Goal: Task Accomplishment & Management: Manage account settings

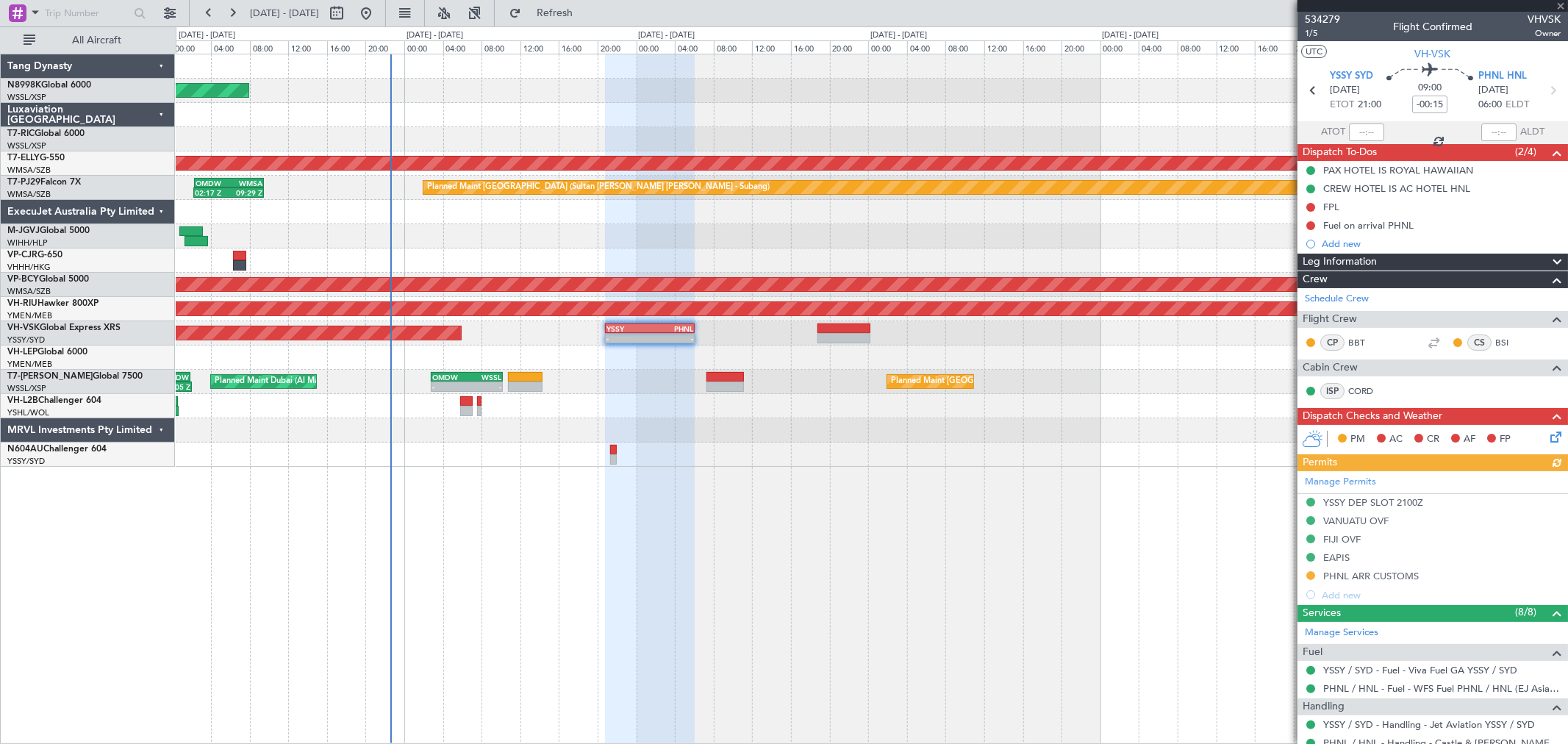
click at [776, 347] on div at bounding box center [871, 358] width 1392 height 25
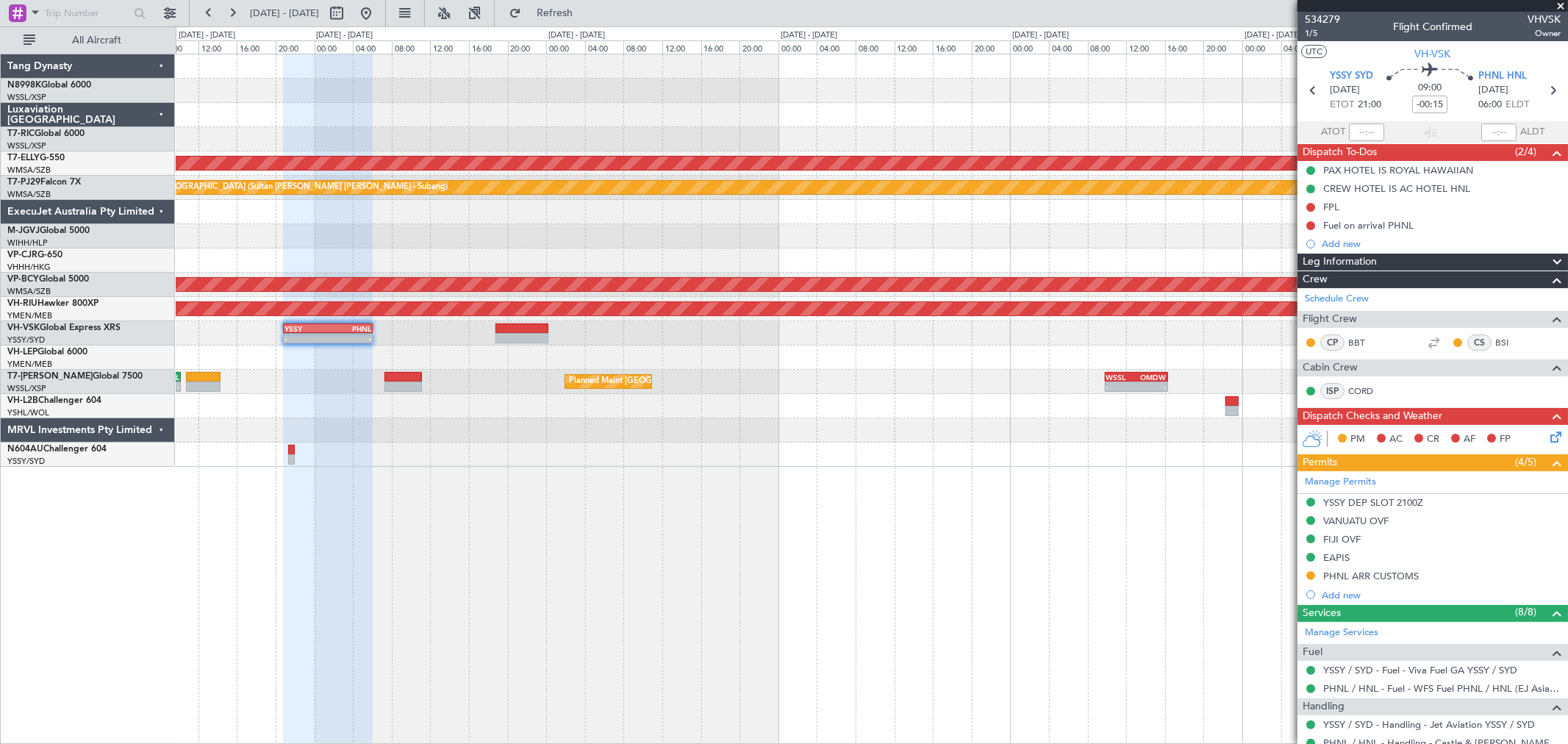
click at [886, 379] on div "Planned Maint [GEOGRAPHIC_DATA] (Seletar) [PERSON_NAME] Planned Maint [GEOGRAPH…" at bounding box center [871, 260] width 1392 height 413
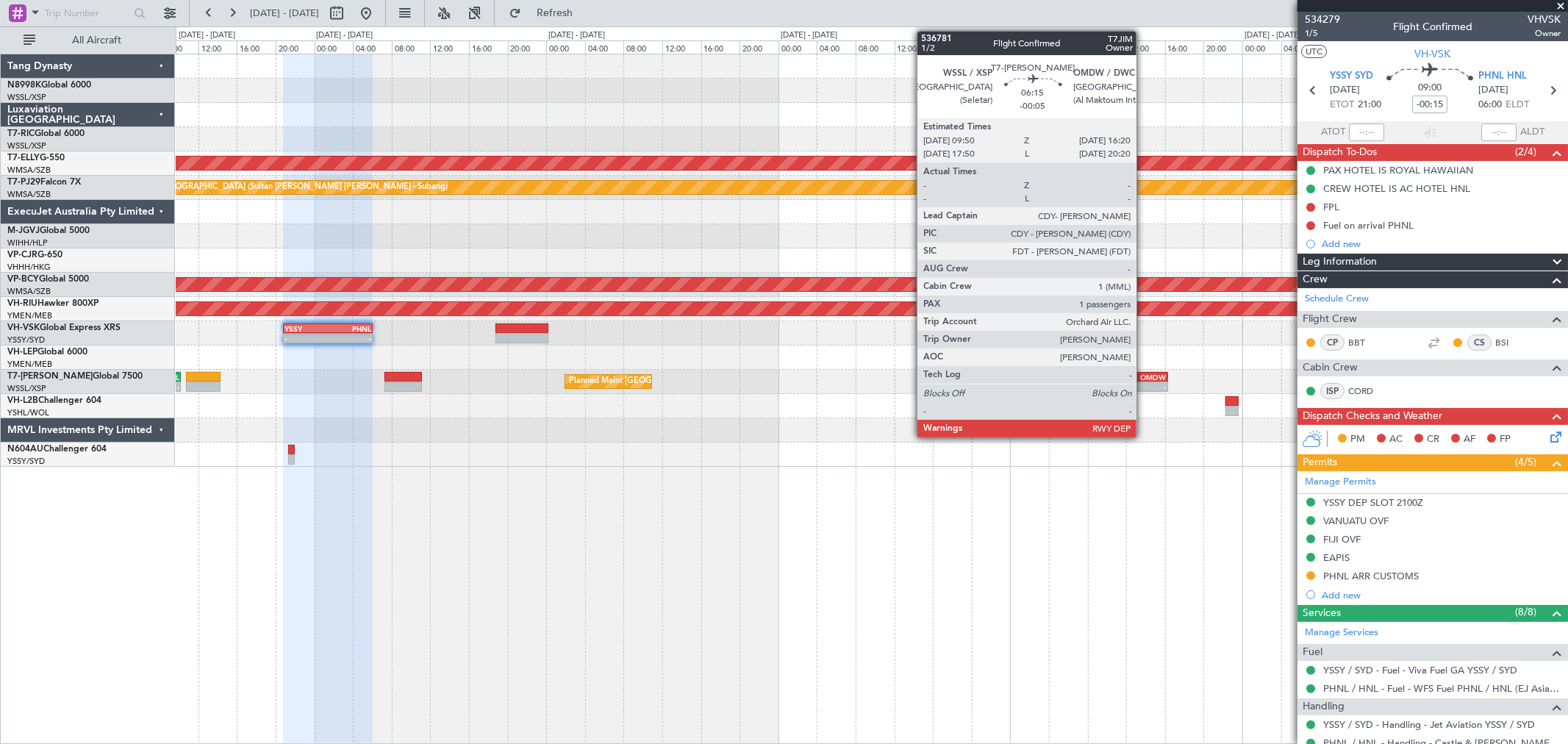
click at [1144, 382] on div "-" at bounding box center [1151, 386] width 30 height 9
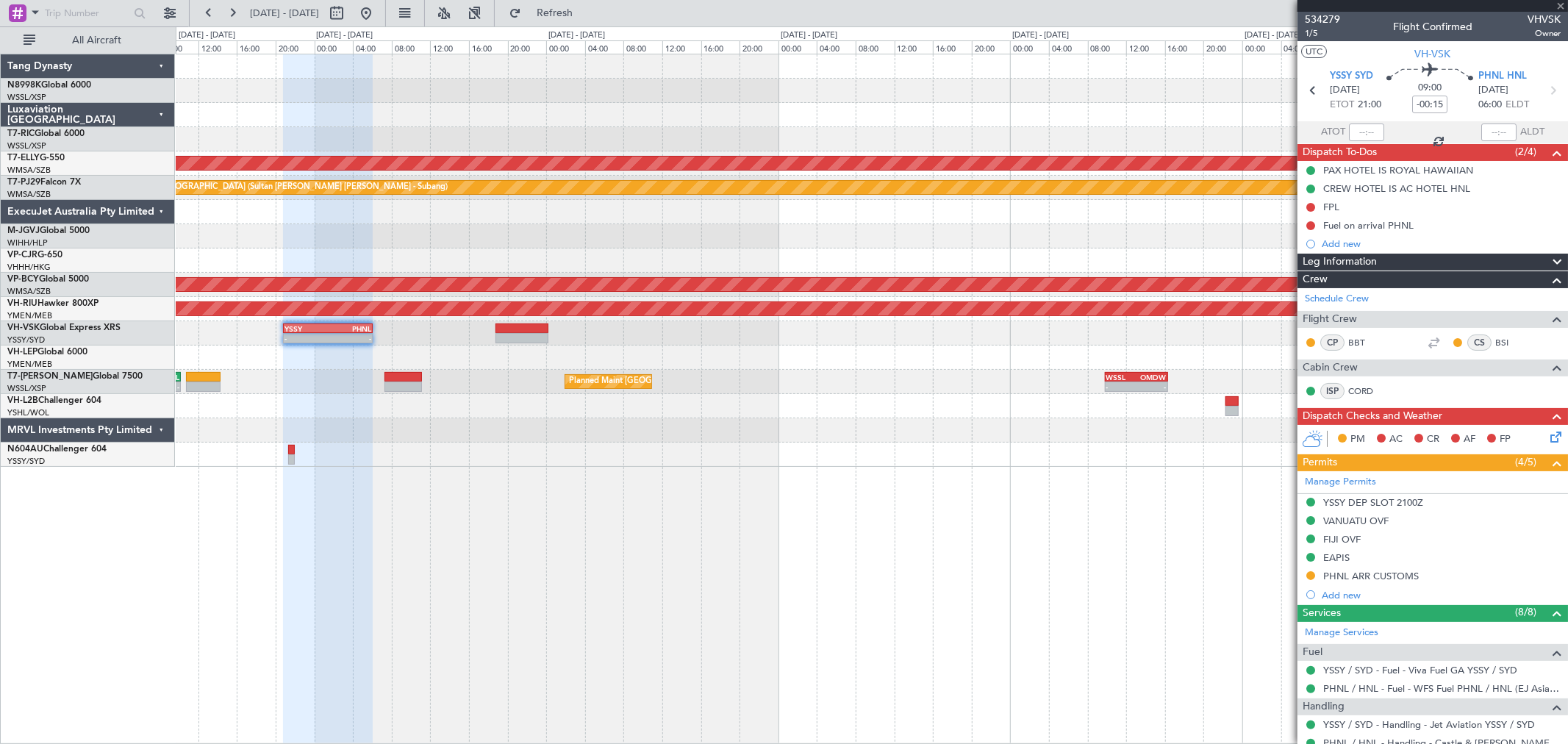
click at [1144, 382] on div "-" at bounding box center [1151, 386] width 30 height 9
type input "-00:05"
type input "1"
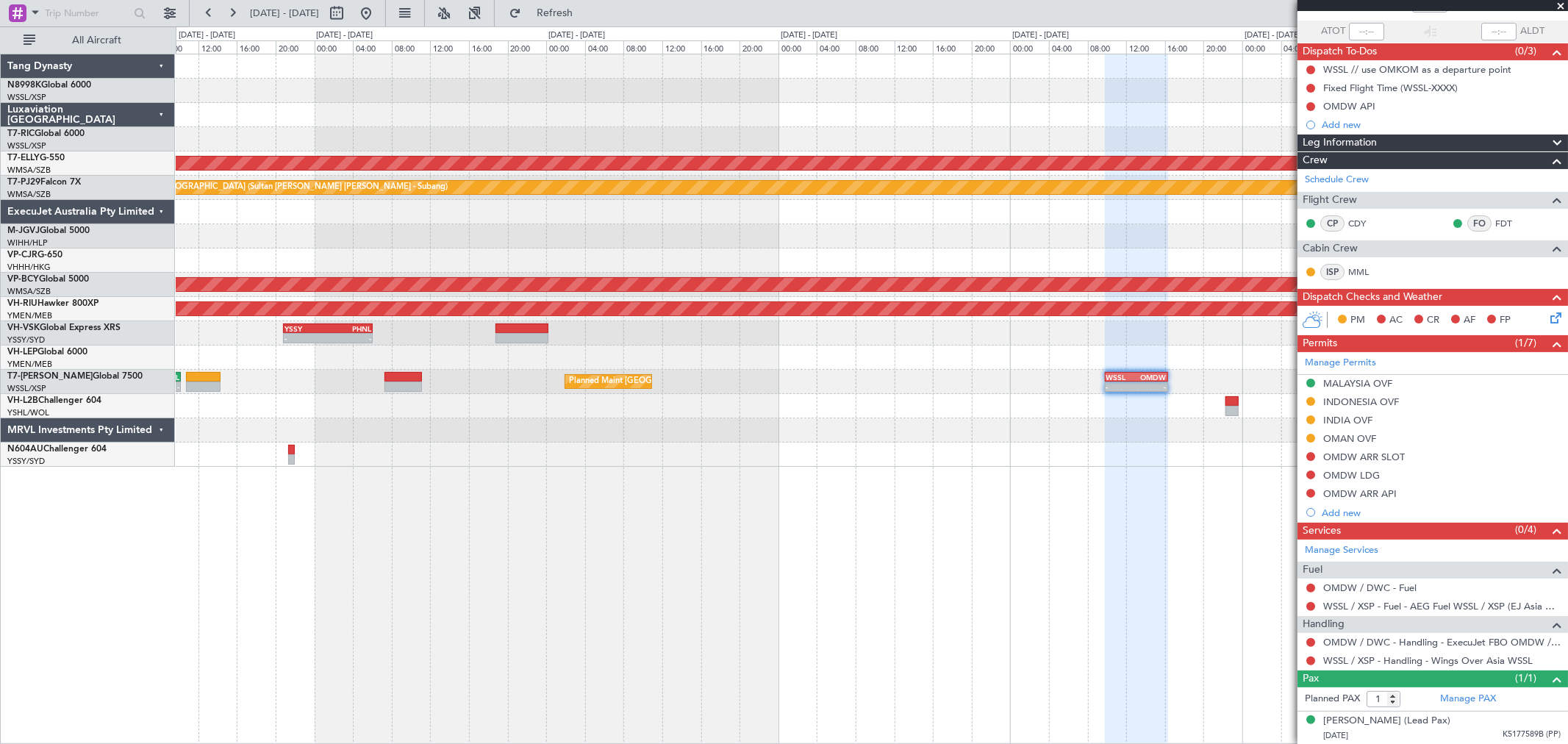
scroll to position [20, 0]
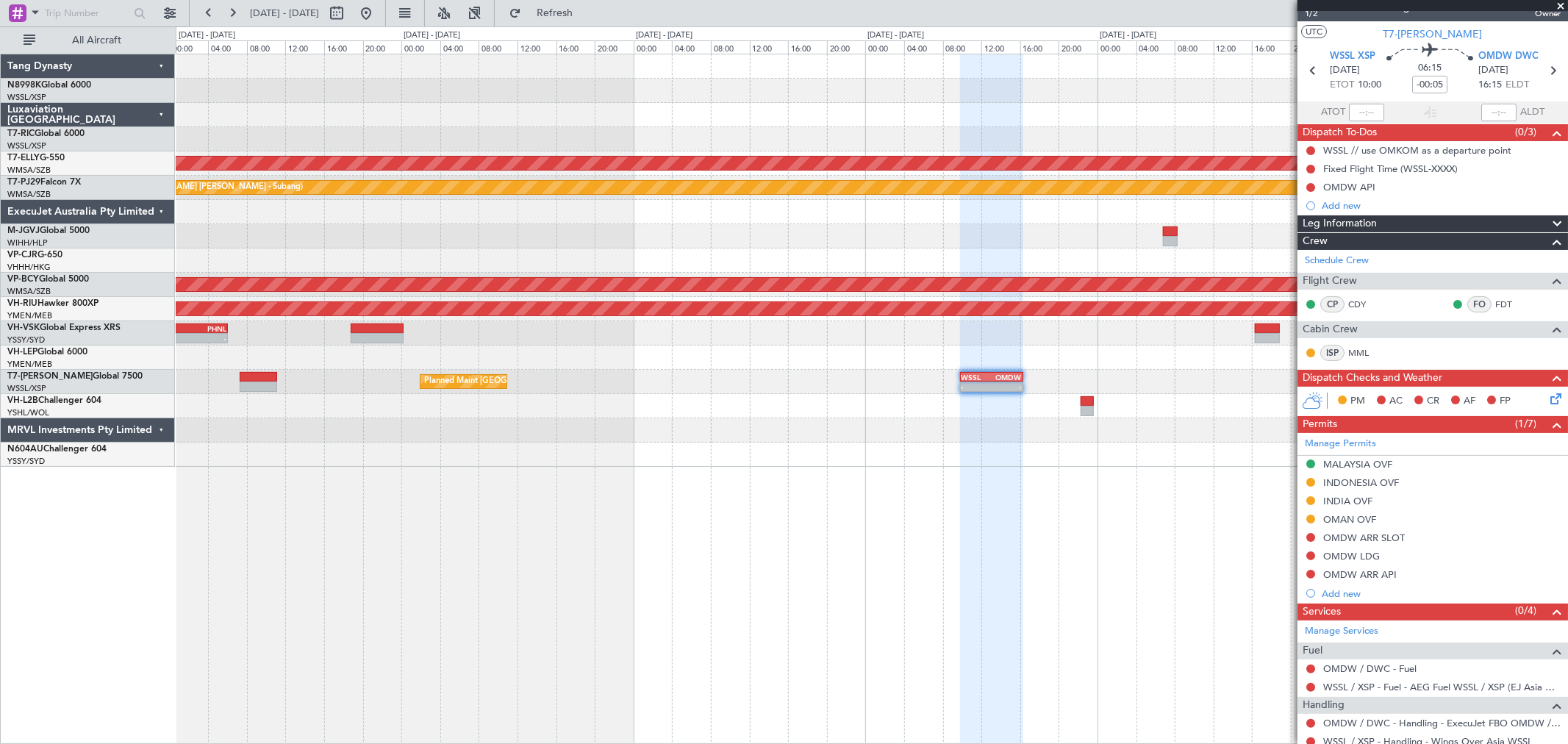
click at [967, 351] on div "[PERSON_NAME] Planned Maint [GEOGRAPHIC_DATA] ([GEOGRAPHIC_DATA]) Planned Maint…" at bounding box center [871, 260] width 1392 height 413
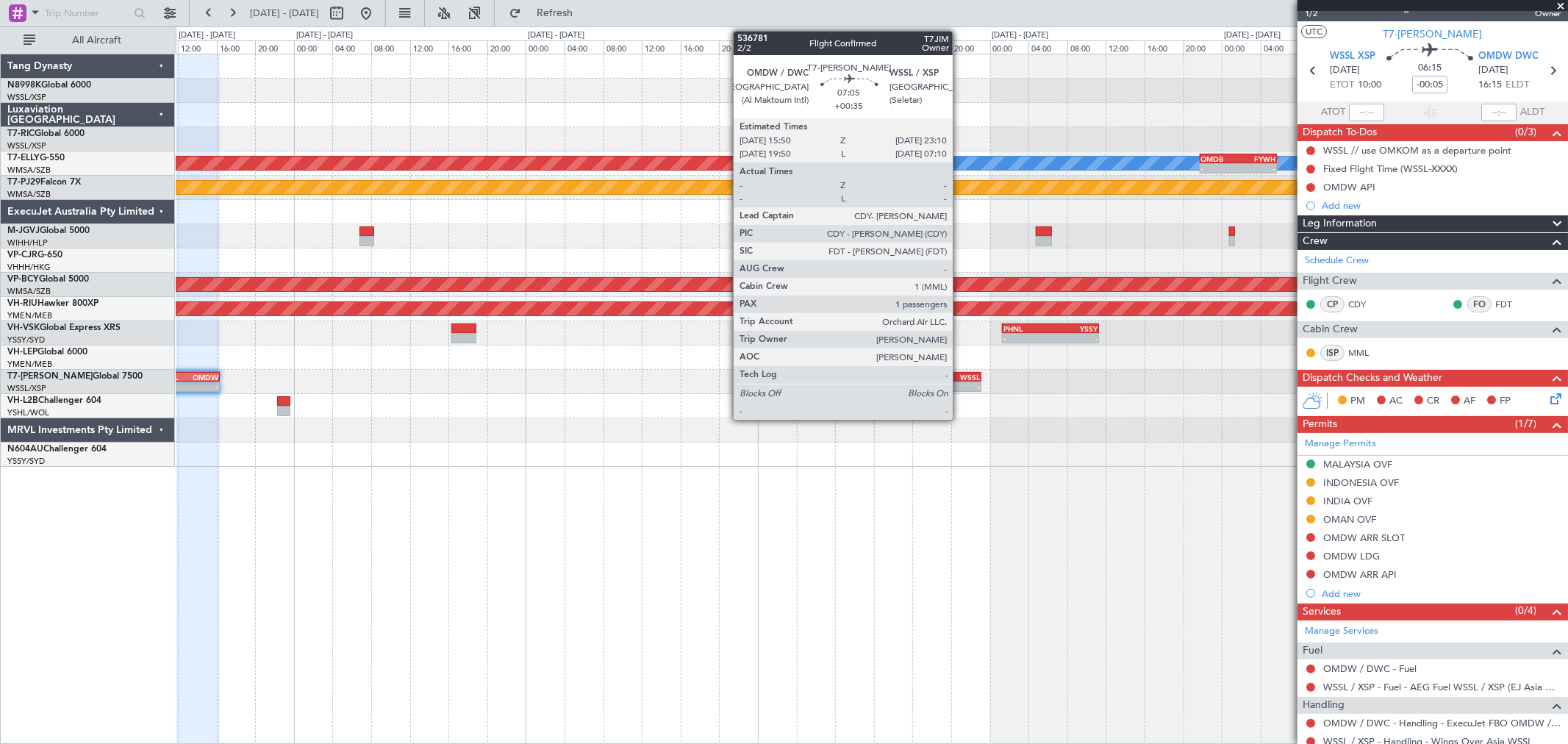
click at [960, 378] on div "WSSL" at bounding box center [962, 377] width 34 height 9
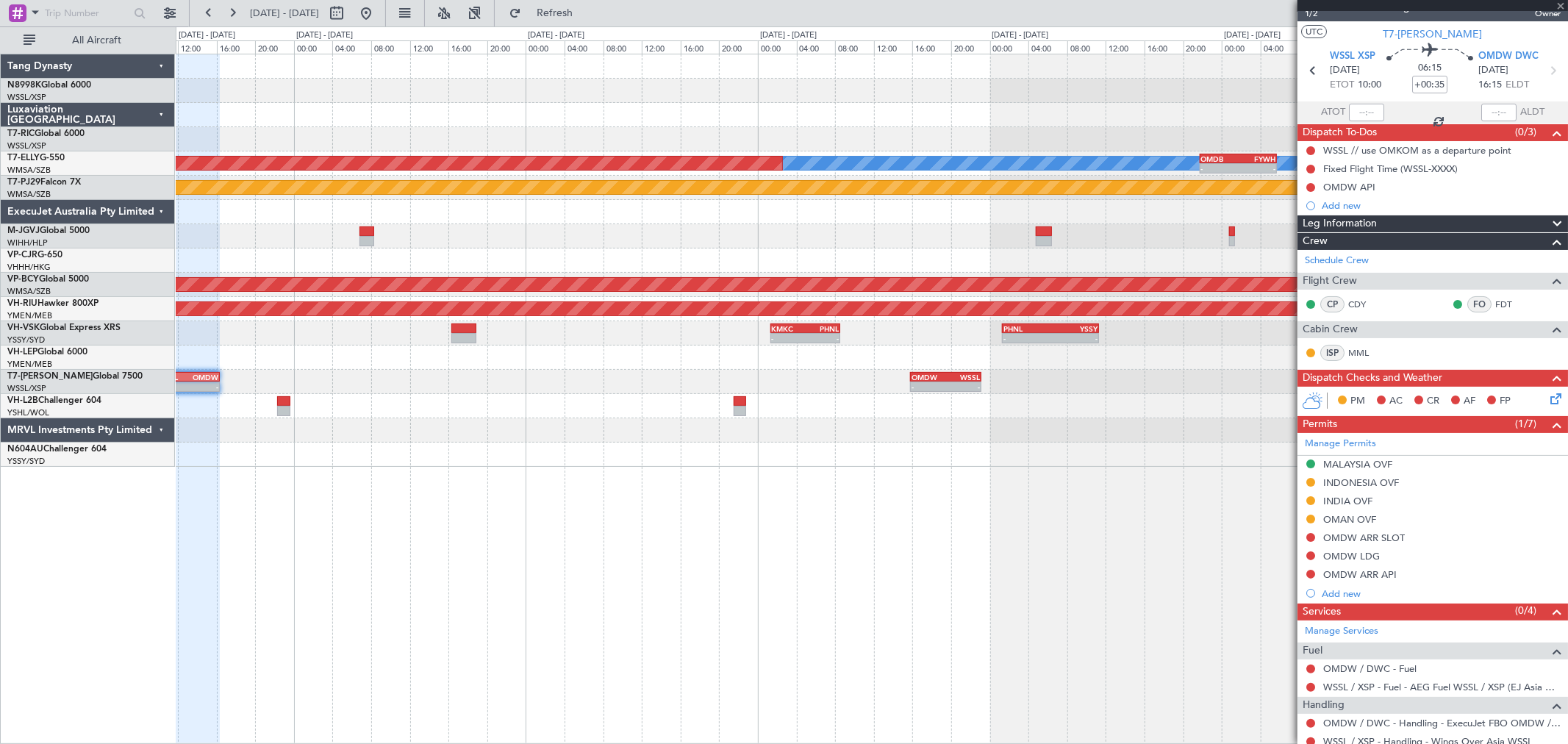
scroll to position [0, 0]
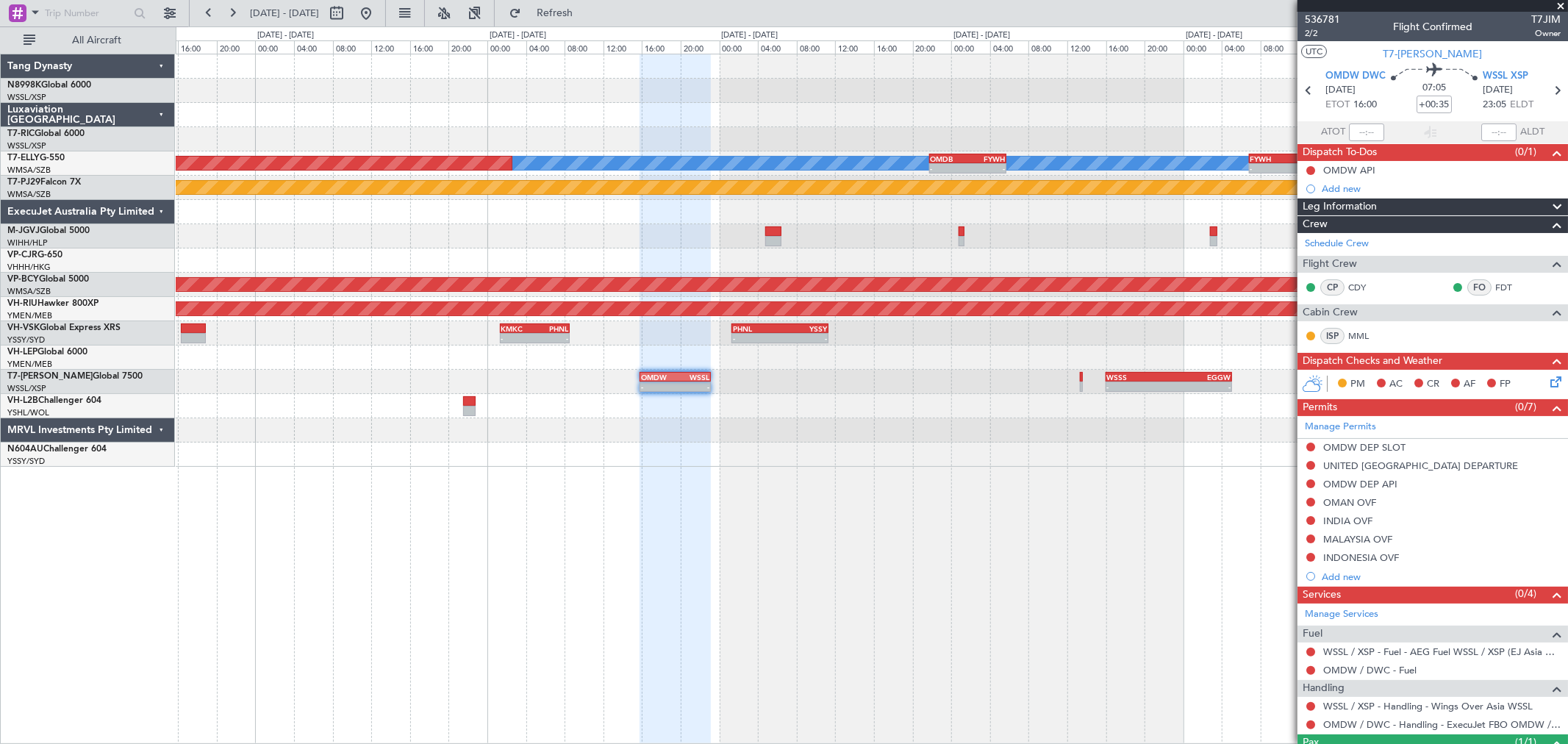
click at [855, 425] on div "[PERSON_NAME] Planned Maint [GEOGRAPHIC_DATA] ([GEOGRAPHIC_DATA]) - - OMDB 21:4…" at bounding box center [871, 260] width 1392 height 413
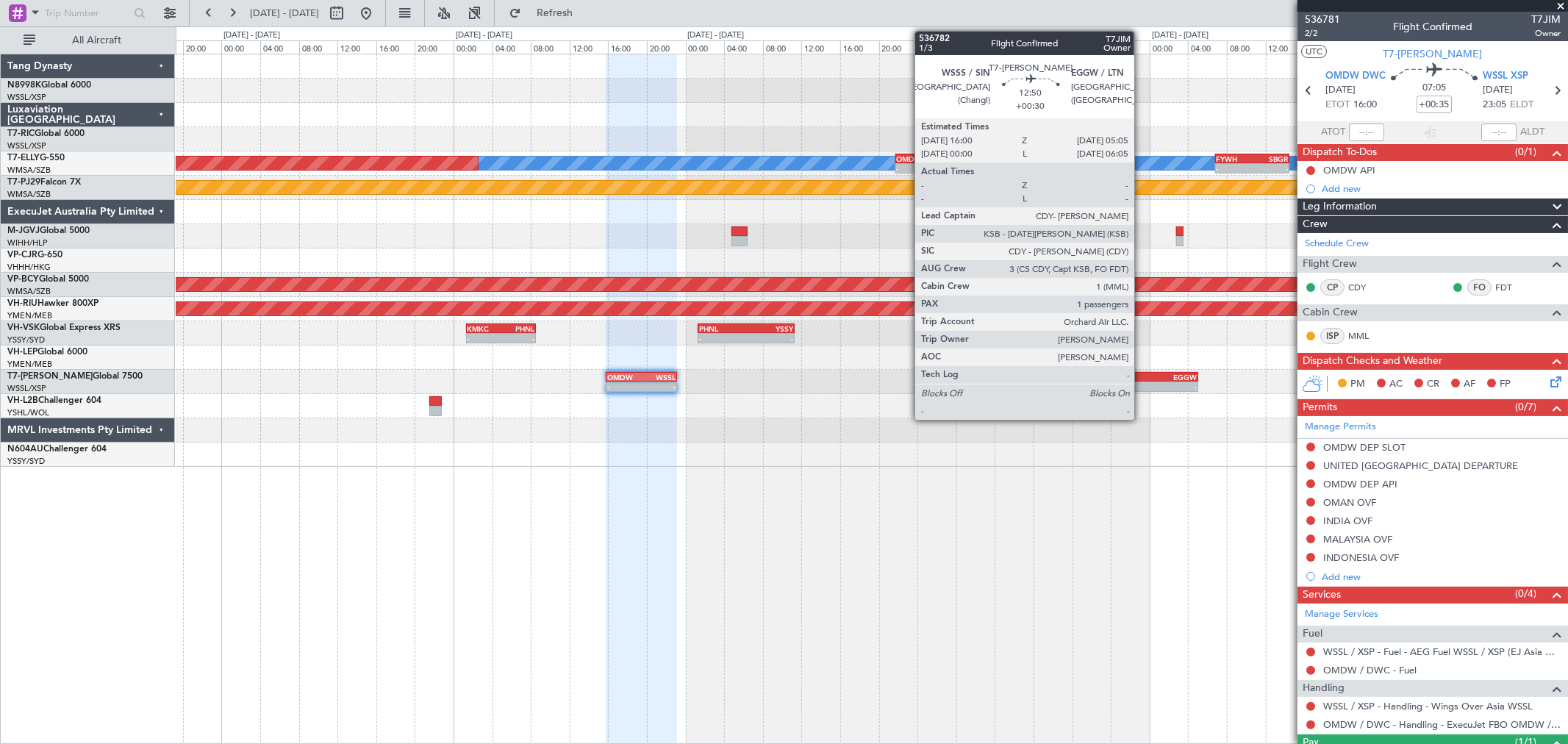
click at [1141, 372] on div "EGGW" at bounding box center [1165, 377] width 62 height 9
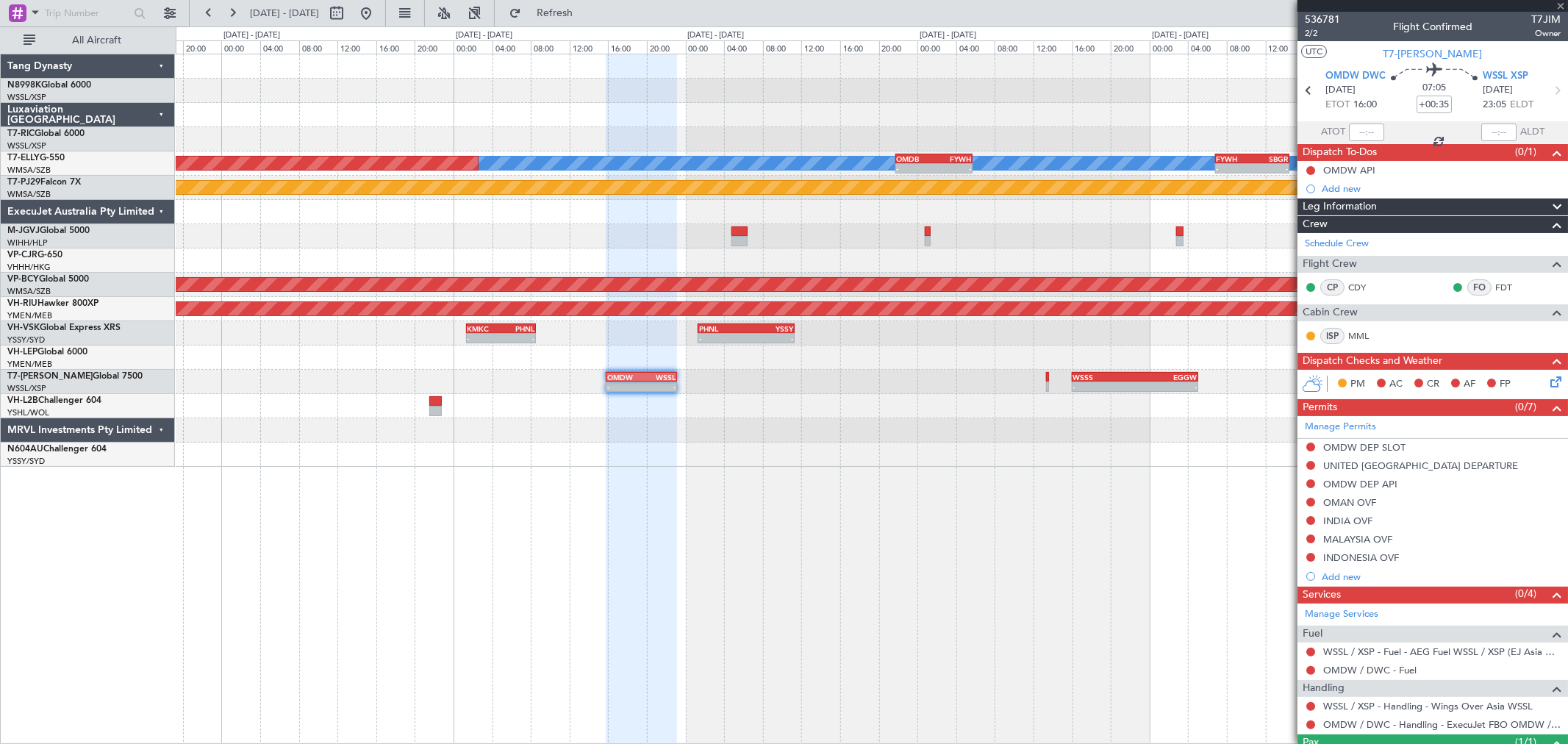
type input "+00:30"
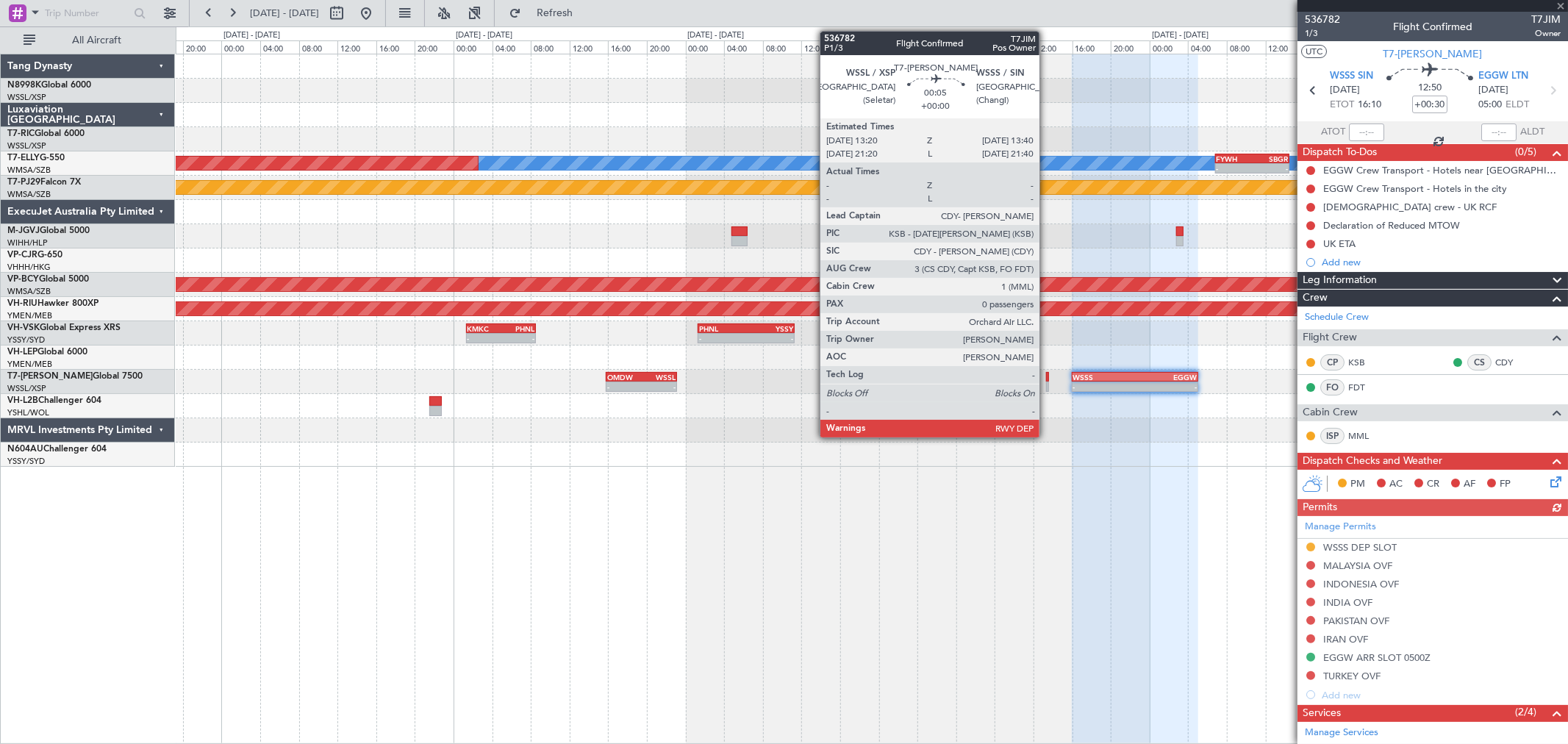
click at [1047, 384] on div at bounding box center [1048, 386] width 3 height 11
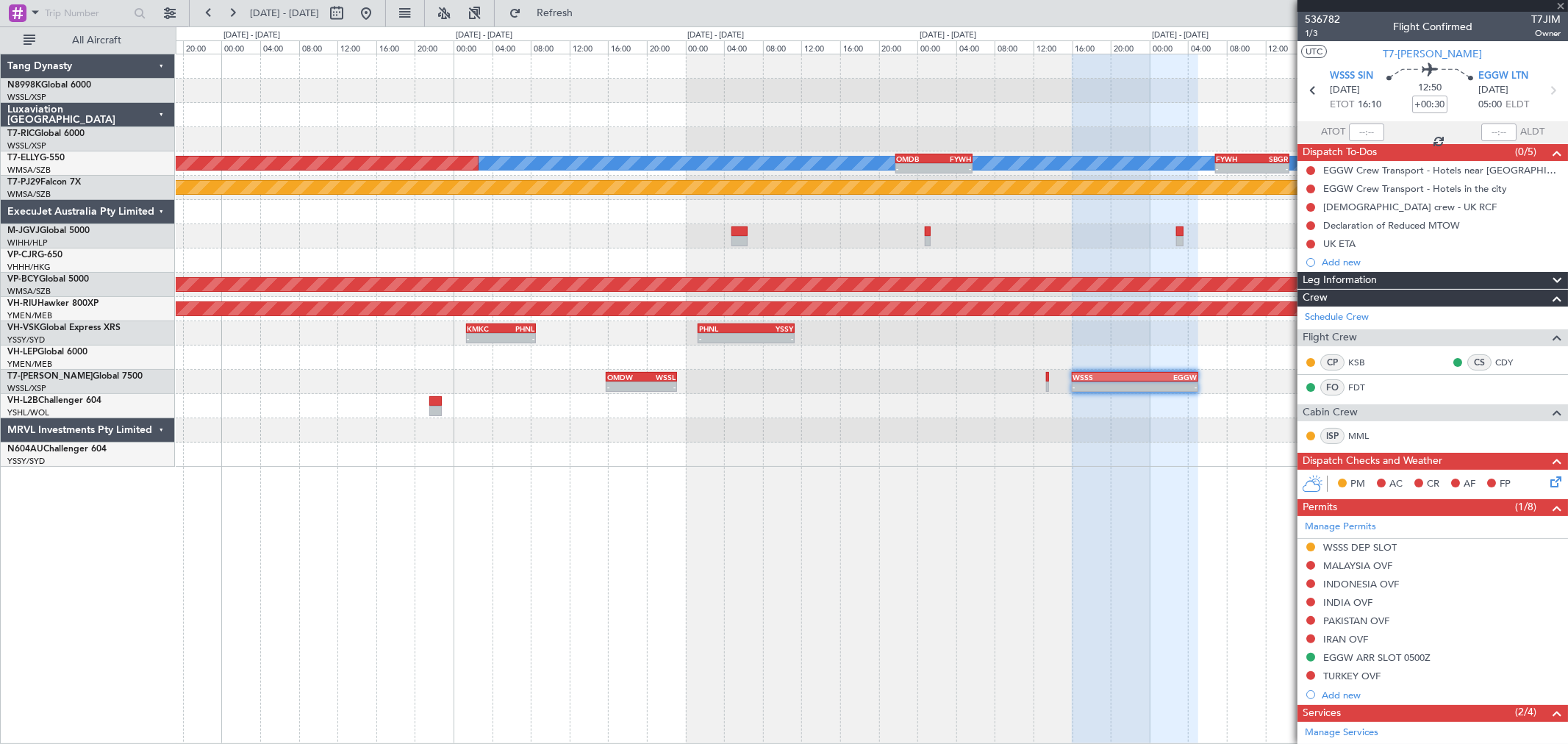
type input "0"
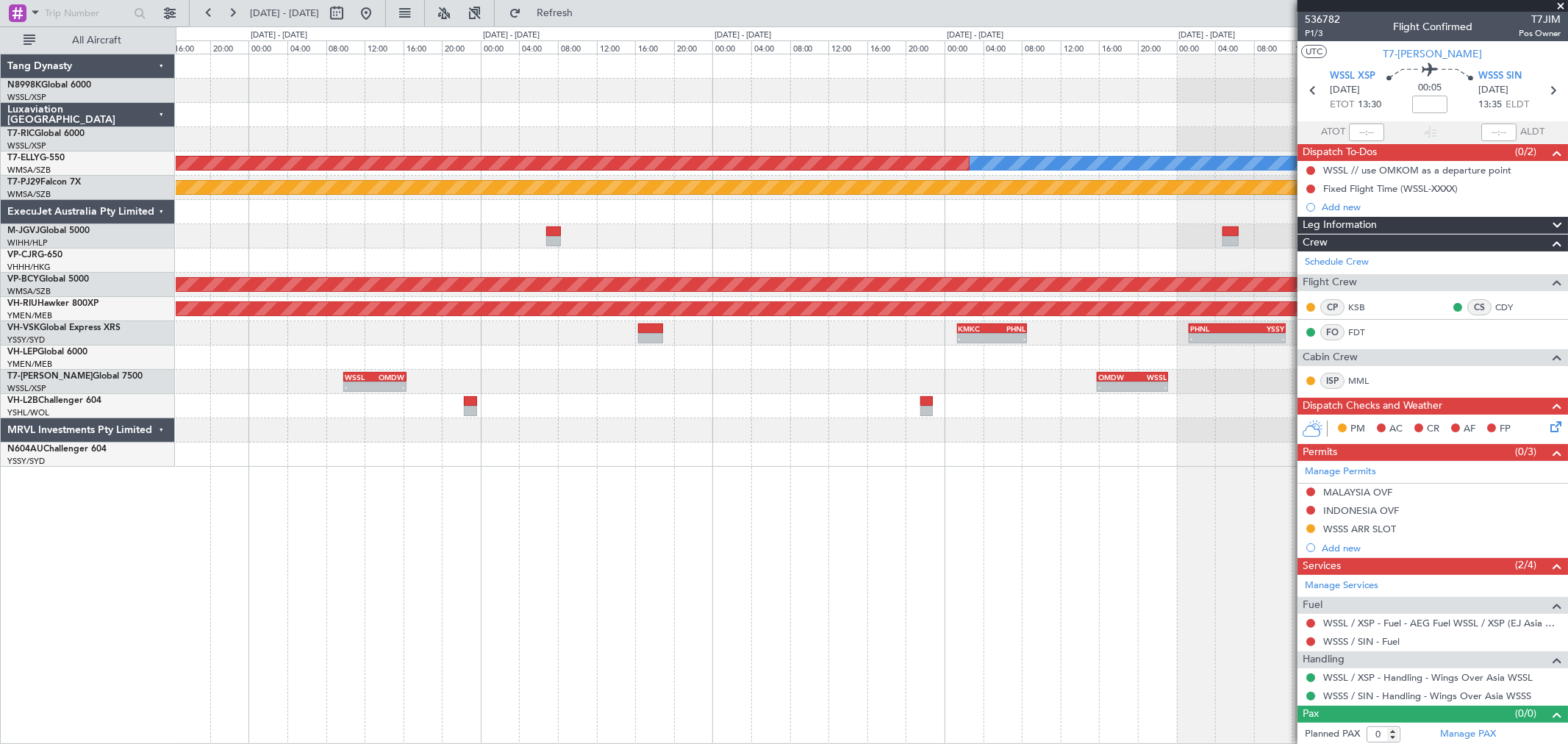
click at [968, 273] on div "[PERSON_NAME] Planned Maint [GEOGRAPHIC_DATA] ([GEOGRAPHIC_DATA]) - - OMDB 21:4…" at bounding box center [871, 260] width 1392 height 413
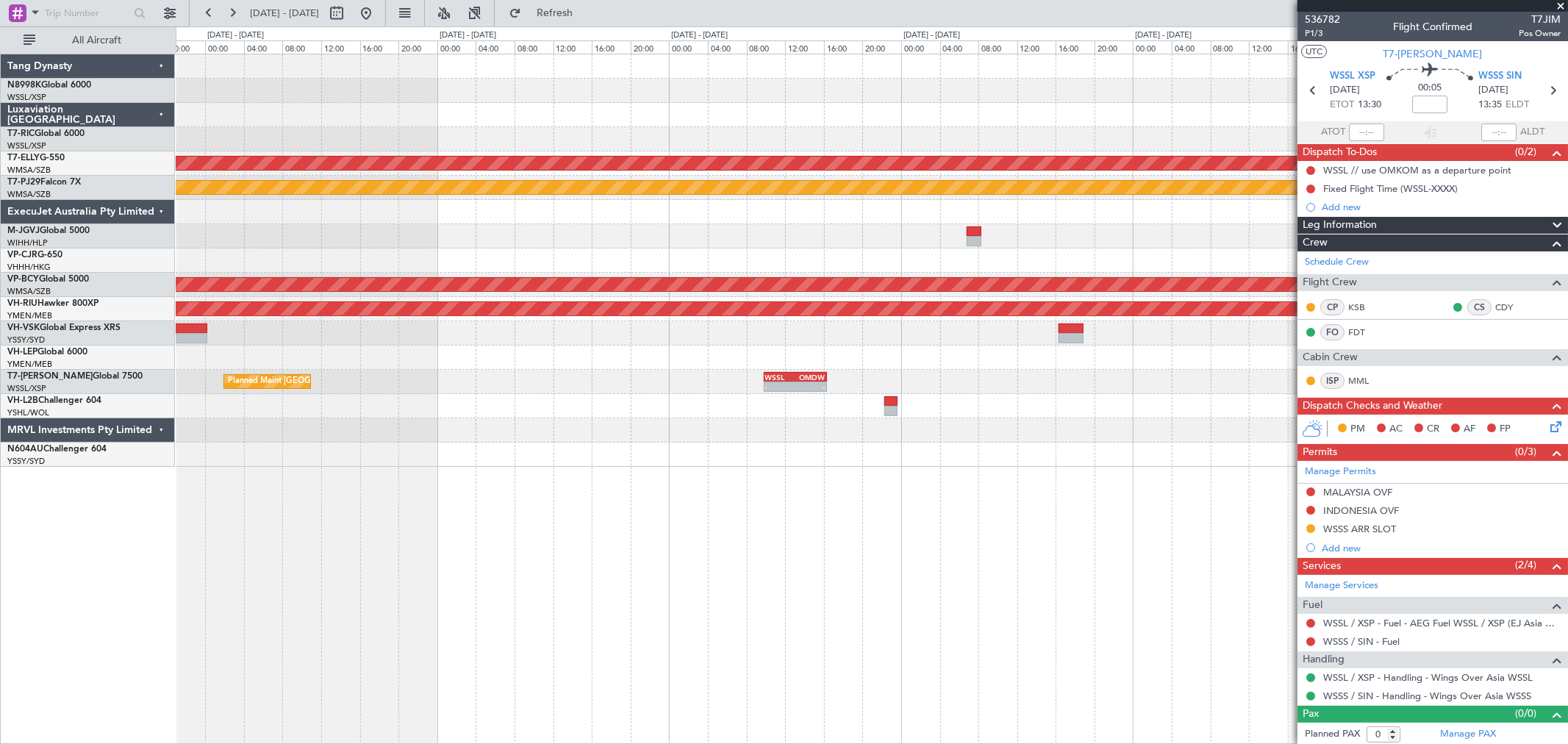
click at [935, 351] on div "[PERSON_NAME] Planned Maint [GEOGRAPHIC_DATA] ([GEOGRAPHIC_DATA]) OMDB 21:45 Z …" at bounding box center [871, 260] width 1392 height 413
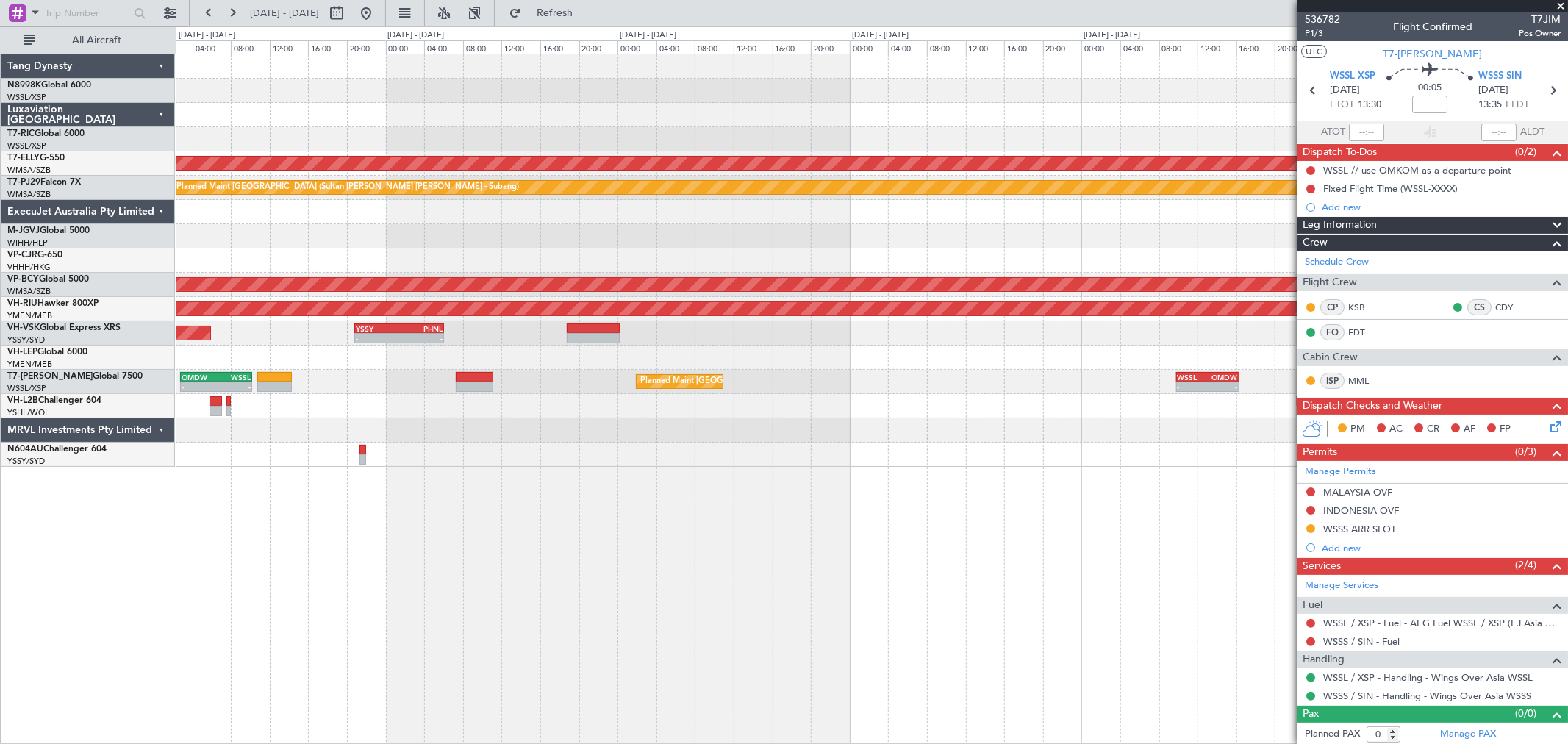
click at [913, 322] on div "YSSY 20:50 Z PHNL 06:05 Z - - Unplanned Maint Sydney ([PERSON_NAME] Intl) - - K…" at bounding box center [871, 334] width 1392 height 25
click at [894, 328] on div "YSSY 20:50 Z PHNL 06:05 Z - - Unplanned Maint Sydney ([PERSON_NAME] Intl) - - K…" at bounding box center [871, 334] width 1392 height 25
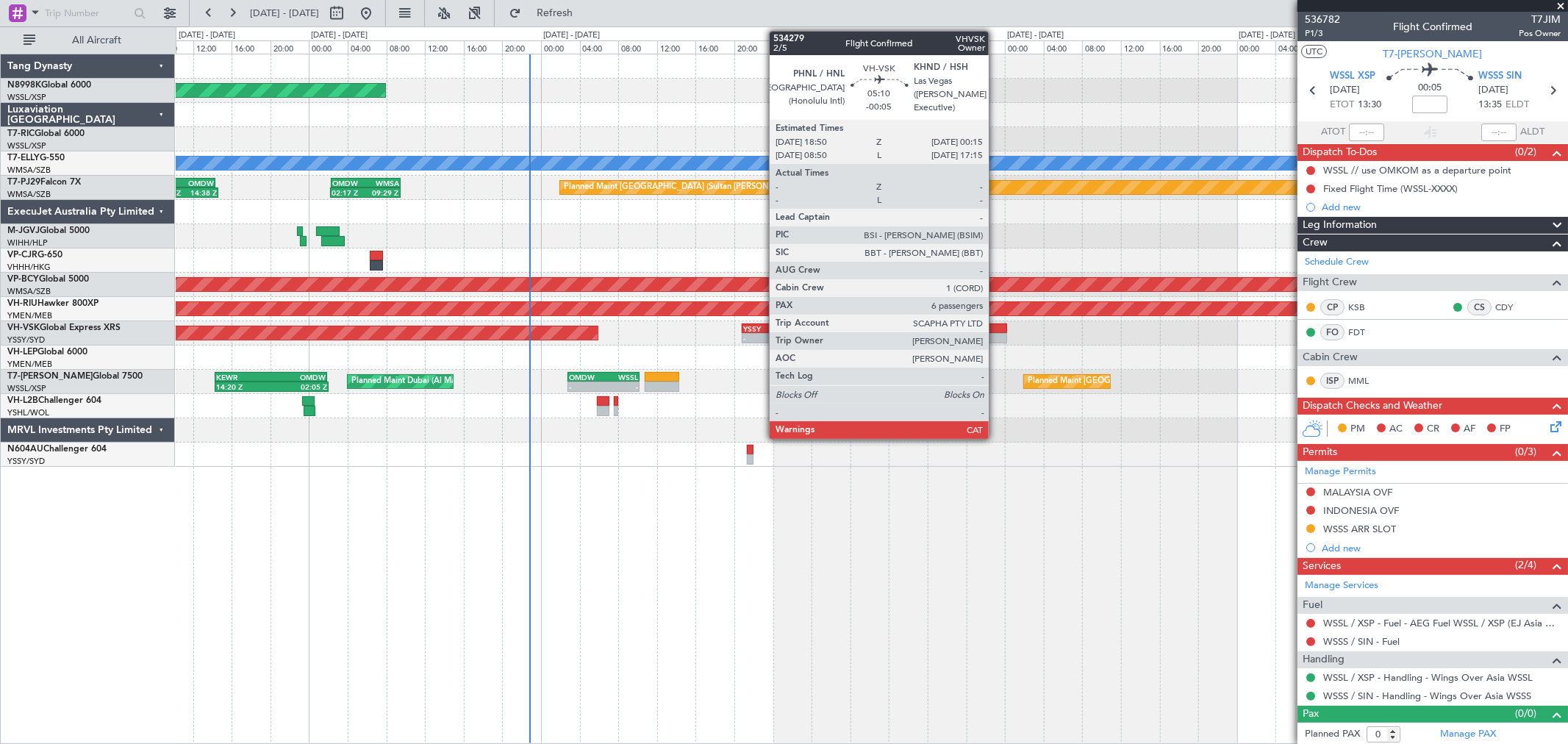
click at [997, 329] on div at bounding box center [981, 328] width 53 height 11
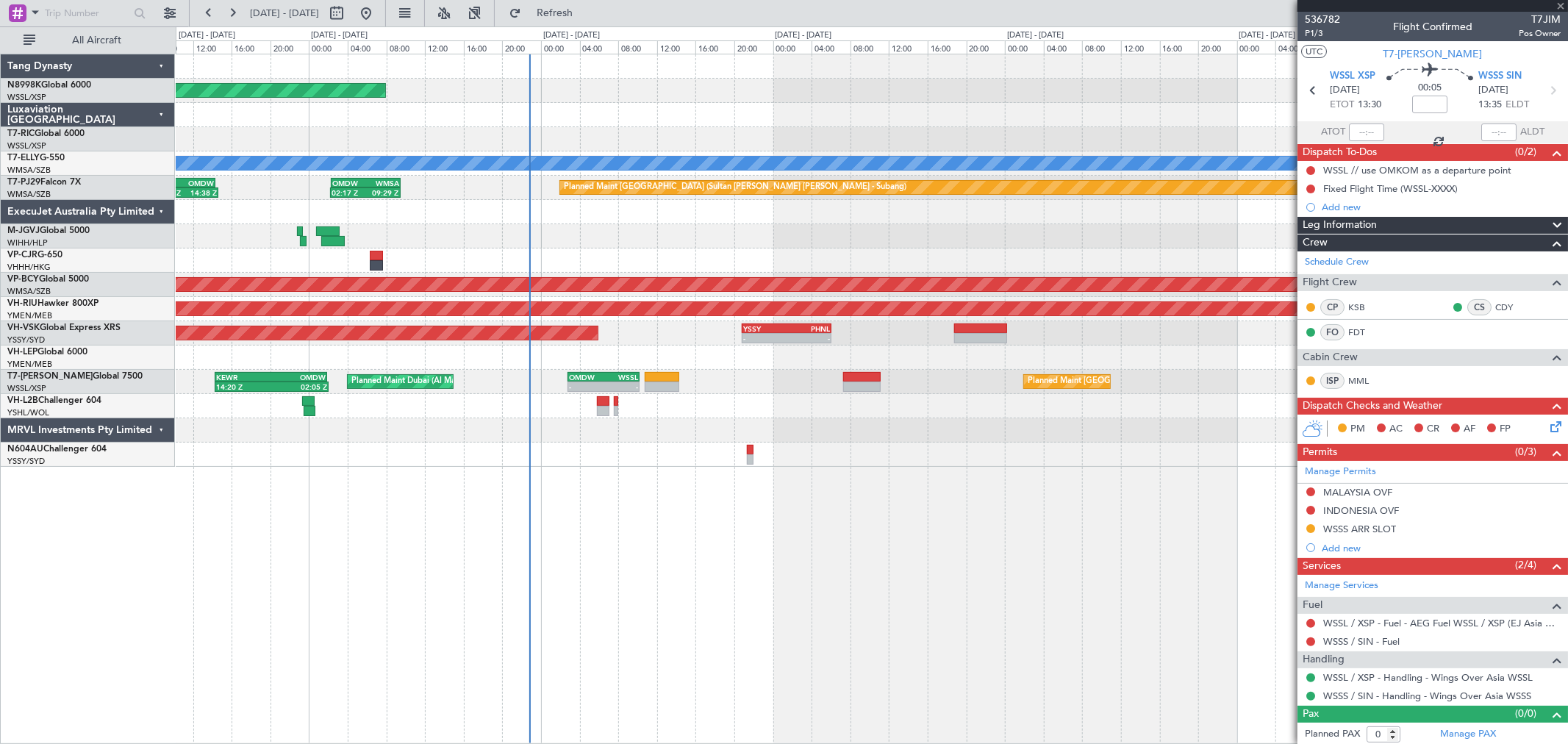
type input "-00:05"
type input "6"
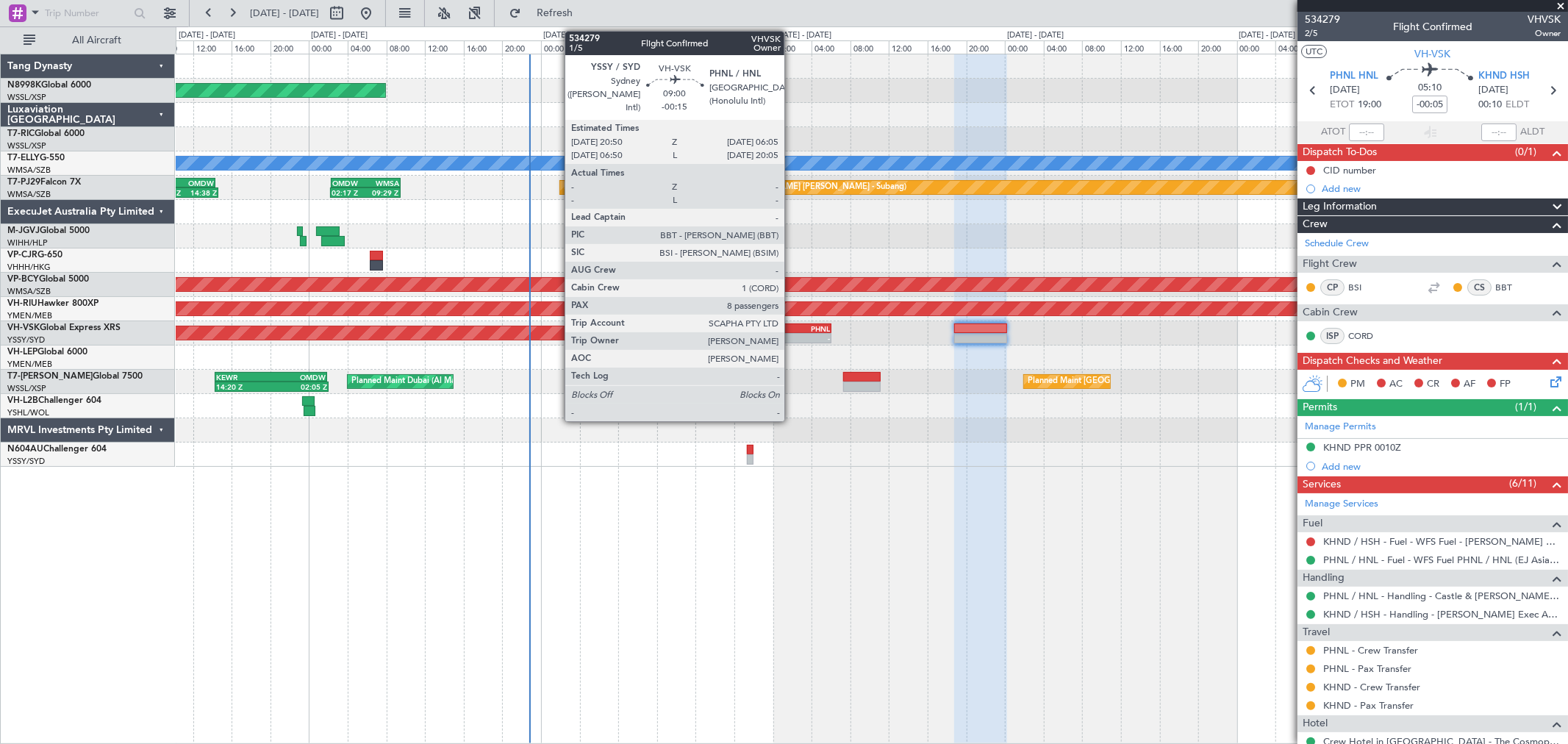
click at [792, 332] on div "06:05 Z" at bounding box center [808, 336] width 43 height 9
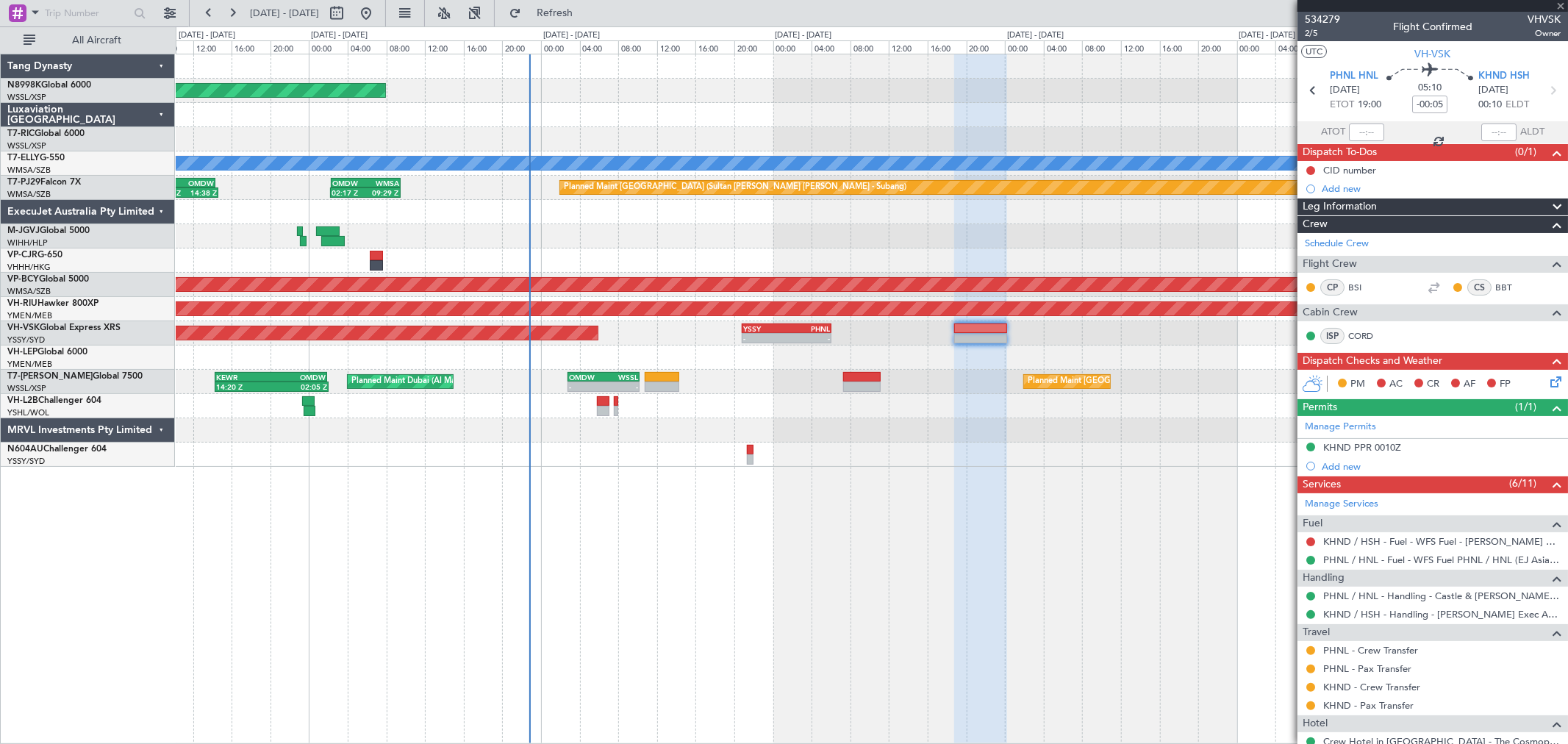
type input "-00:15"
type input "8"
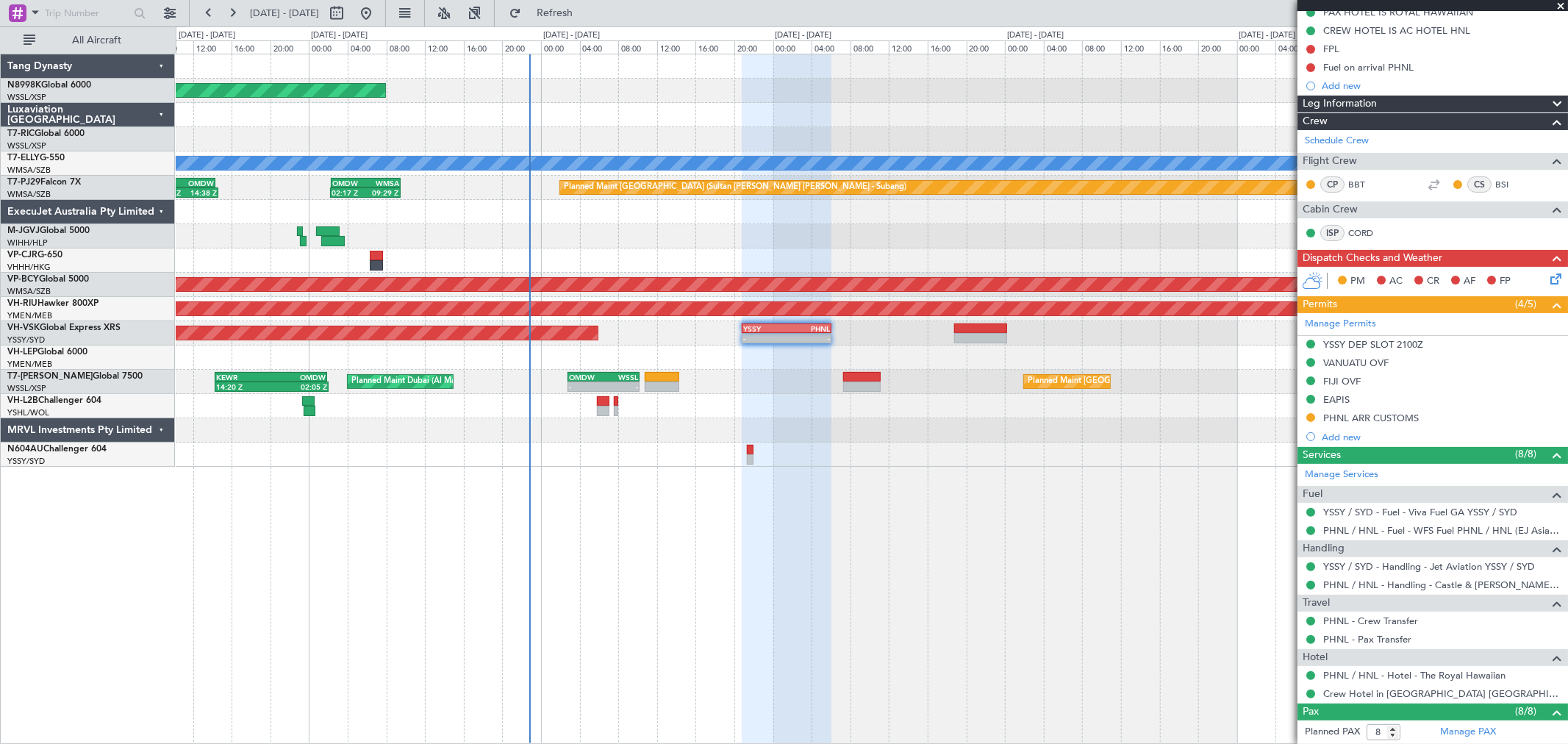
scroll to position [326, 0]
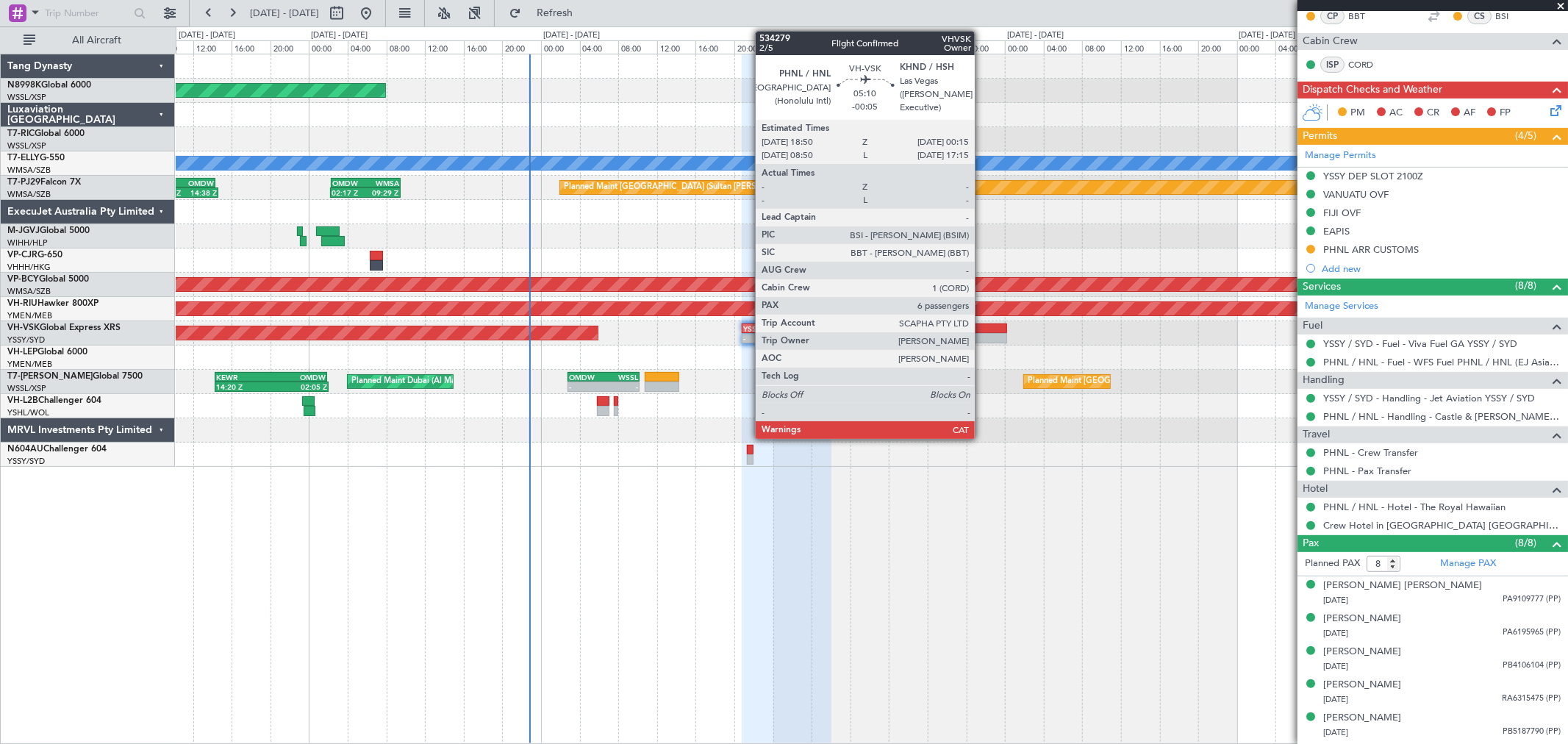
click at [982, 340] on div at bounding box center [981, 338] width 53 height 11
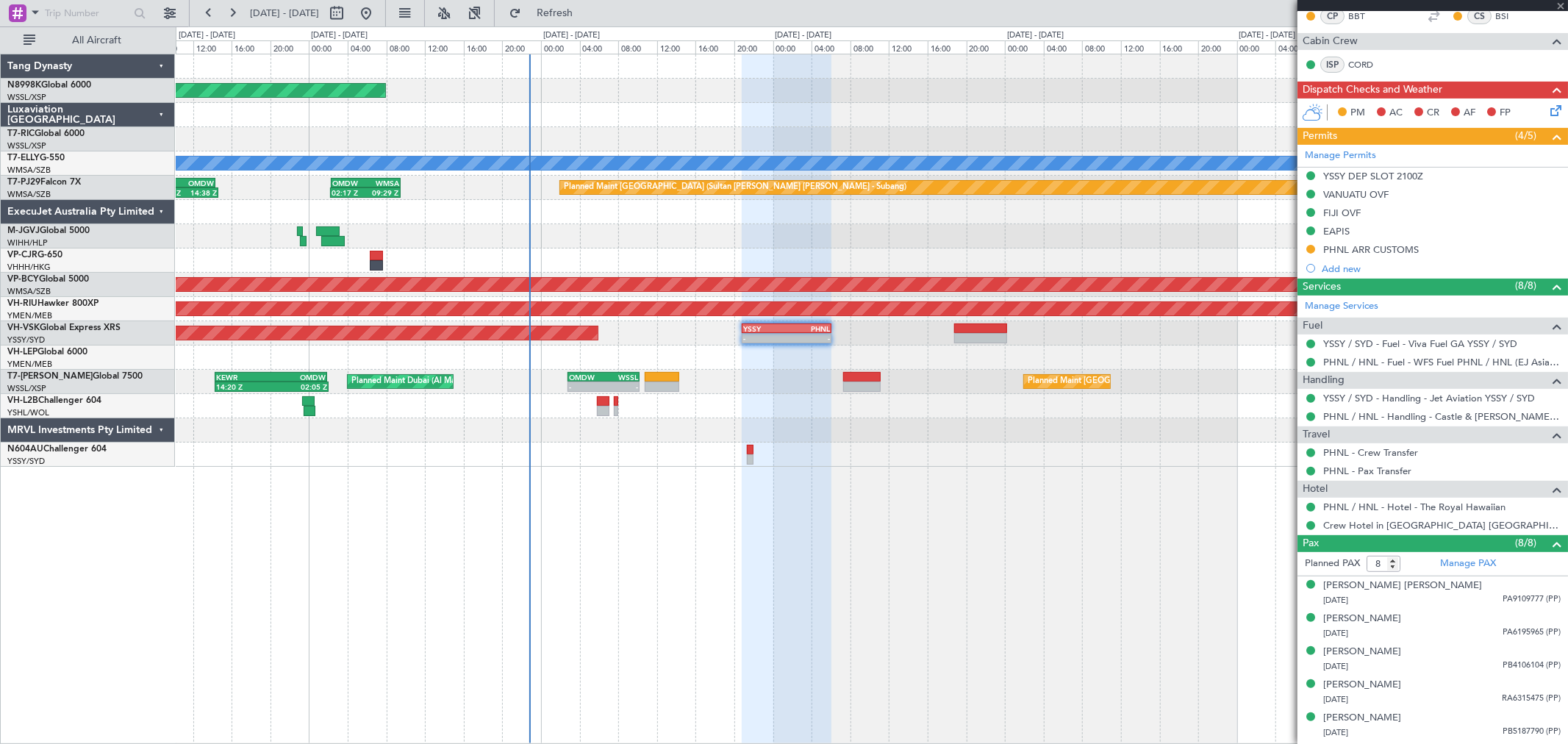
type input "-00:05"
type input "6"
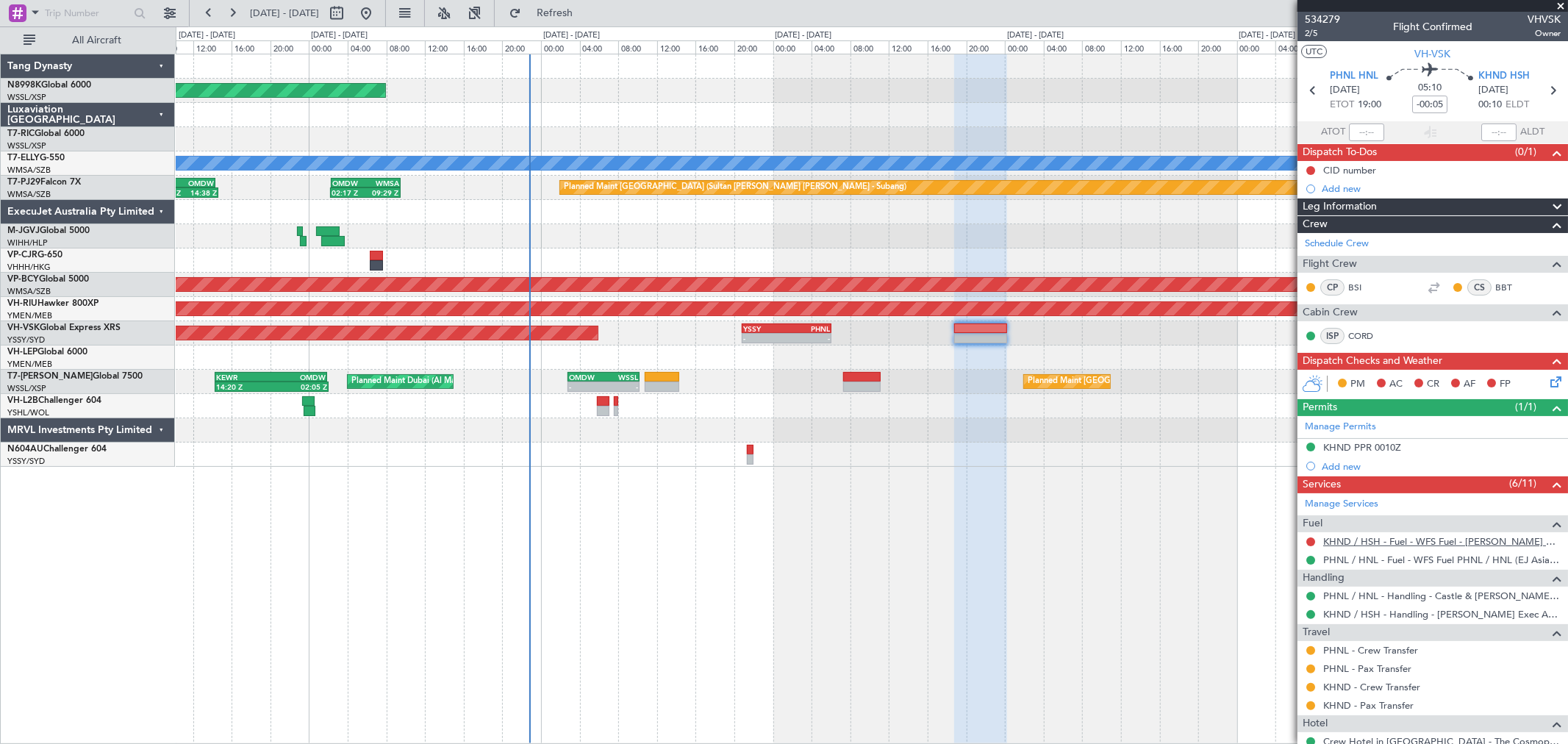
click at [1383, 537] on link "KHND / HSH - Fuel - WFS Fuel - [PERSON_NAME] Exec KHND / HSH (EJ Asia Only)" at bounding box center [1442, 541] width 237 height 12
click at [1378, 682] on link "KHND - Crew Transfer" at bounding box center [1372, 687] width 97 height 12
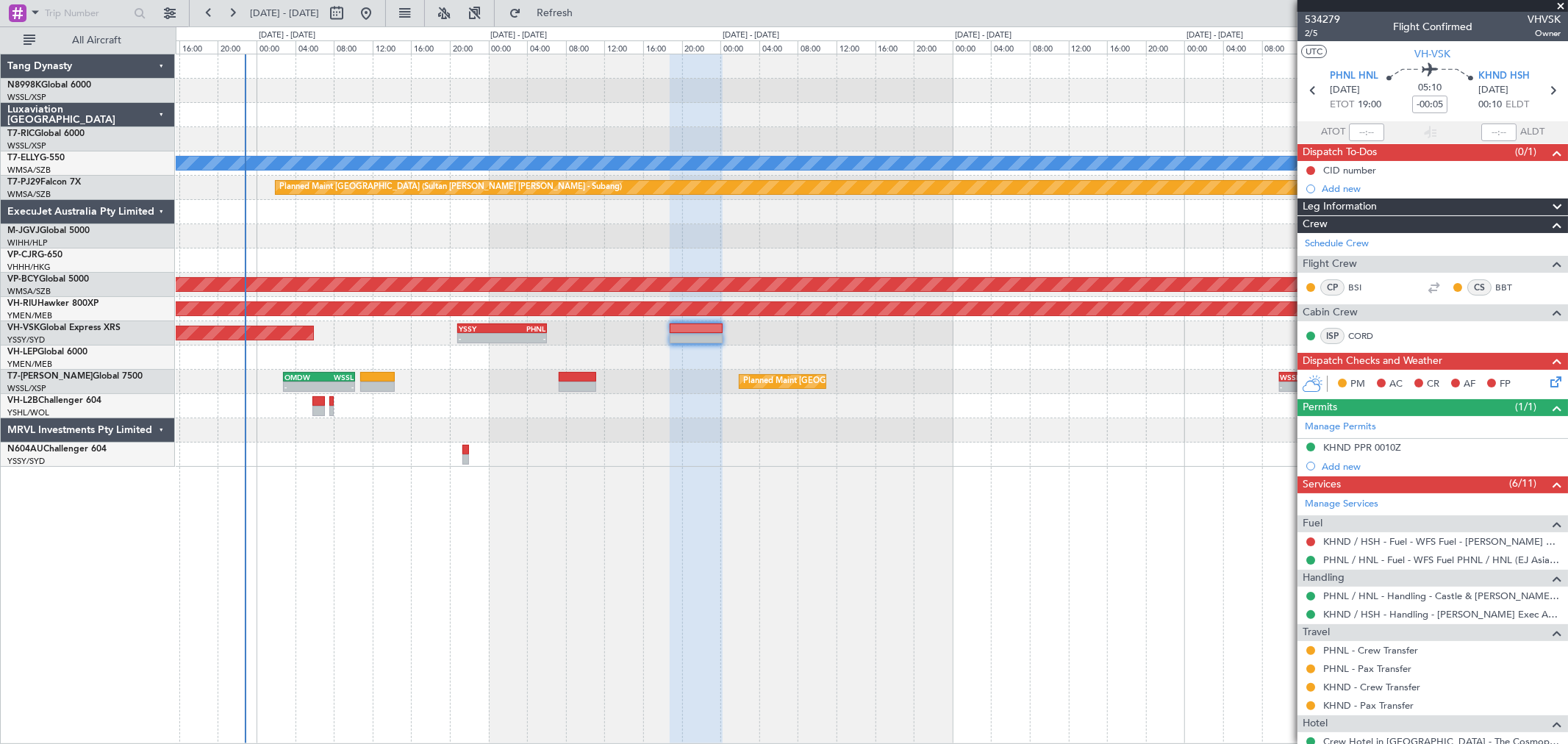
click at [823, 334] on div "Unplanned Maint Sydney ([PERSON_NAME] Intl) - - YSSY 20:50 Z PHNL 06:05 Z - - K…" at bounding box center [871, 334] width 1392 height 25
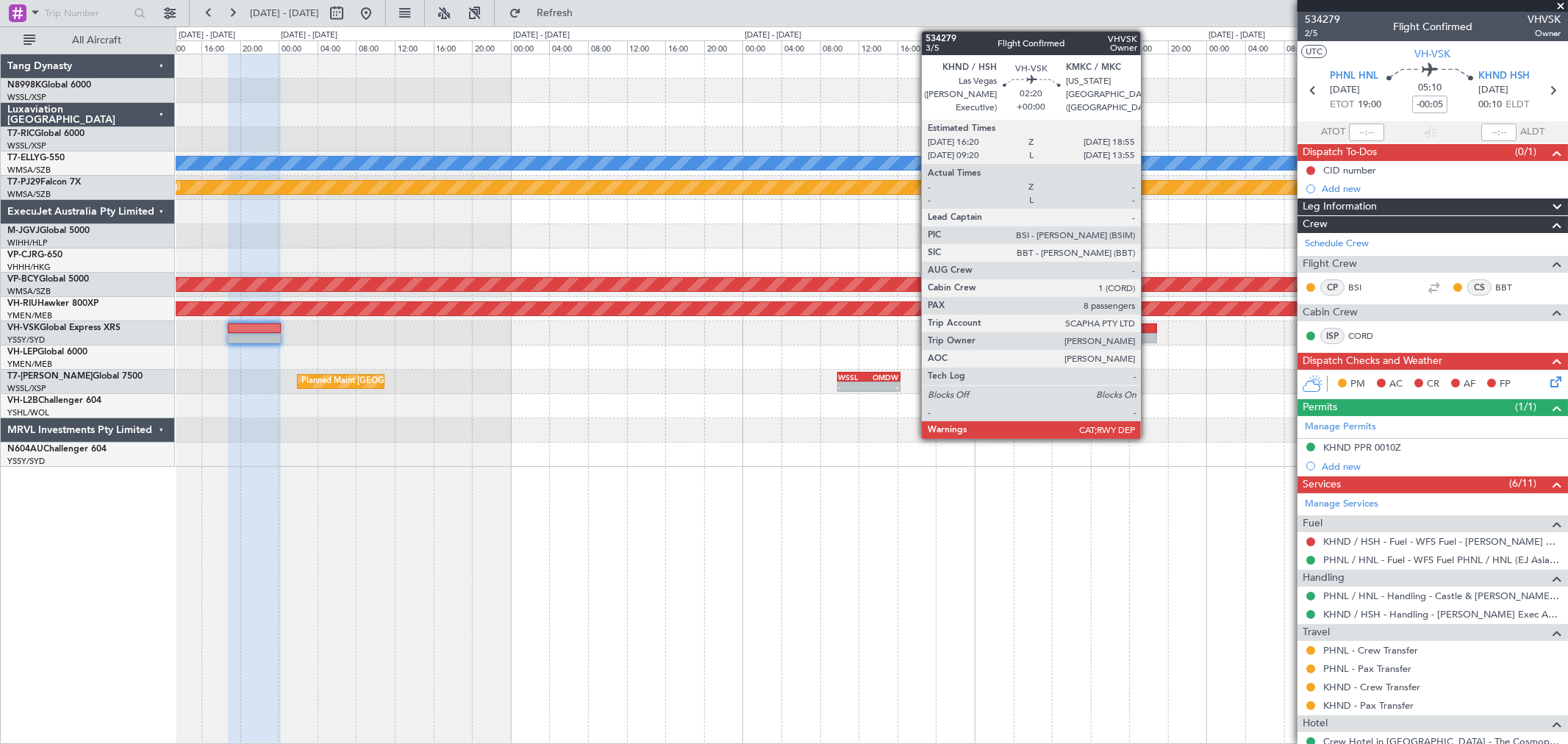
click at [1149, 329] on div at bounding box center [1145, 328] width 25 height 11
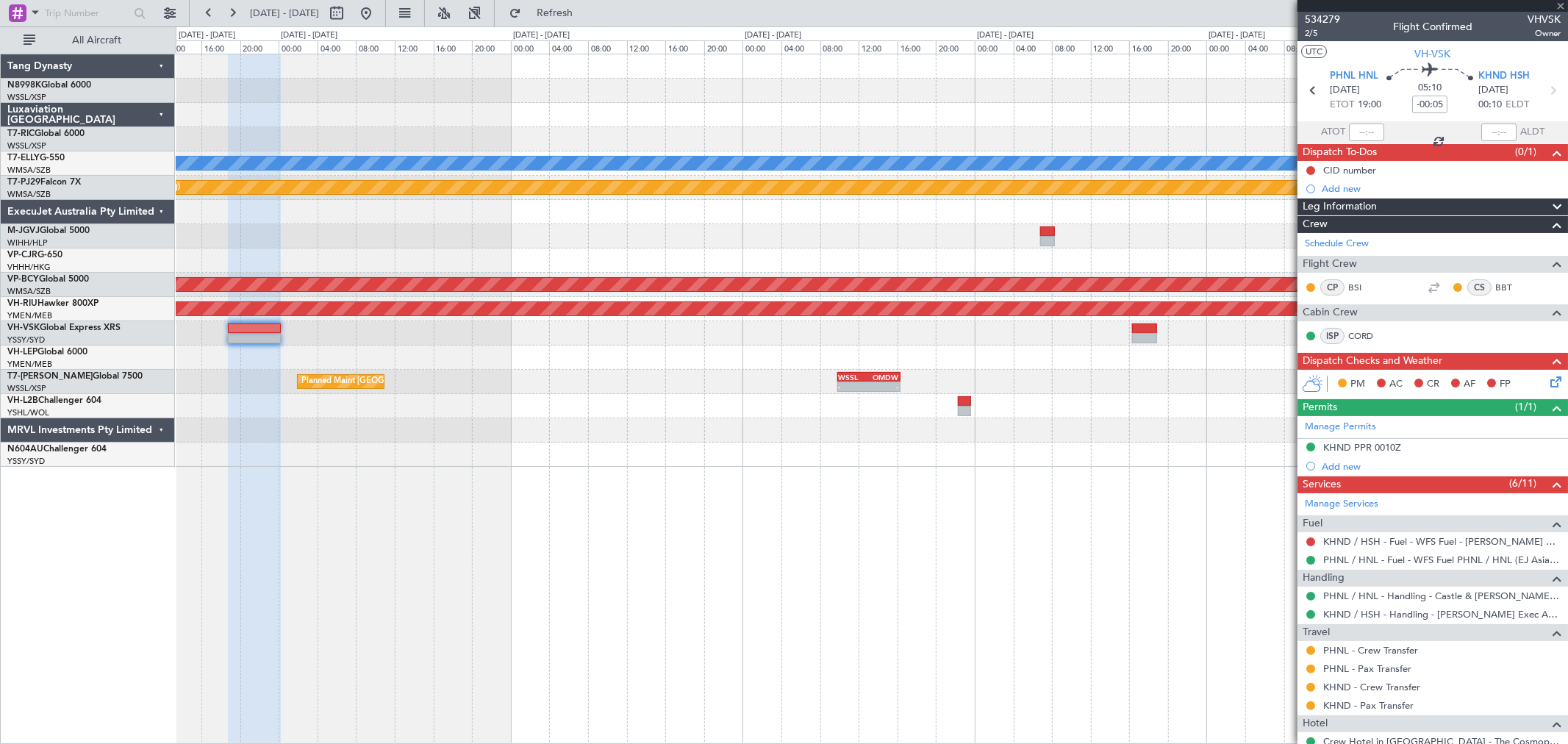
type input "8"
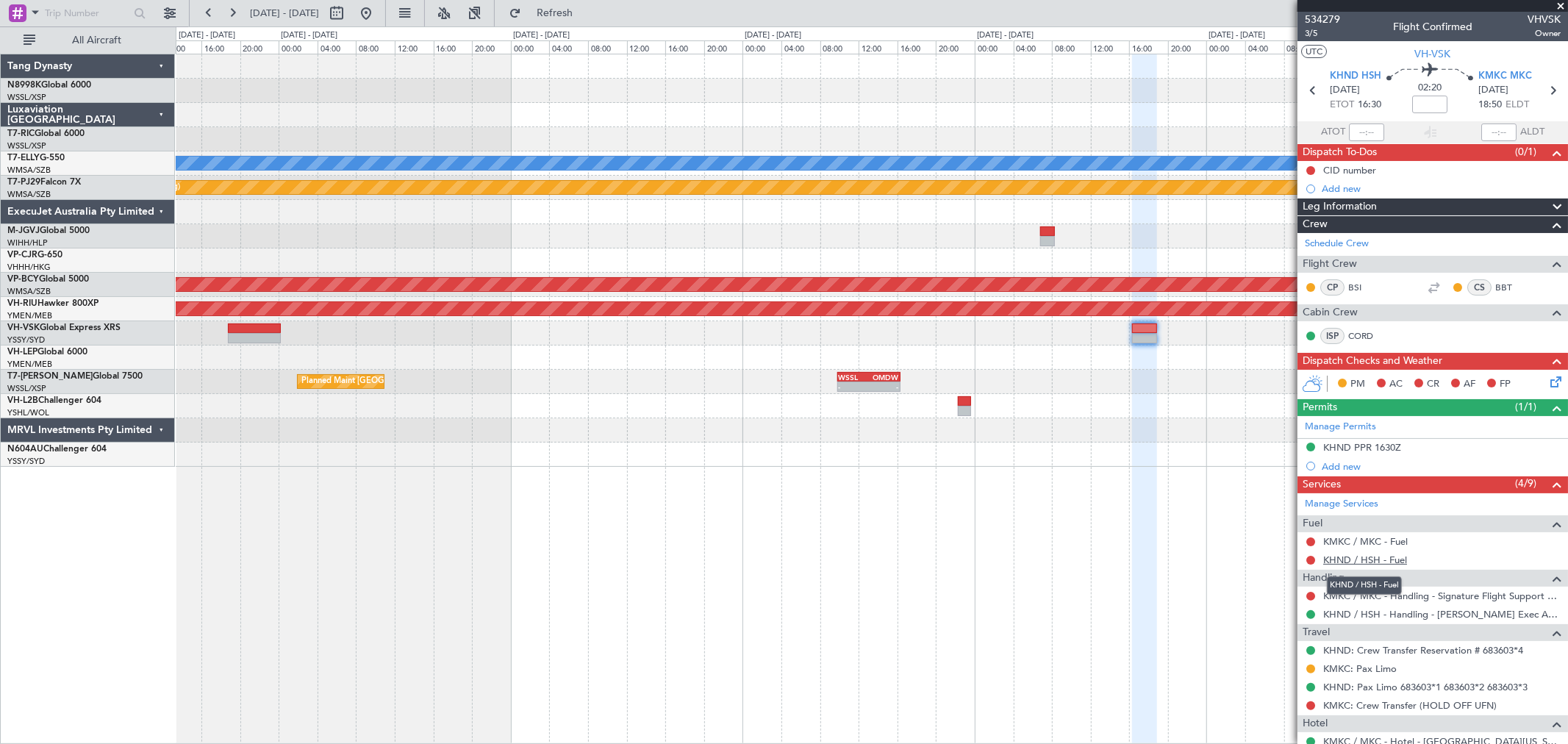
click at [1361, 562] on link "KHND / HSH - Fuel" at bounding box center [1365, 559] width 84 height 12
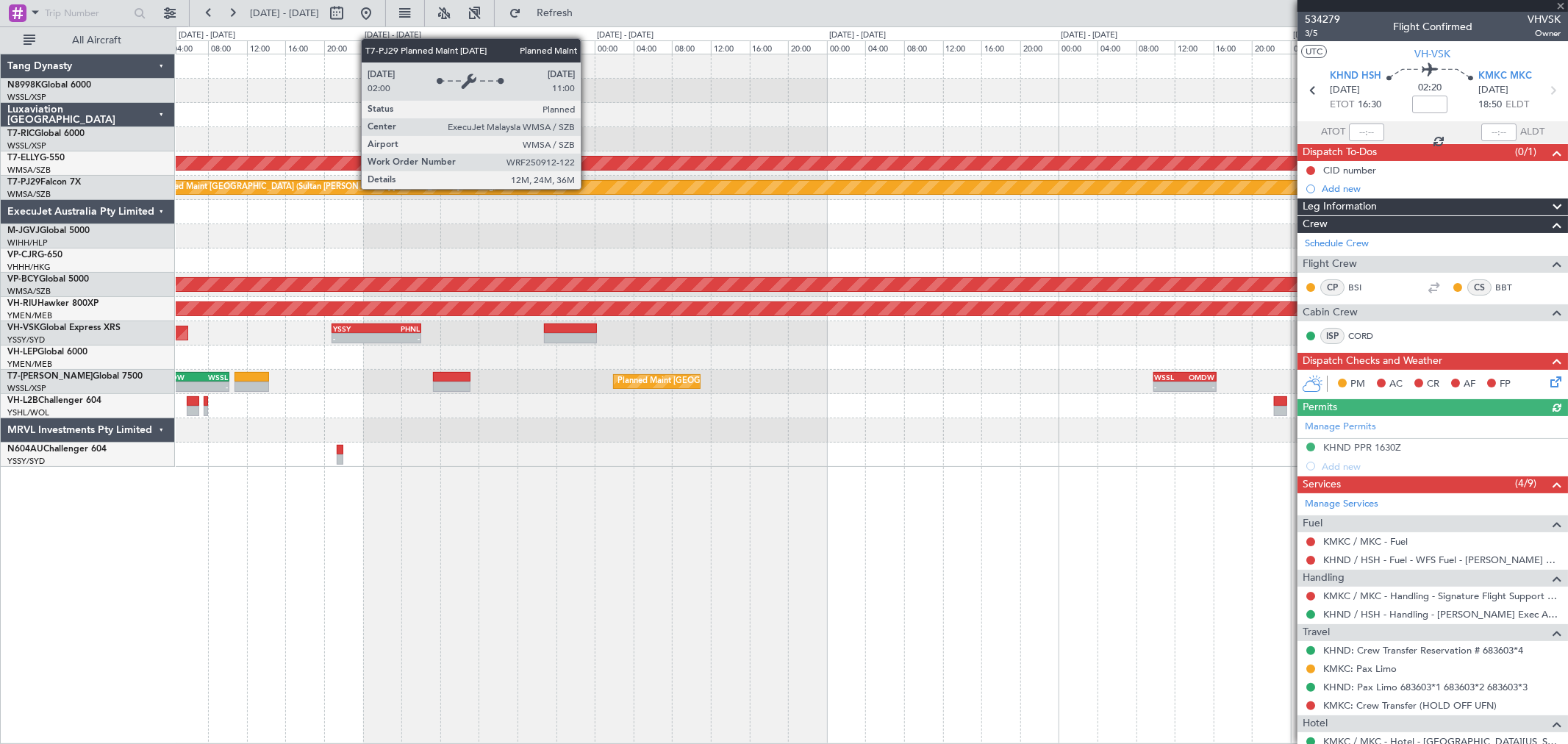
click at [944, 187] on div "Planned Maint [GEOGRAPHIC_DATA] (Sultan [PERSON_NAME] [PERSON_NAME] - Subang)" at bounding box center [1553, 187] width 2807 height 13
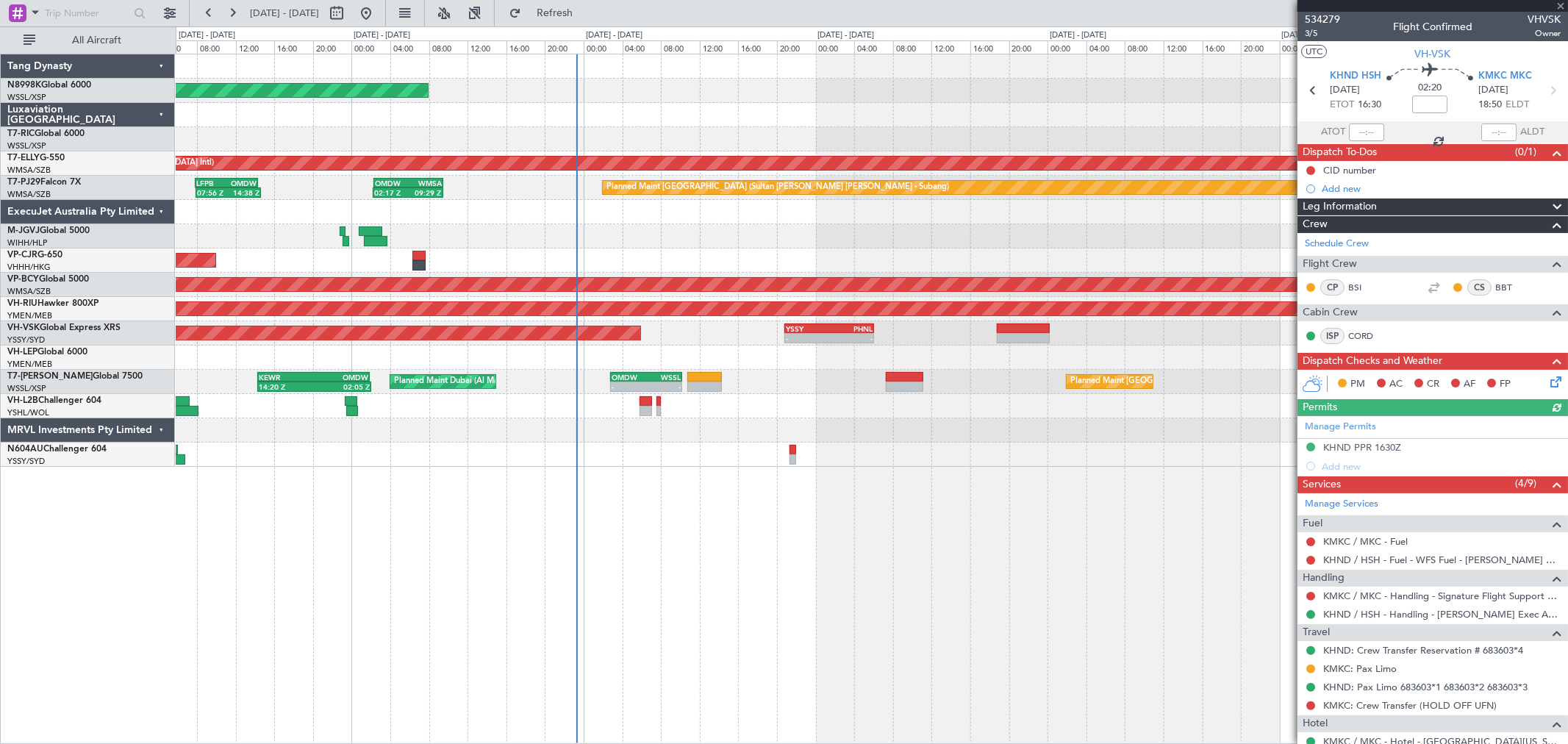
click at [848, 362] on div "Planned Maint [GEOGRAPHIC_DATA] (Seletar) [PERSON_NAME] Planned Maint [GEOGRAPH…" at bounding box center [871, 260] width 1392 height 413
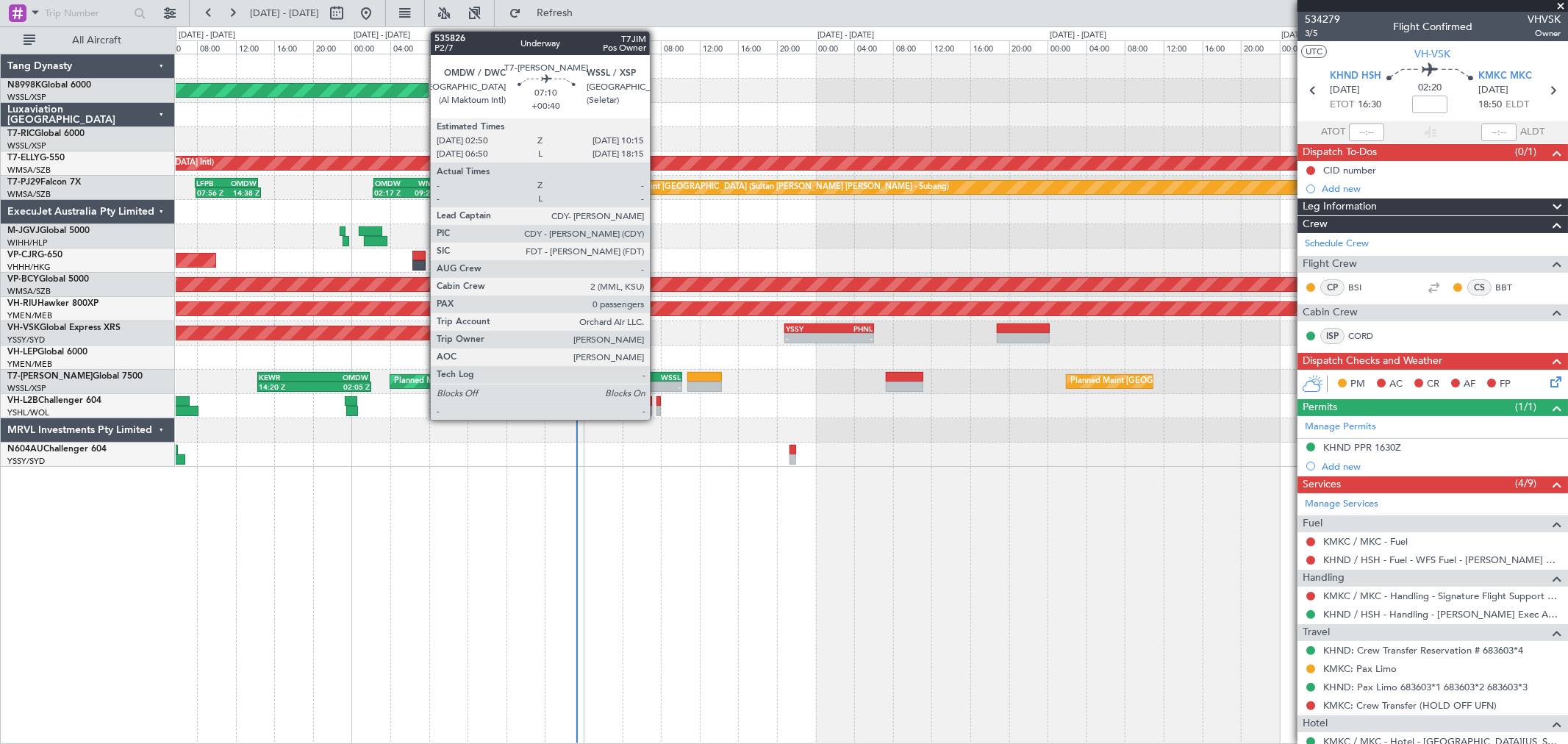
click at [657, 384] on div "-" at bounding box center [664, 386] width 34 height 9
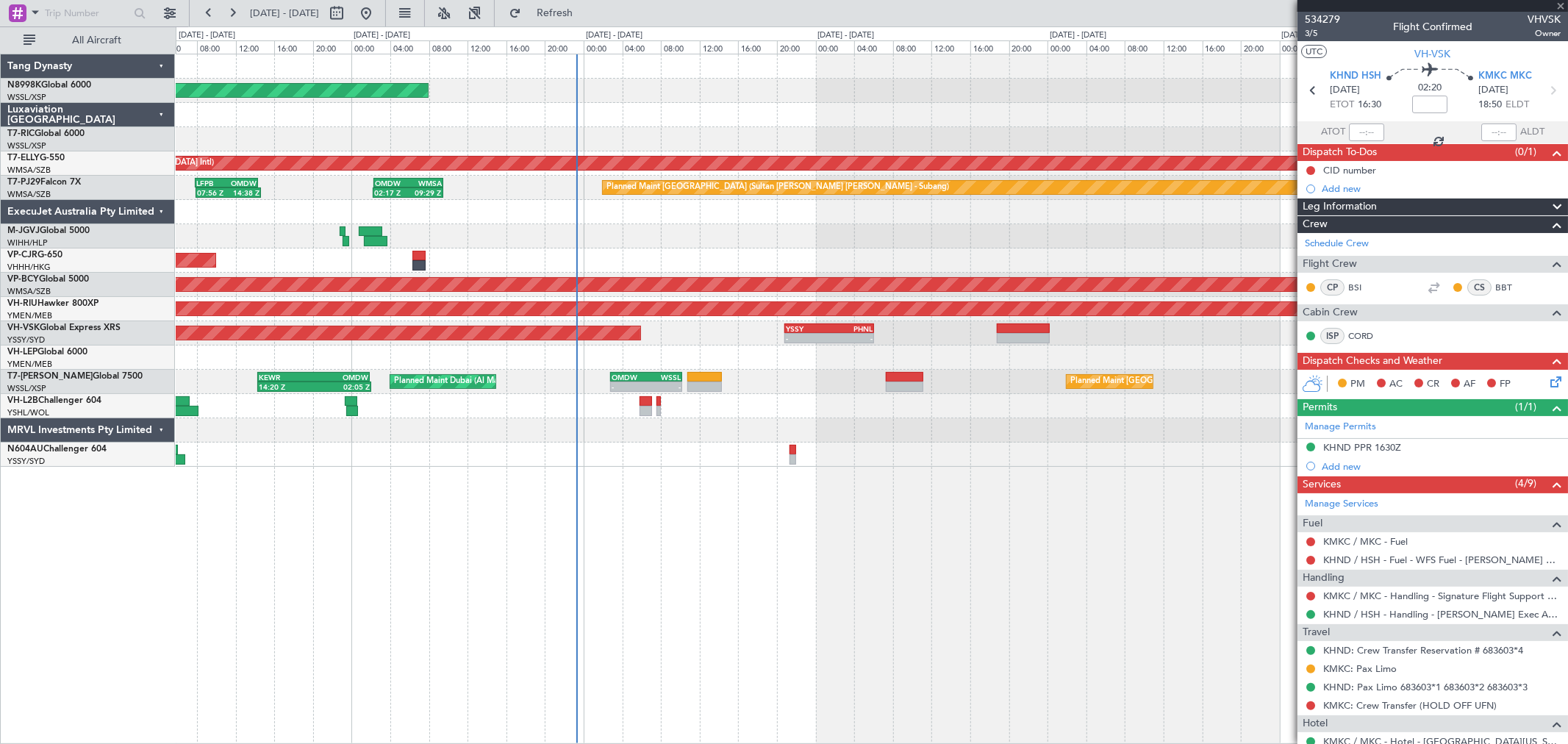
type input "+00:40"
type input "0"
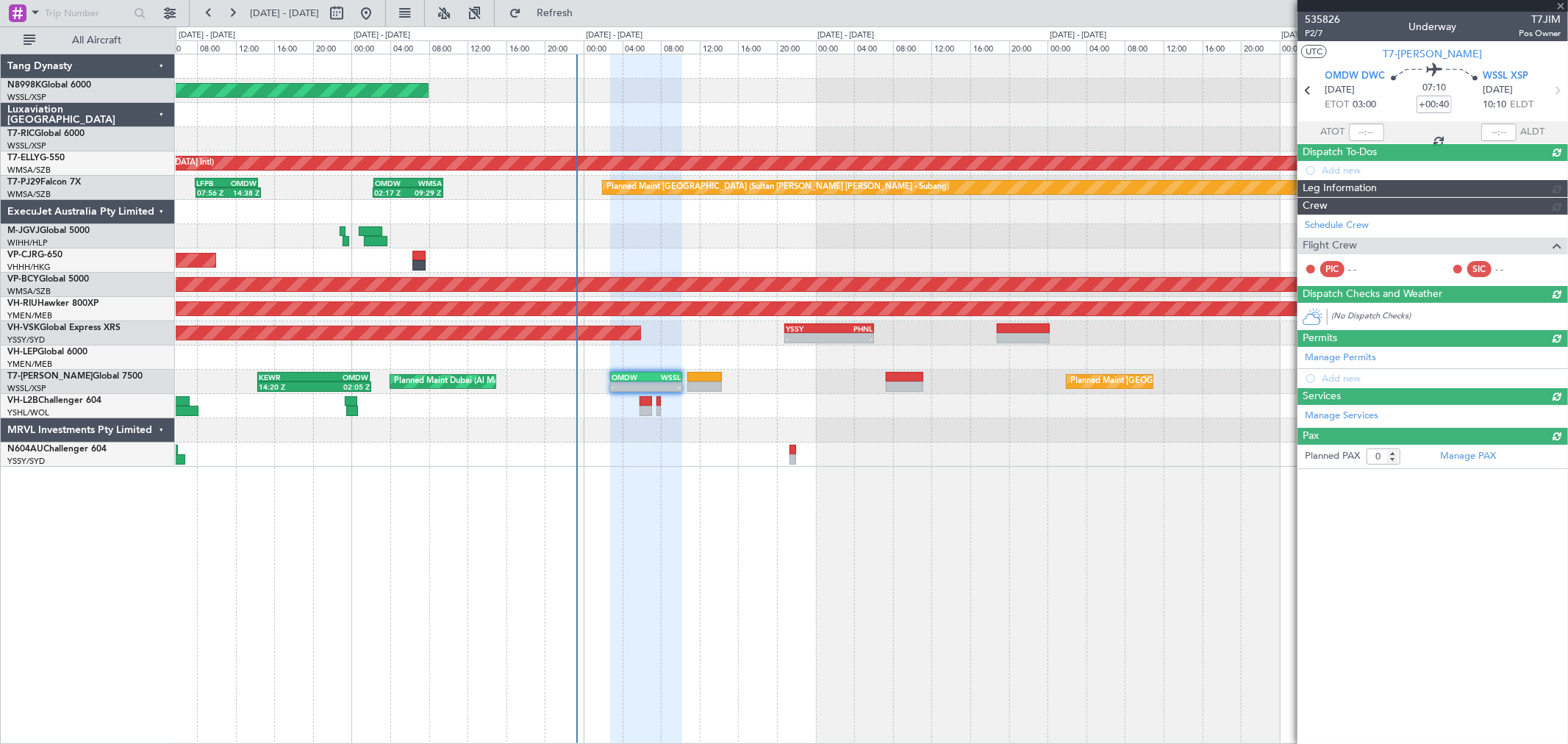
type input "[PERSON_NAME] (KYA)"
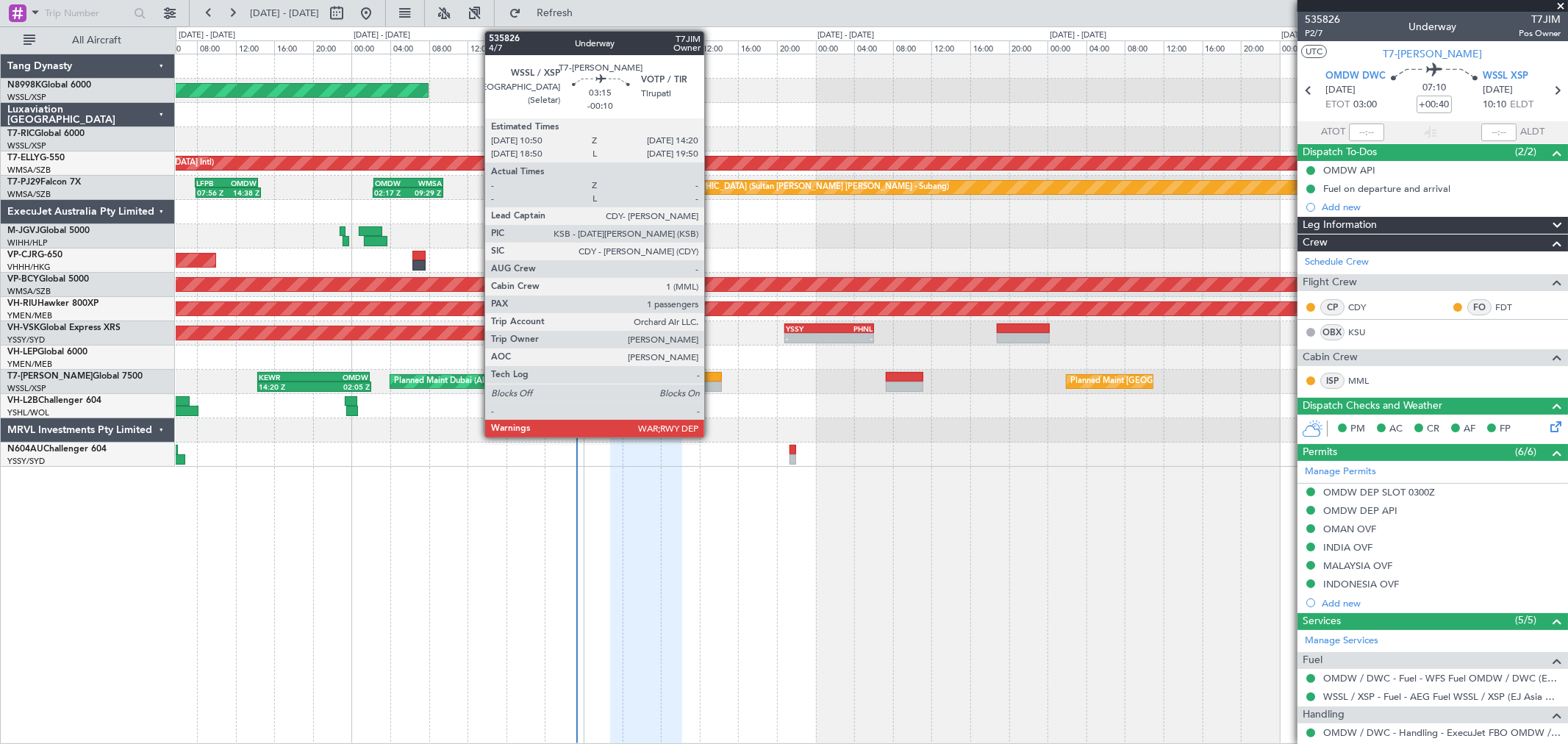
click at [711, 378] on div at bounding box center [705, 377] width 34 height 11
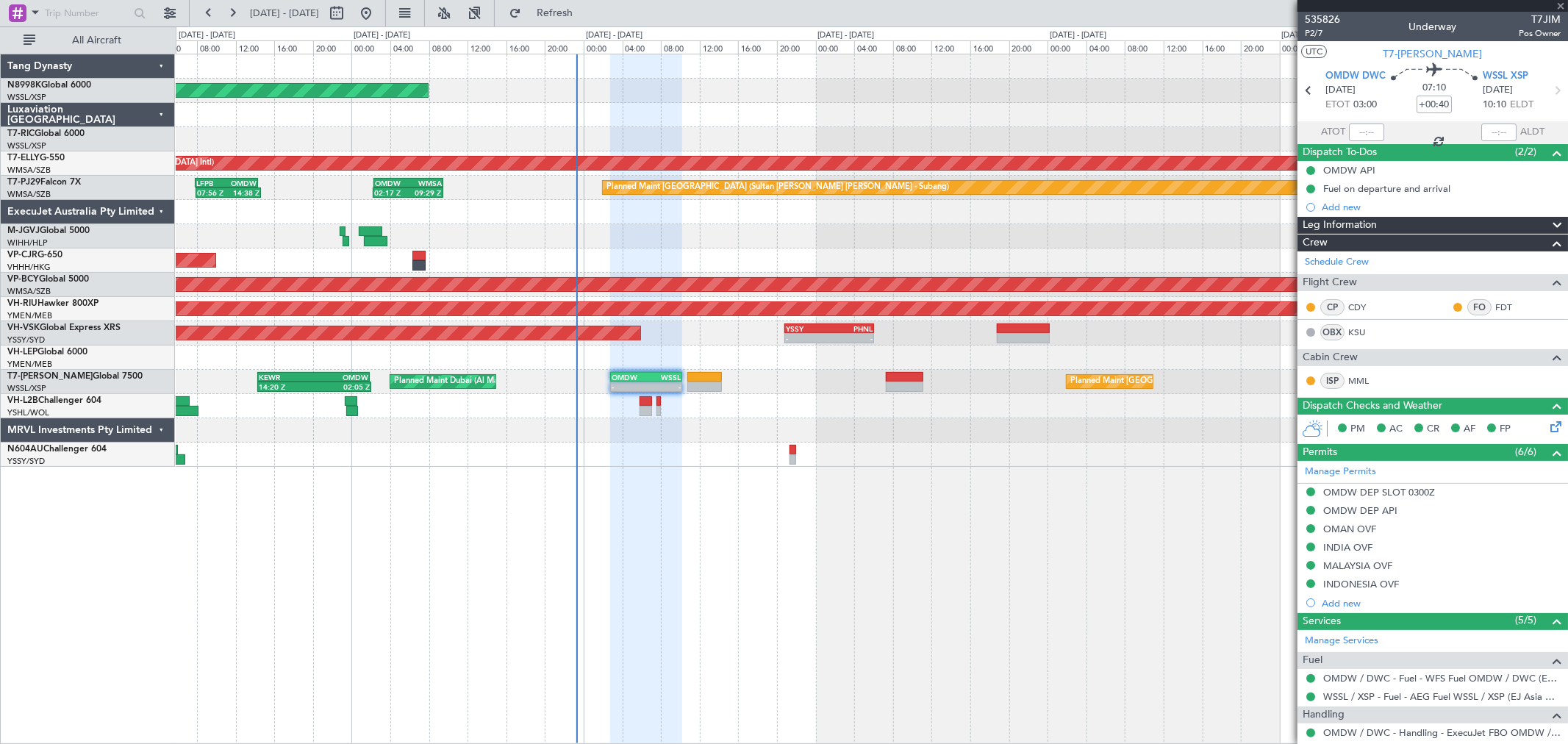
type input "-00:10"
type input "1"
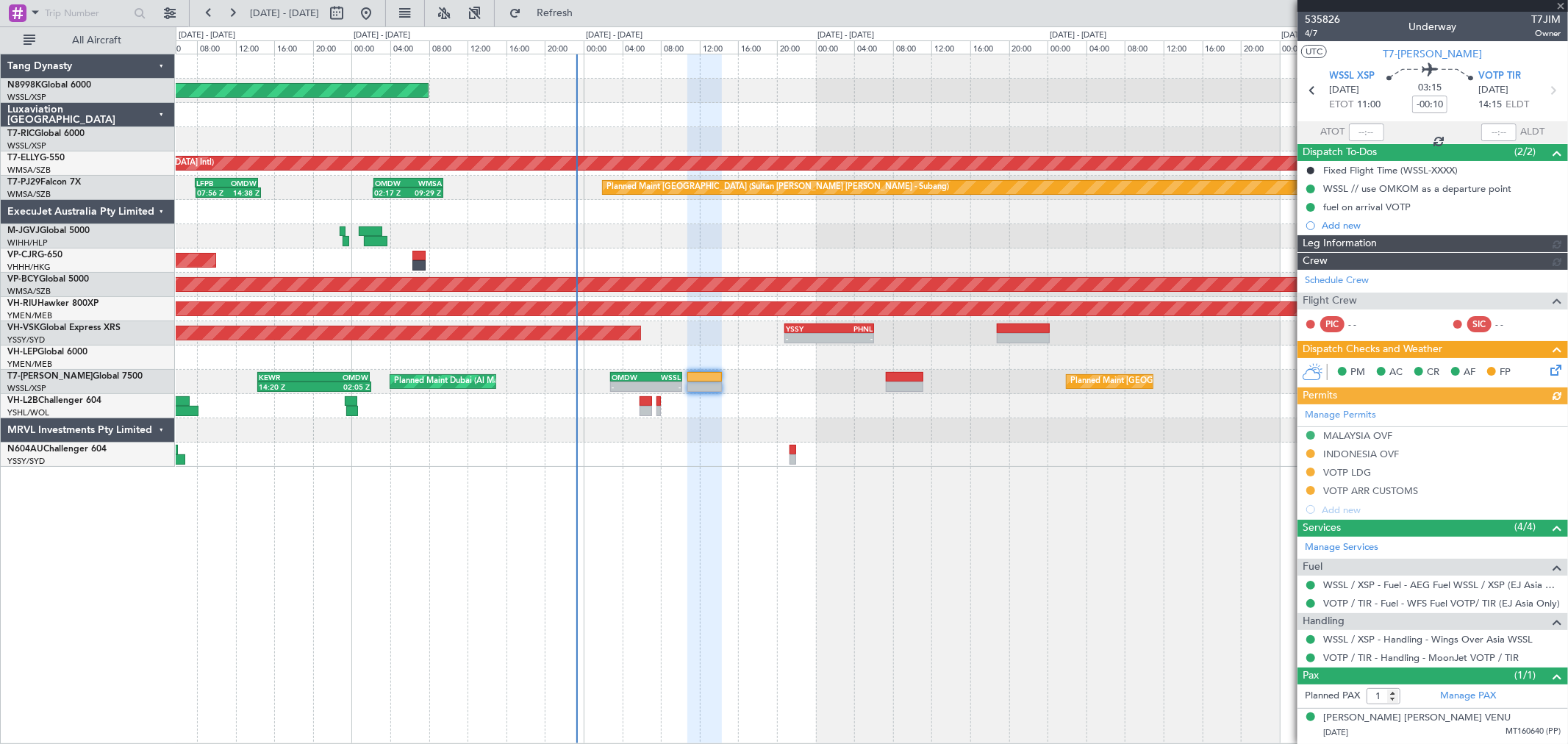
type input "[PERSON_NAME] (KYA)"
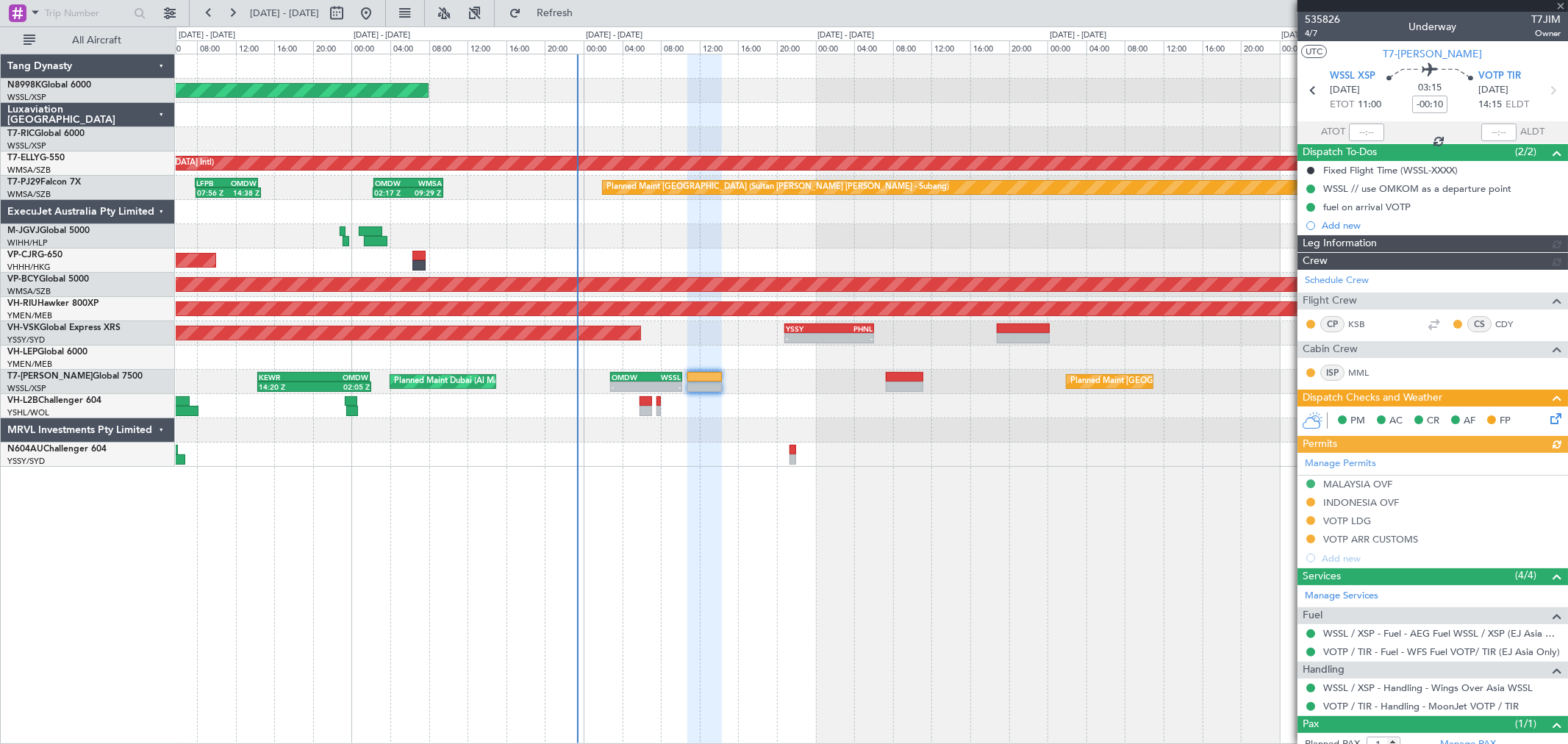
type input "[PERSON_NAME] (KYA)"
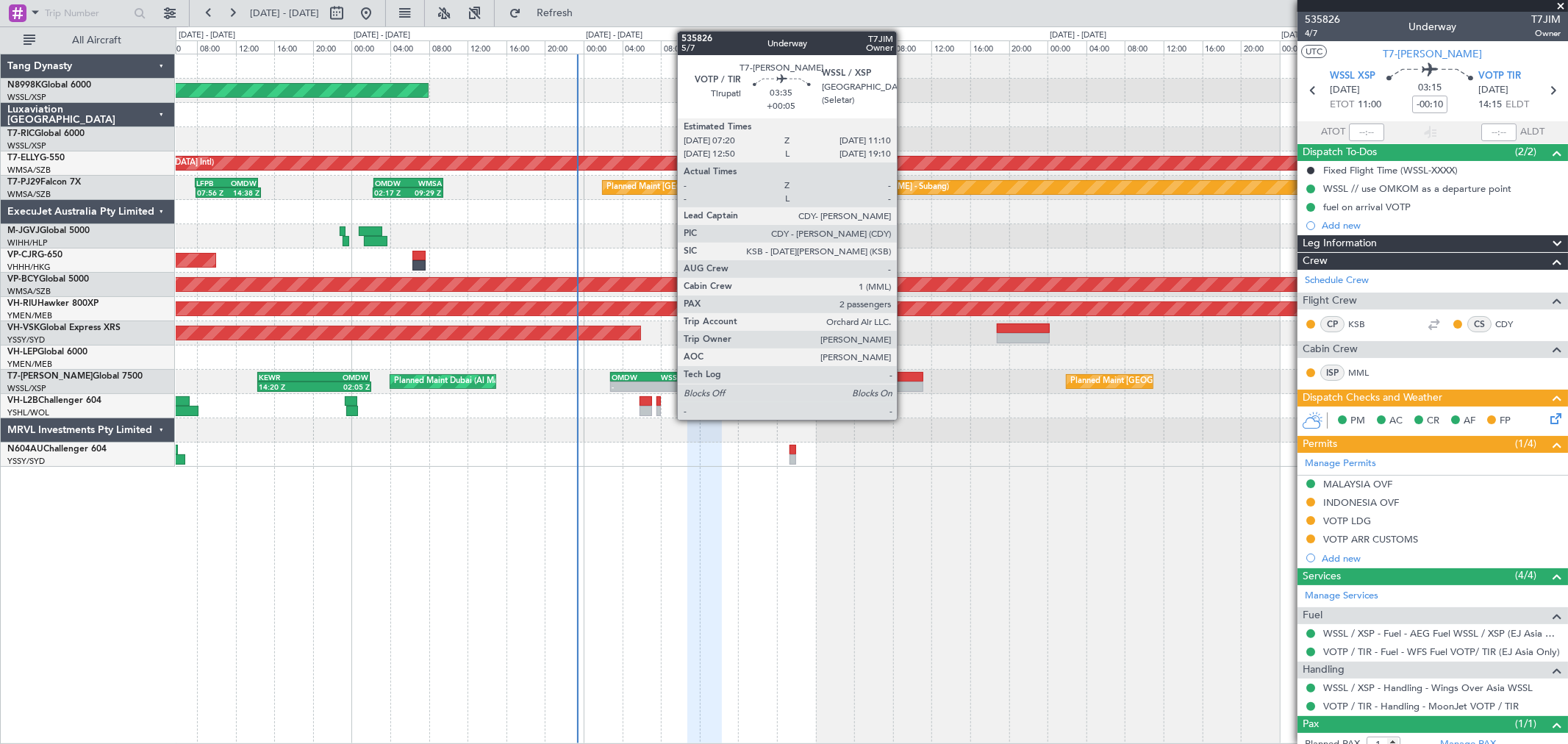
click at [904, 380] on div at bounding box center [905, 377] width 38 height 11
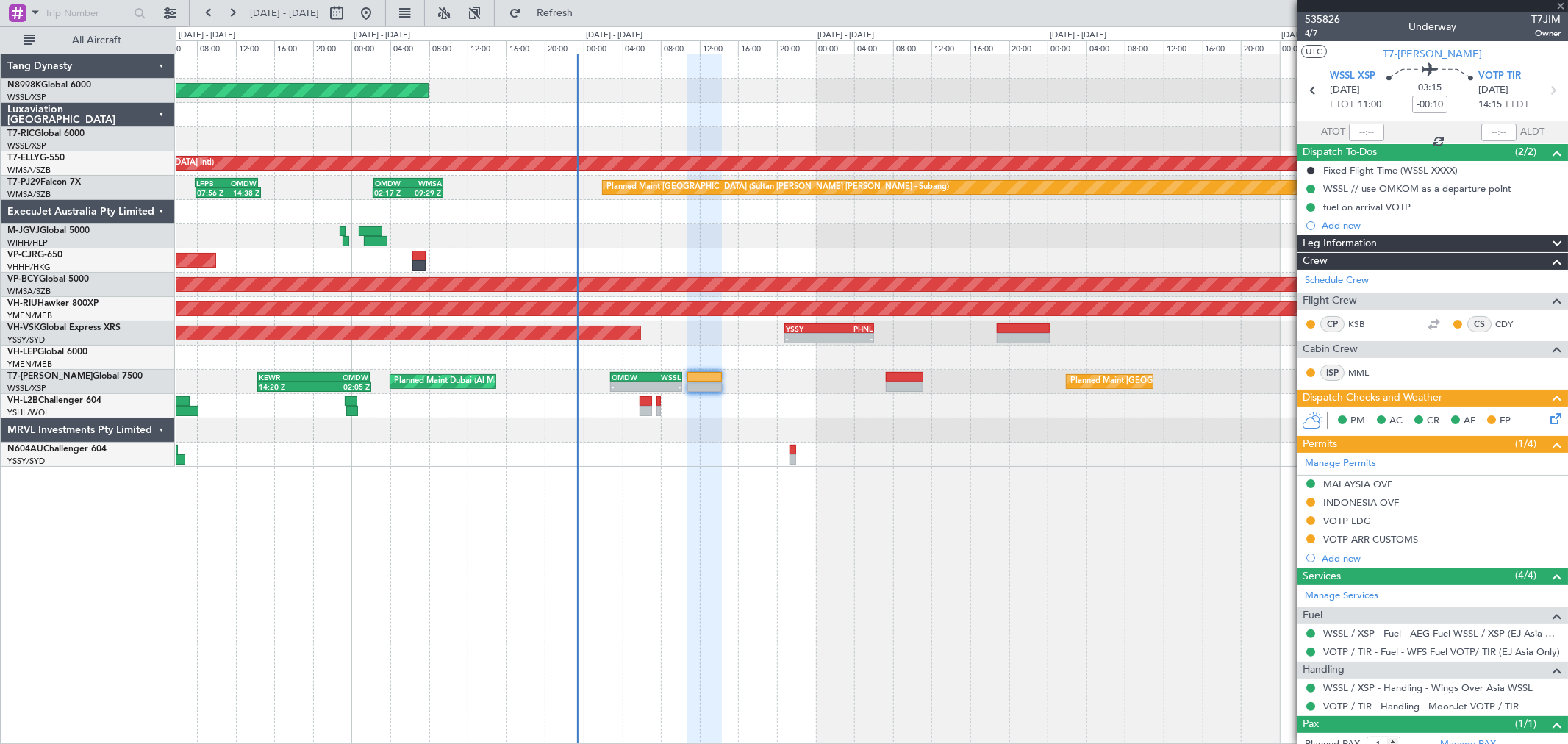
type input "+00:05"
type input "2"
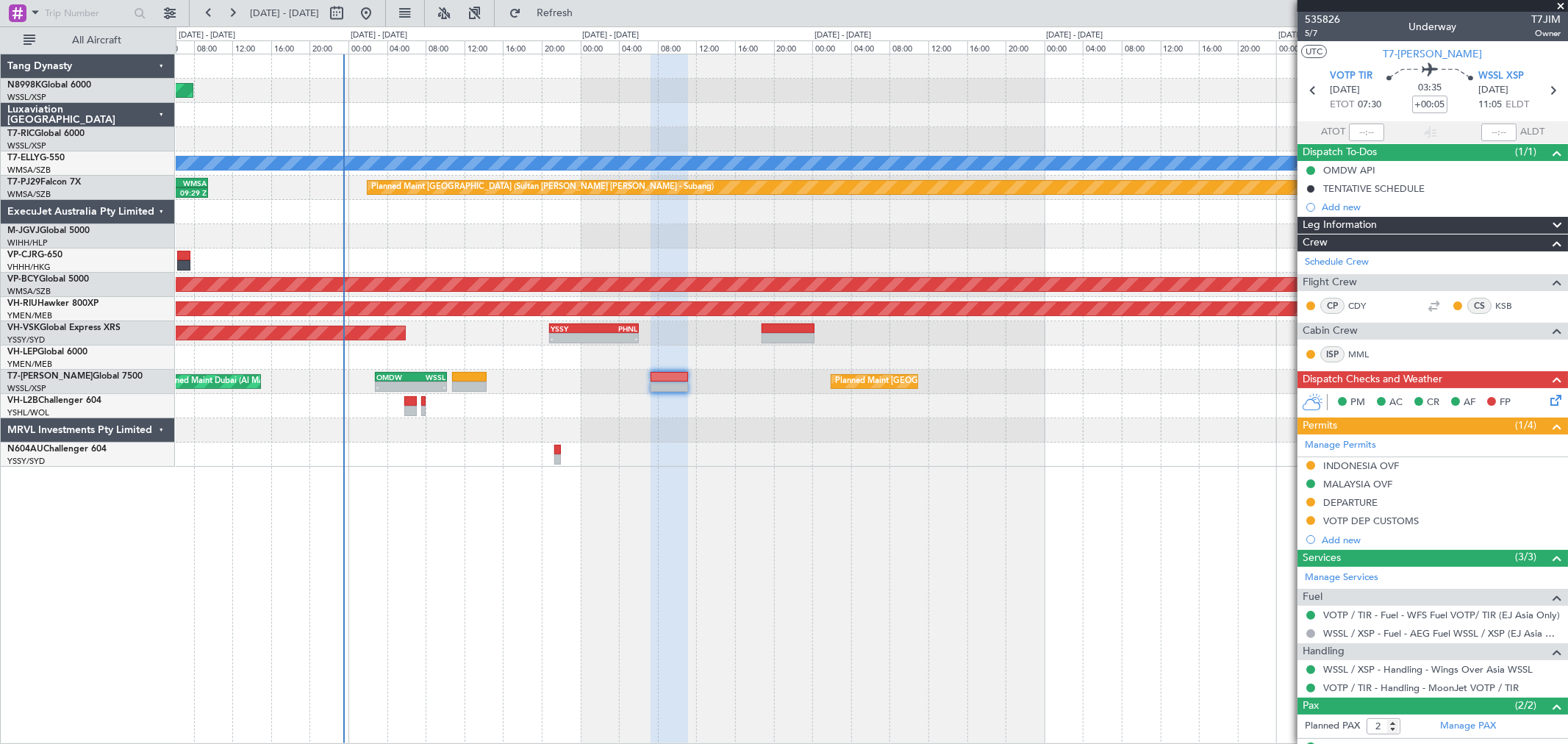
click at [734, 379] on div "Planned Maint [GEOGRAPHIC_DATA] (Seletar) Planned Maint [GEOGRAPHIC_DATA] (Al M…" at bounding box center [871, 382] width 1392 height 25
click at [802, 450] on div "Planned Maint [GEOGRAPHIC_DATA] (Seletar) Planned Maint [GEOGRAPHIC_DATA] ([GEO…" at bounding box center [871, 260] width 1392 height 413
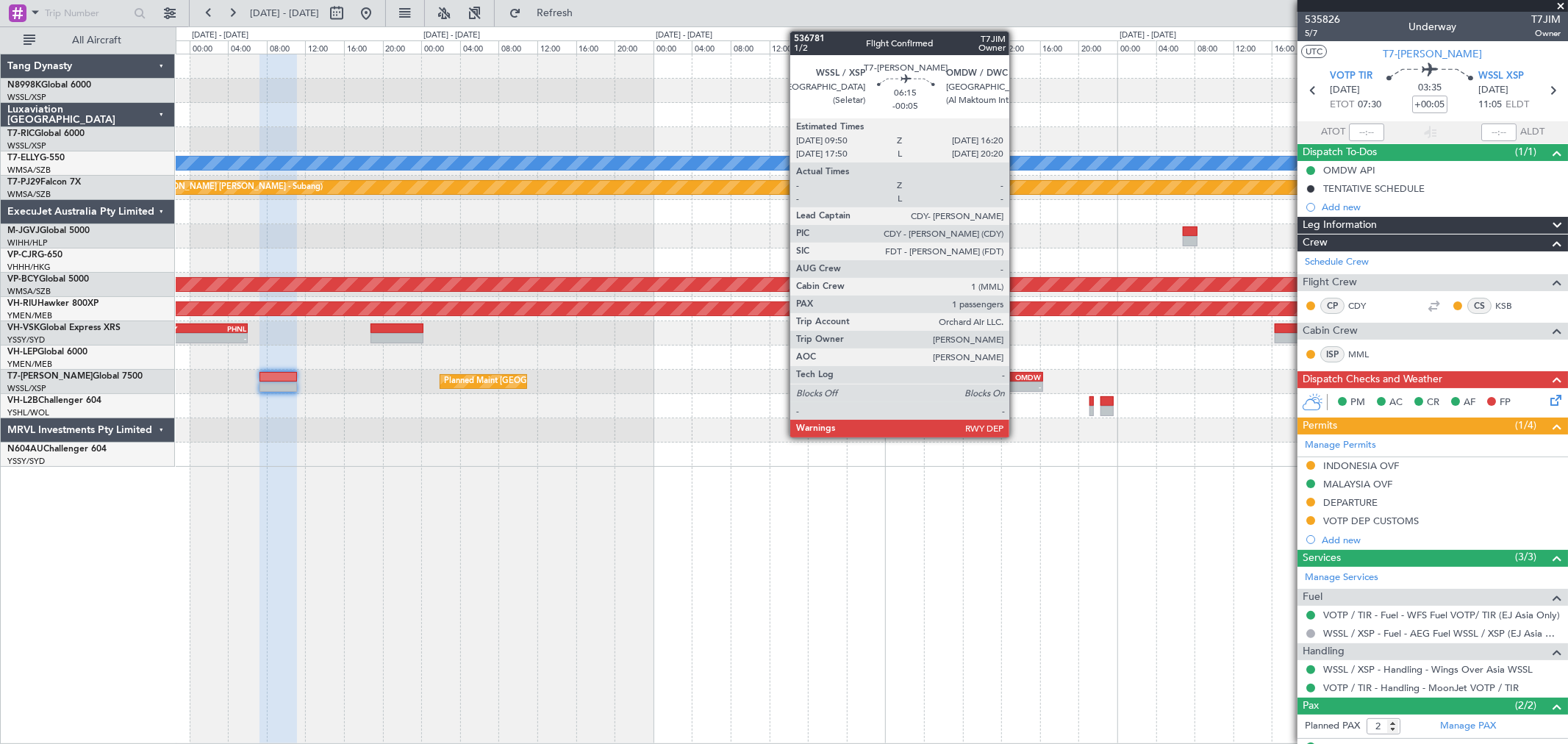
click at [1017, 381] on div "- -" at bounding box center [1011, 386] width 63 height 11
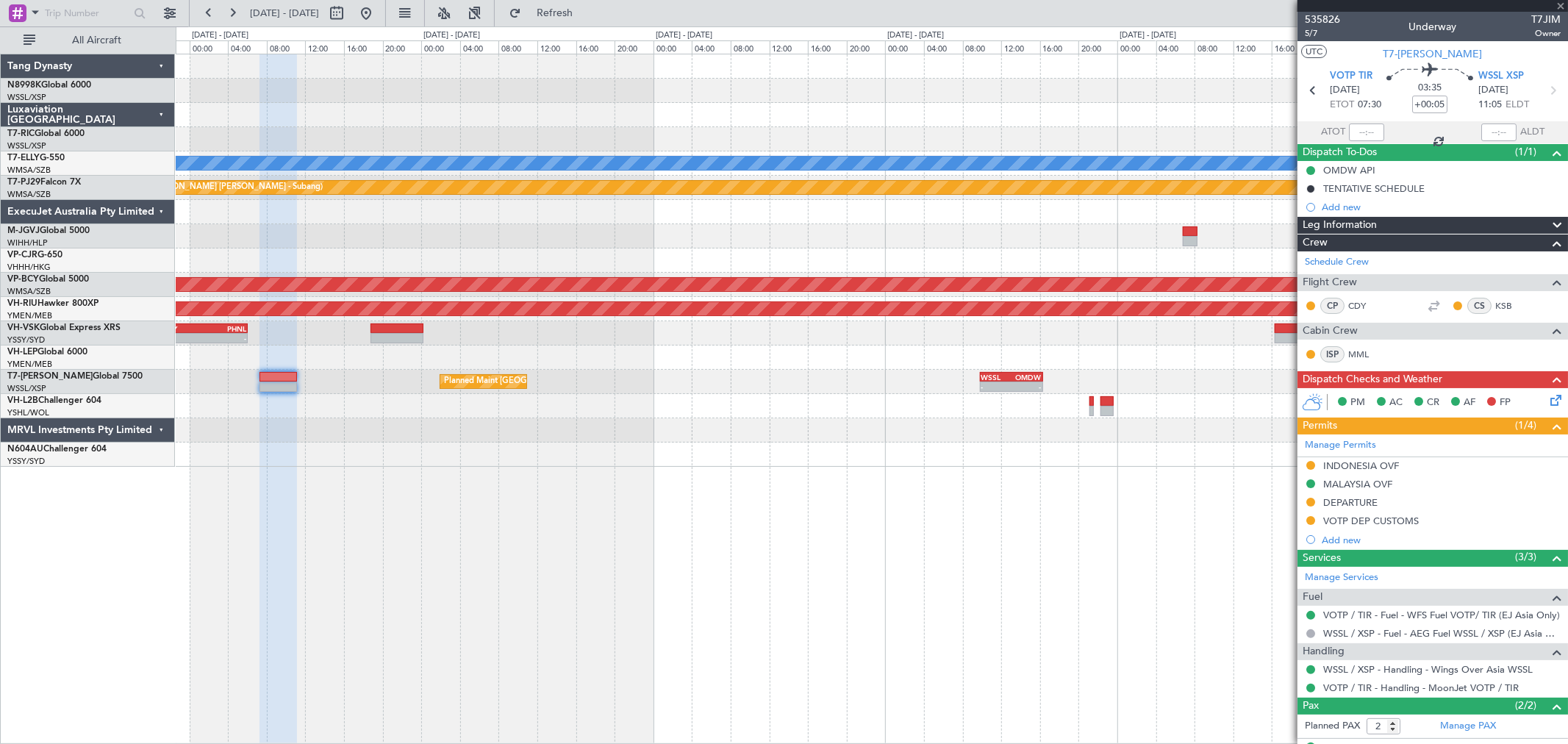
type input "-00:05"
type input "1"
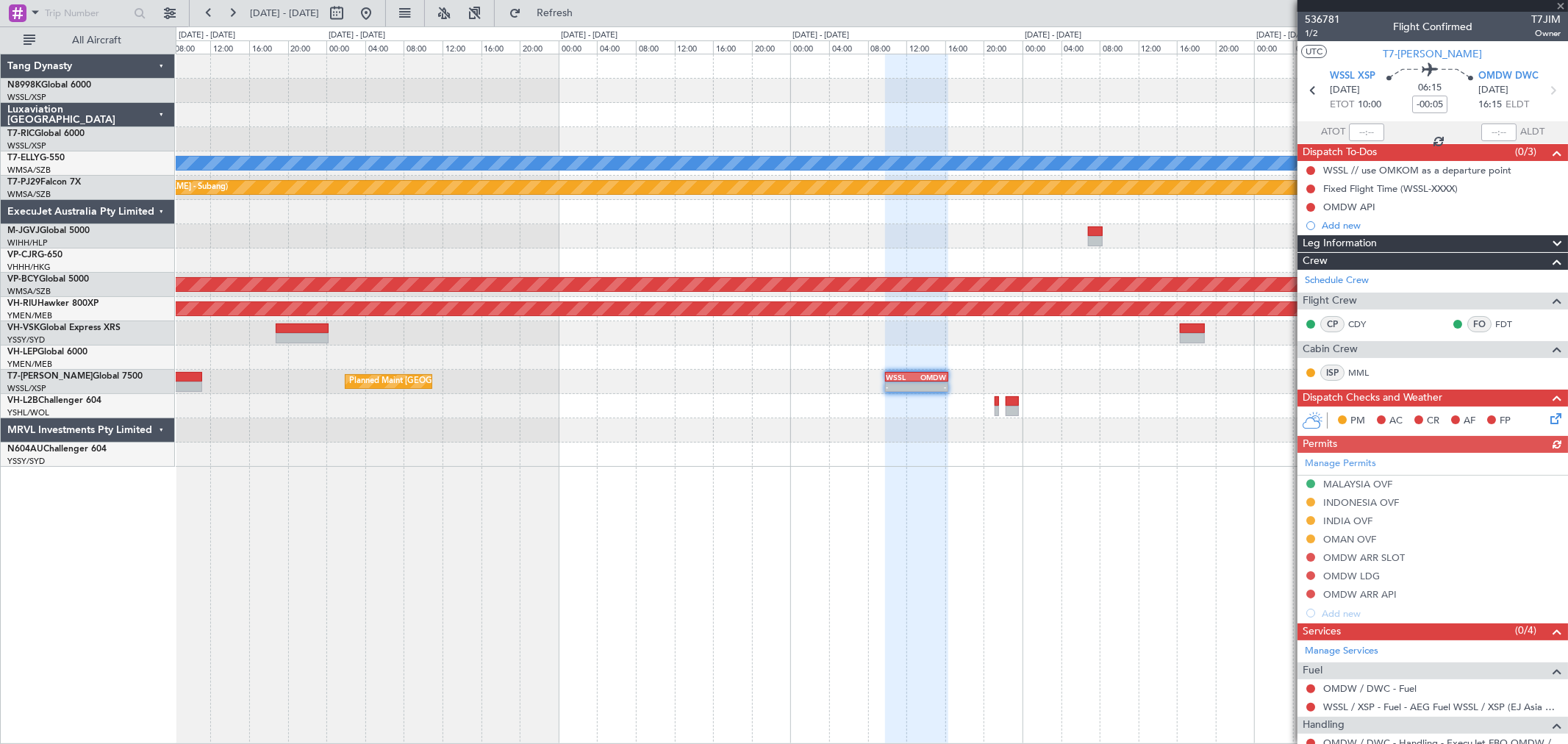
click at [1028, 381] on div "Planned Maint [GEOGRAPHIC_DATA] (Seletar) - - WSSL 09:50 Z OMDW 16:20 Z OMDW 02…" at bounding box center [871, 382] width 1392 height 25
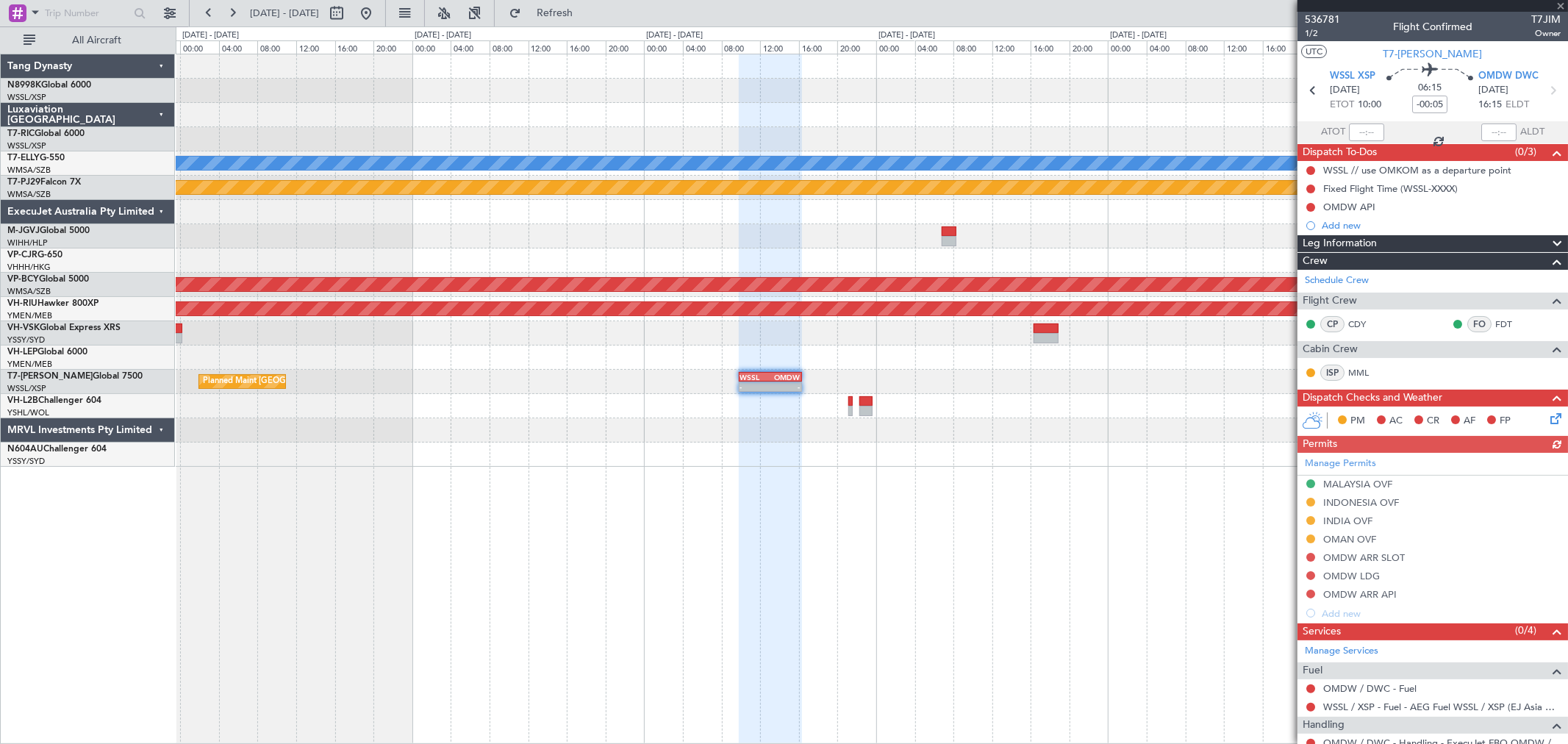
click at [1051, 388] on div "Planned Maint [GEOGRAPHIC_DATA] (Seletar) - - WSSL 09:50 Z OMDW 16:20 Z - - OMD…" at bounding box center [871, 382] width 1392 height 25
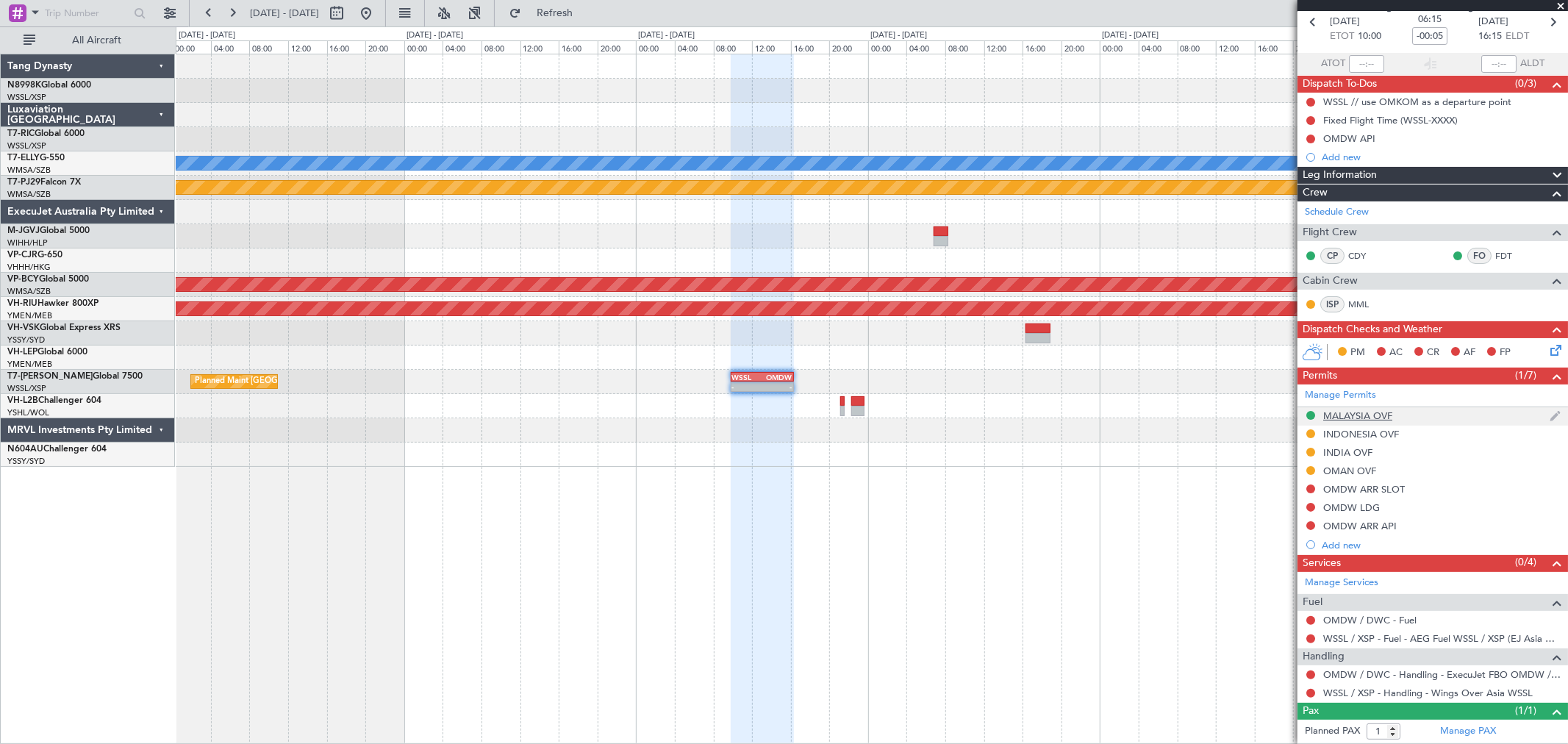
scroll to position [101, 0]
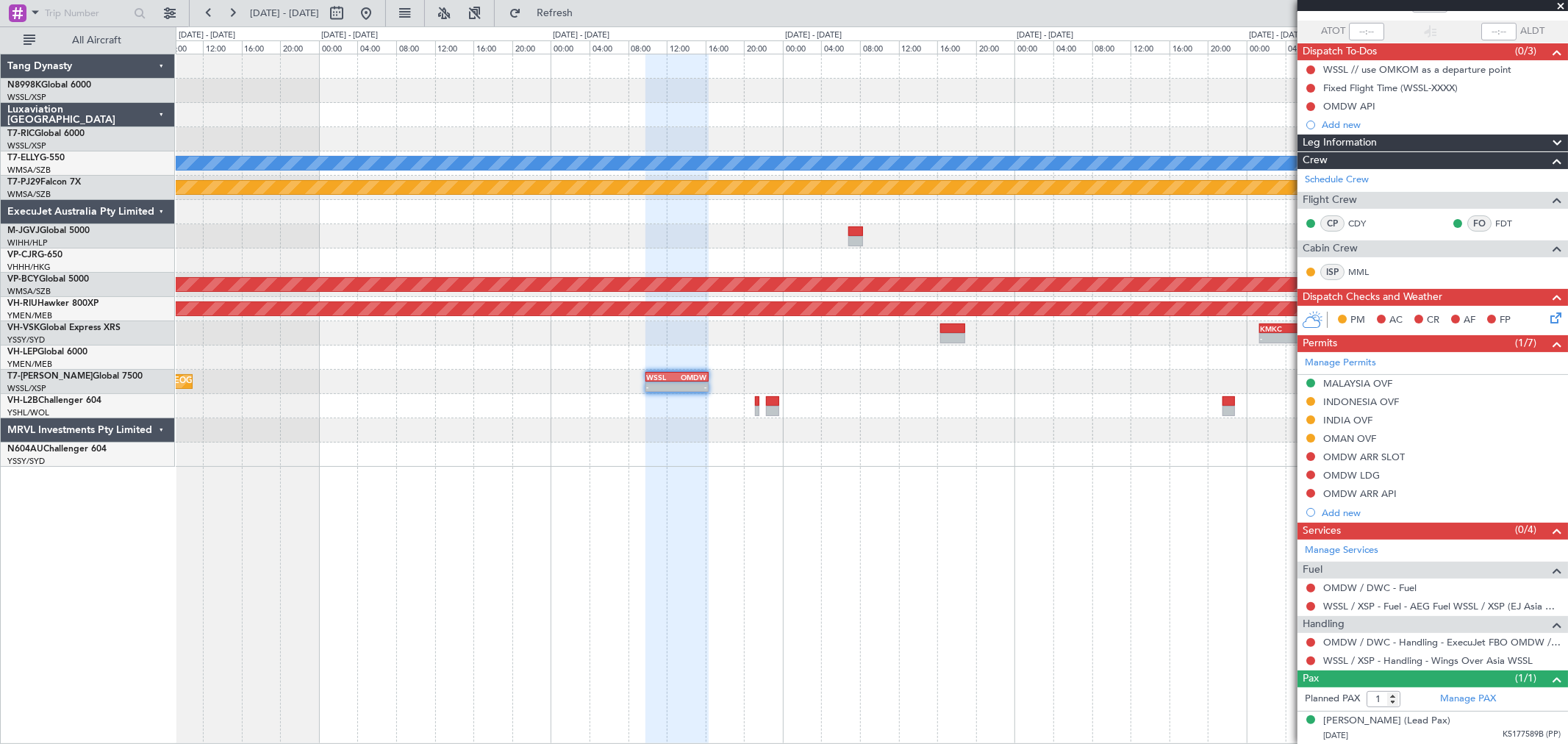
click at [1081, 428] on div "Planned Maint [GEOGRAPHIC_DATA] ([GEOGRAPHIC_DATA] Intl) [PERSON_NAME] OMDB 21:…" at bounding box center [871, 260] width 1392 height 413
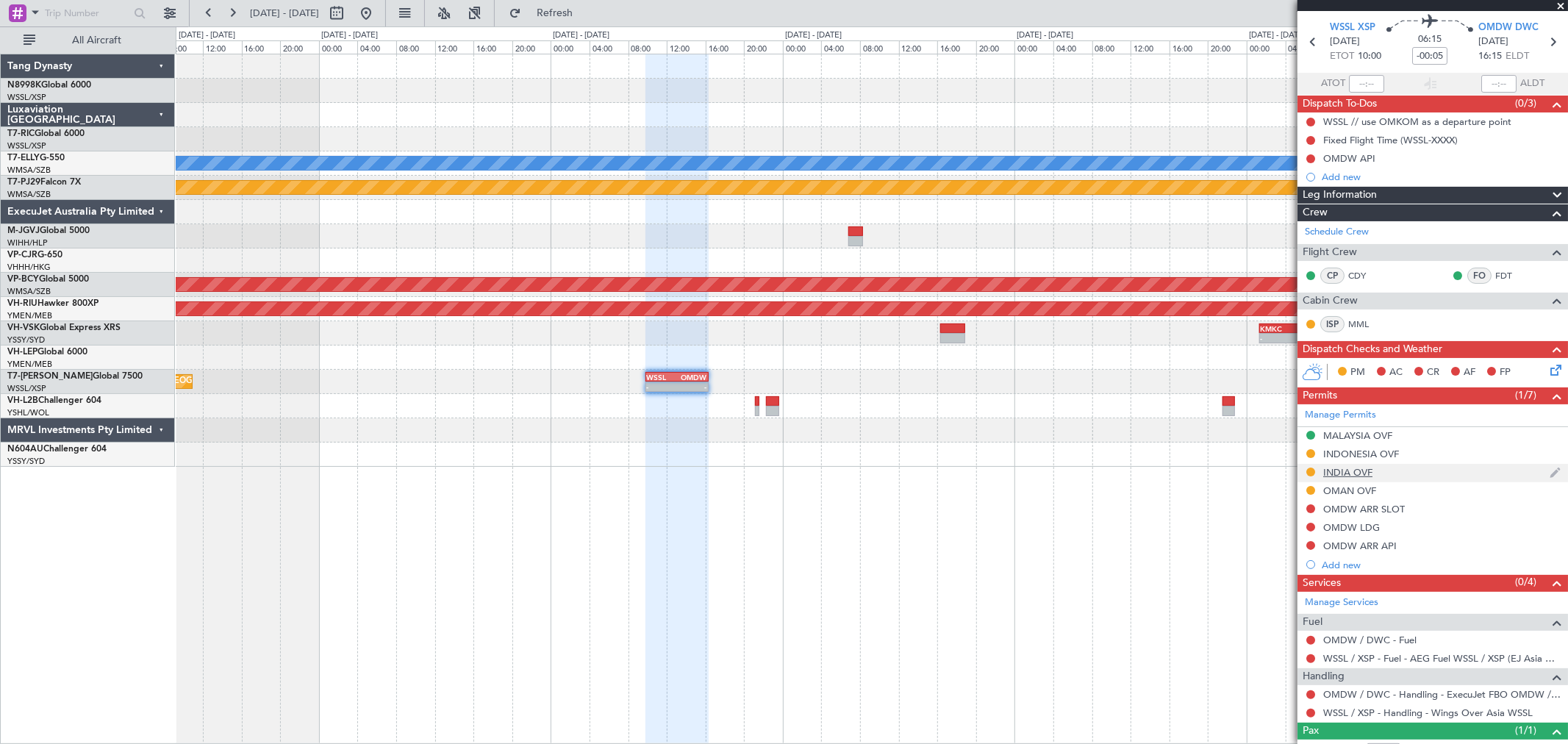
scroll to position [0, 0]
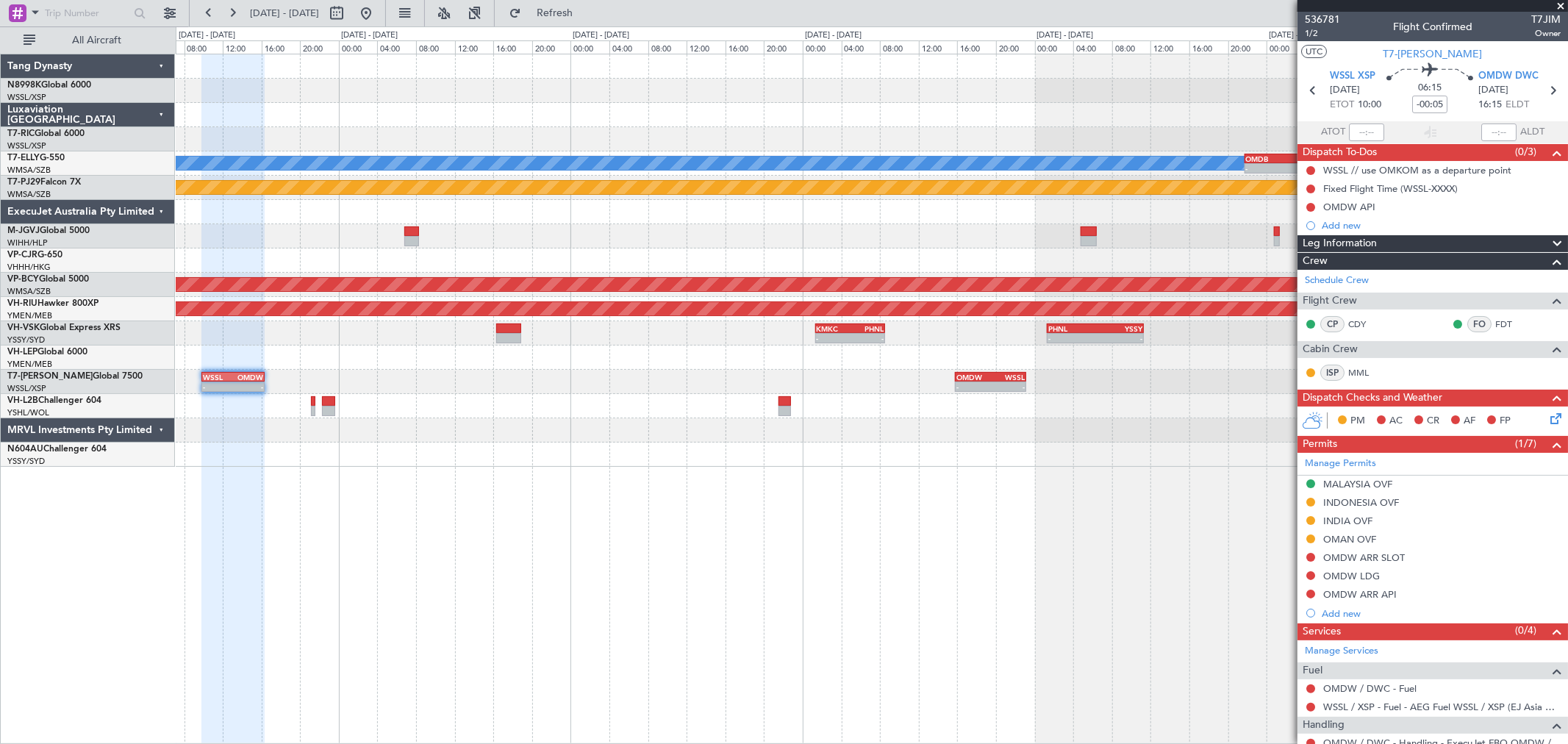
click at [710, 434] on div "Planned Maint [GEOGRAPHIC_DATA] ([GEOGRAPHIC_DATA] Intl) [PERSON_NAME] OMDB 21:…" at bounding box center [871, 260] width 1392 height 413
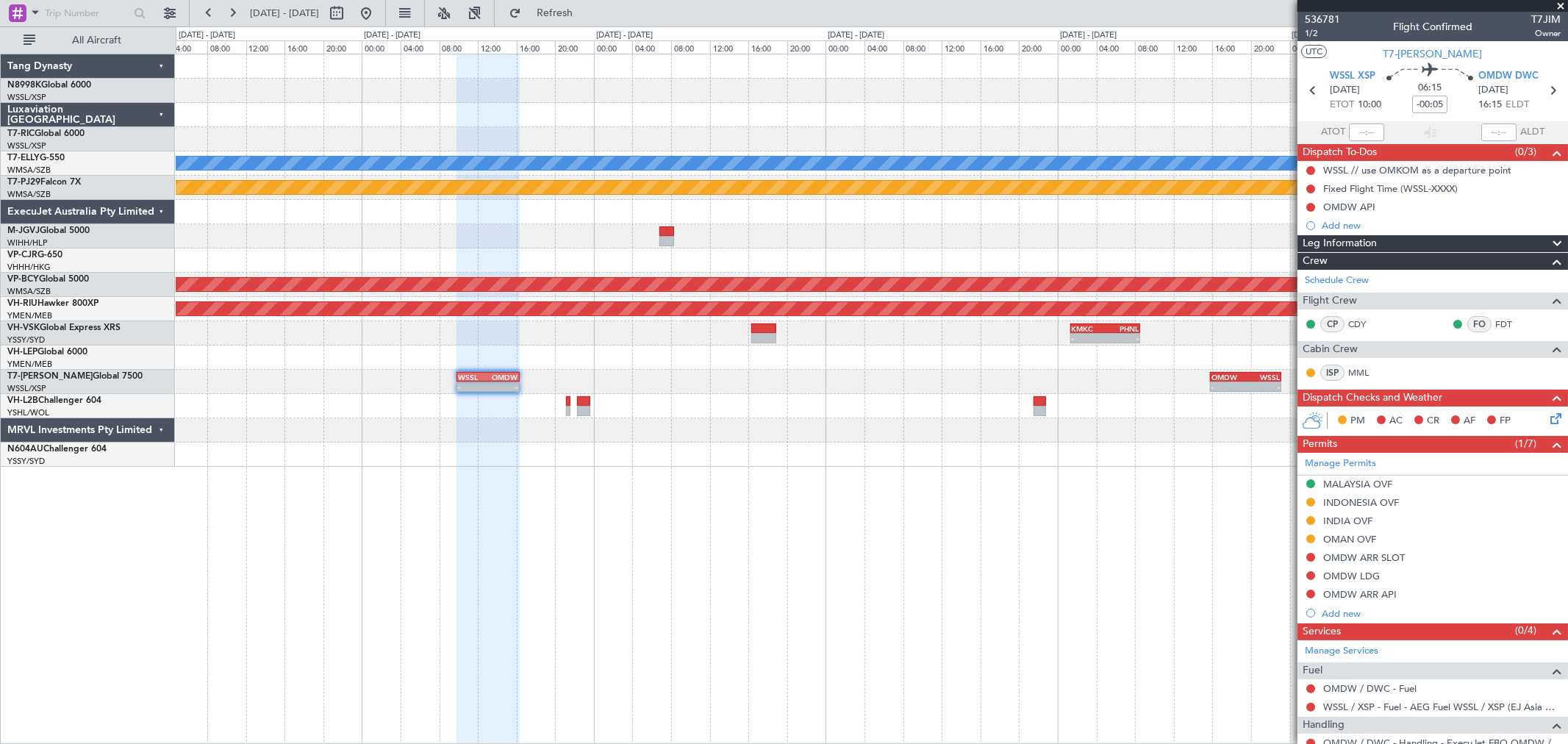
click at [1072, 431] on div at bounding box center [871, 431] width 1392 height 25
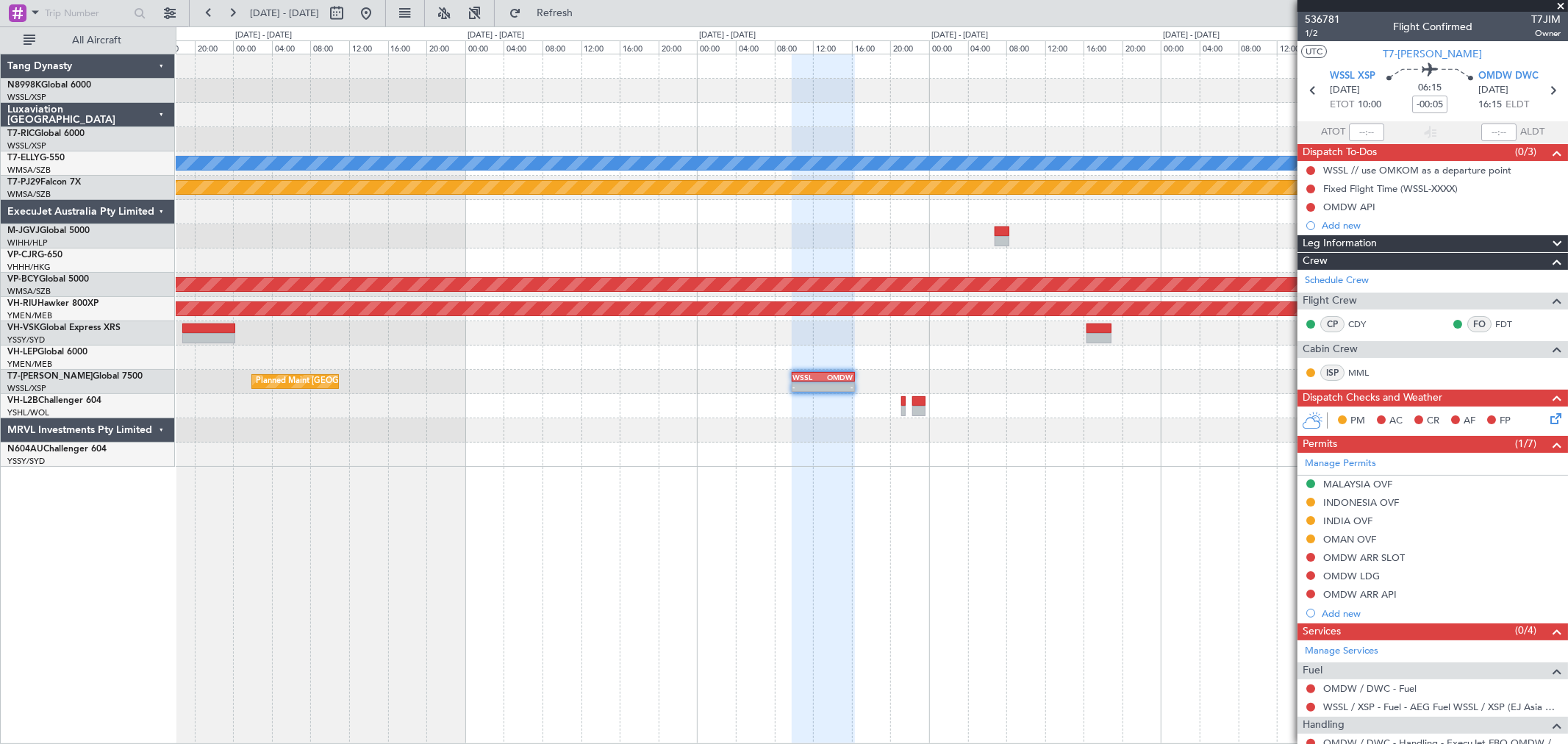
click at [679, 409] on div "Planned Maint [GEOGRAPHIC_DATA] ([GEOGRAPHIC_DATA] Intl) [PERSON_NAME] OMDB 21:…" at bounding box center [871, 260] width 1392 height 413
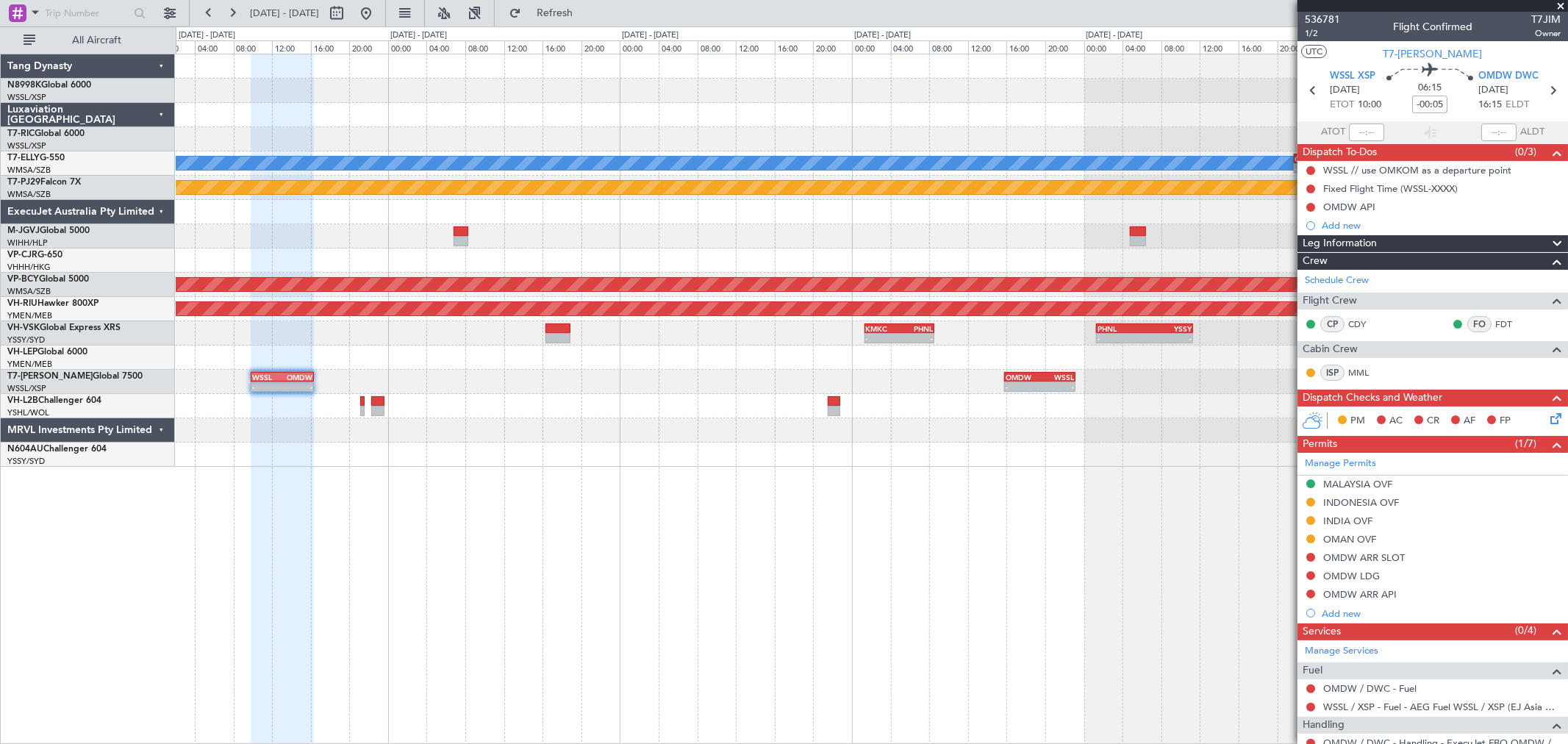
click at [533, 402] on div "- - NFFN 12:30 Z PHNL 19:05 Z" at bounding box center [871, 406] width 1392 height 25
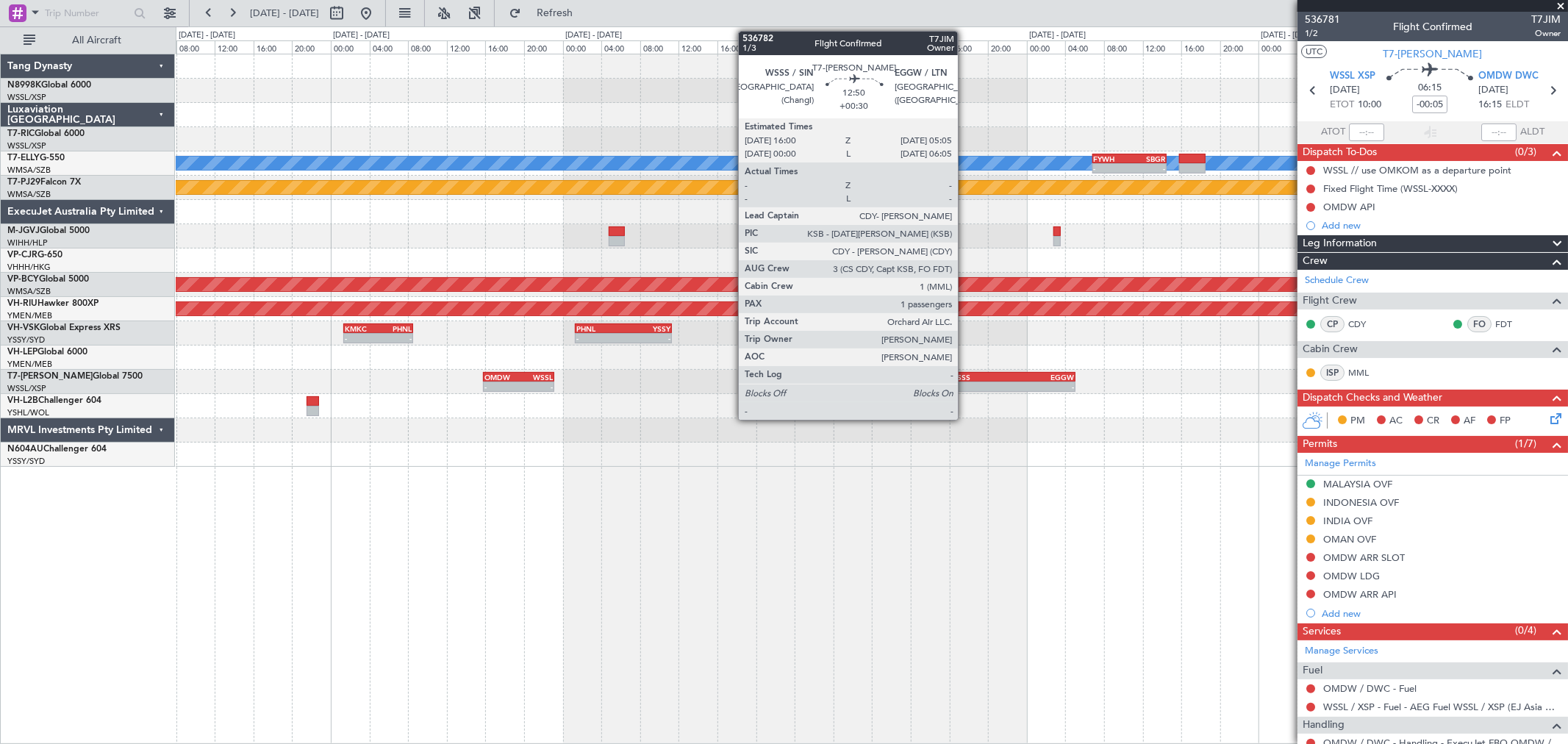
click at [965, 379] on div "WSSS" at bounding box center [981, 377] width 62 height 9
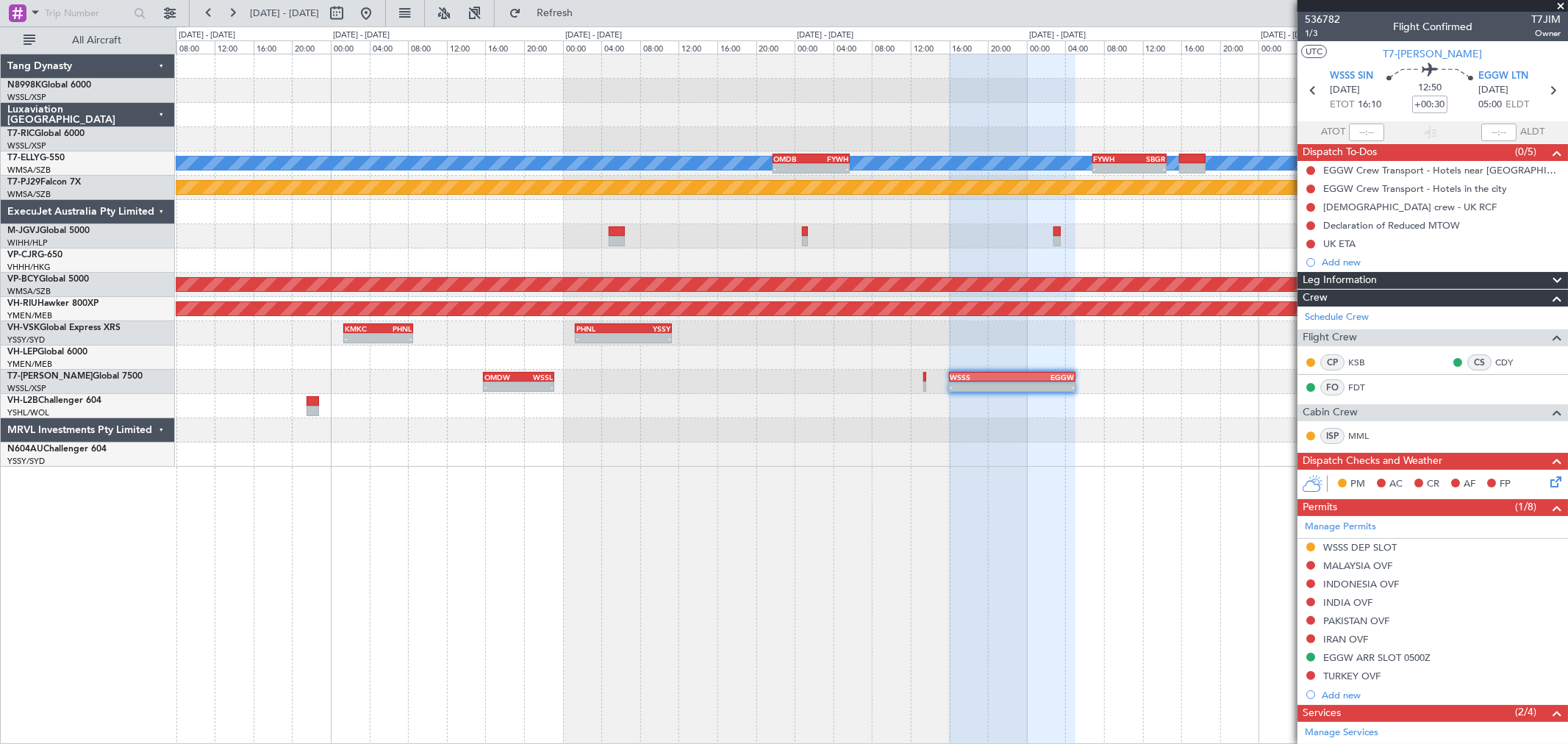
click at [906, 404] on div "Planned Maint [GEOGRAPHIC_DATA] ([GEOGRAPHIC_DATA] Intl) [PERSON_NAME] - - OMDB…" at bounding box center [871, 260] width 1392 height 413
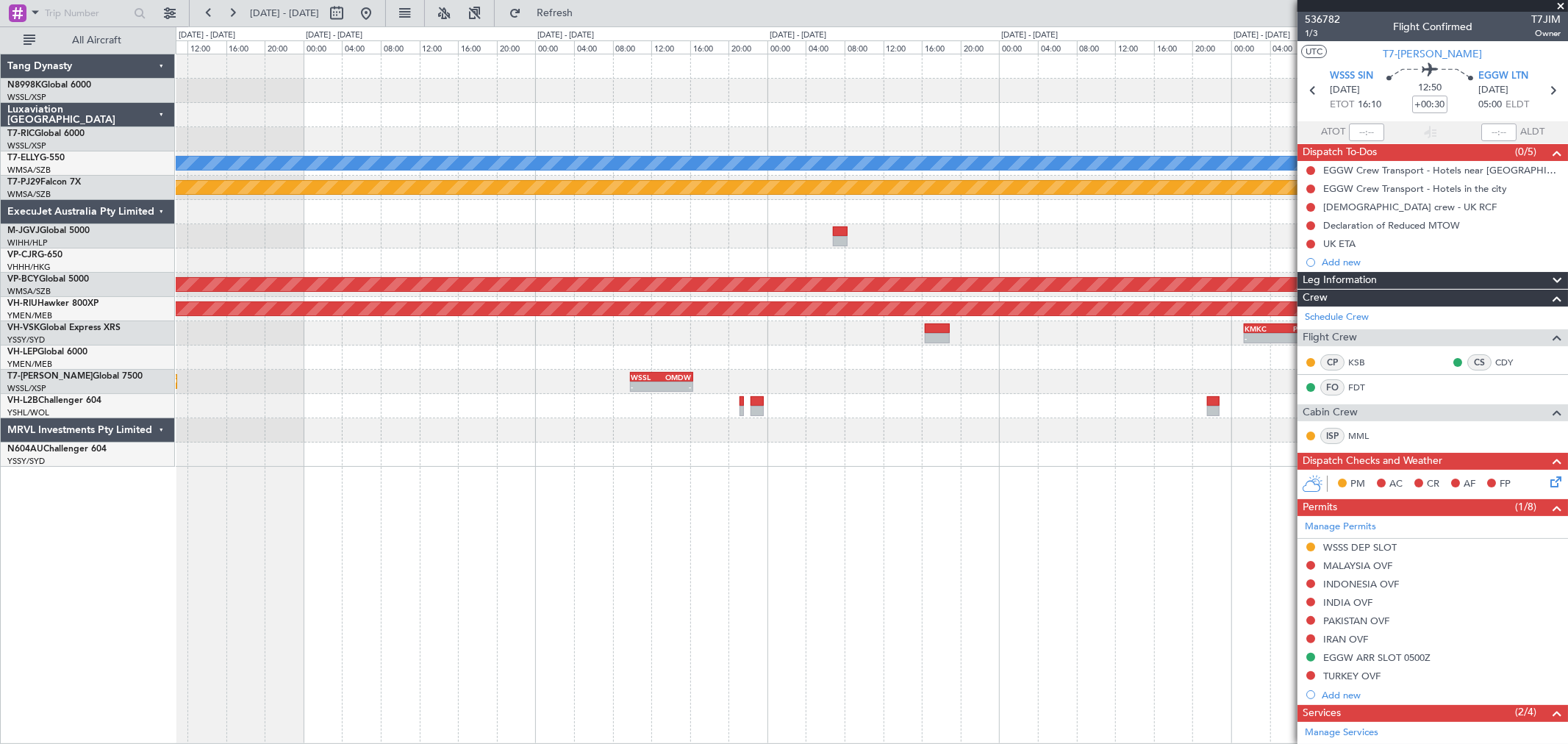
click at [1054, 370] on div "- - OMDW 15:50 Z WSSL 23:10 Z - - WSSL 09:50 Z OMDW 16:20 Z Planned Maint [GEOG…" at bounding box center [871, 382] width 1392 height 25
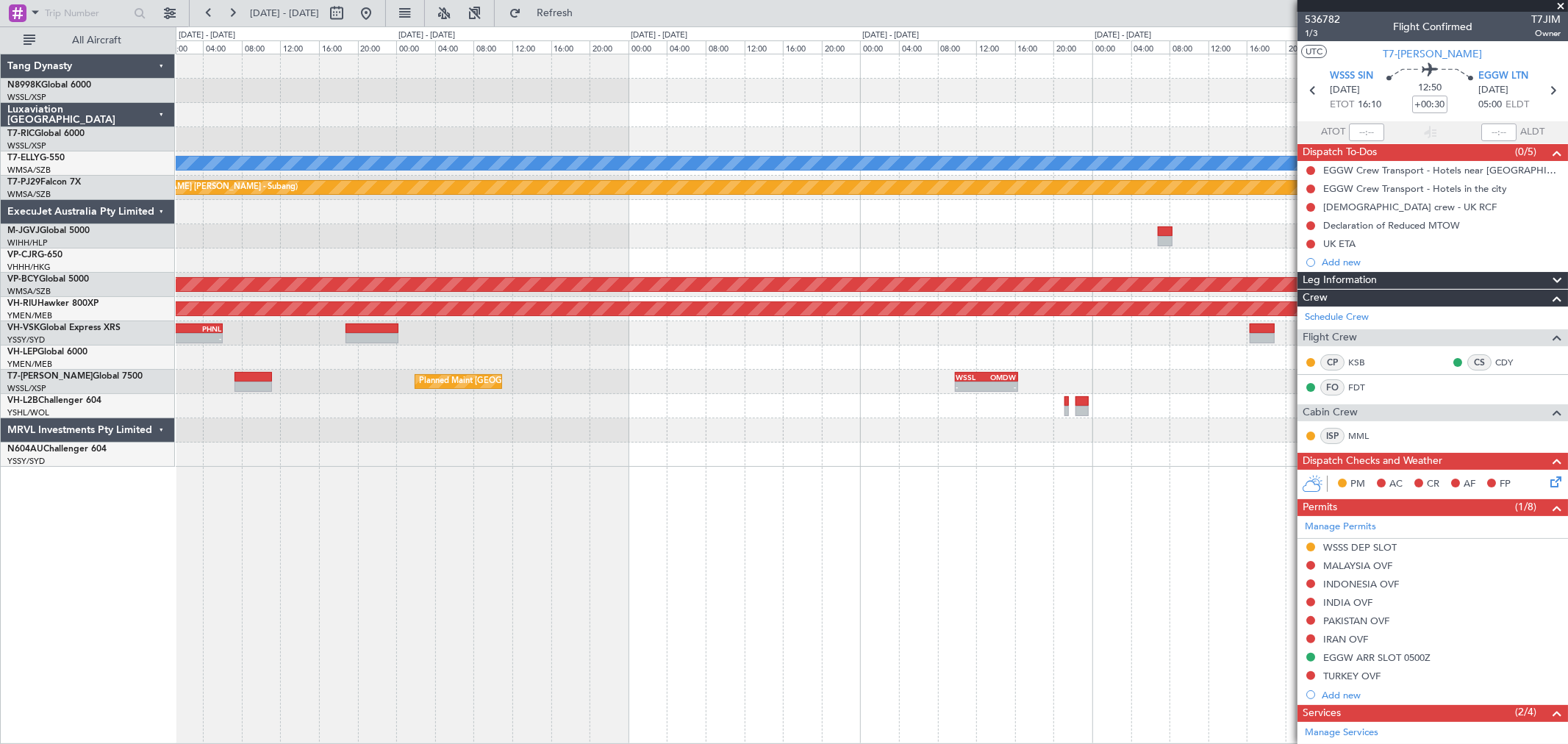
click at [976, 367] on div at bounding box center [871, 358] width 1392 height 25
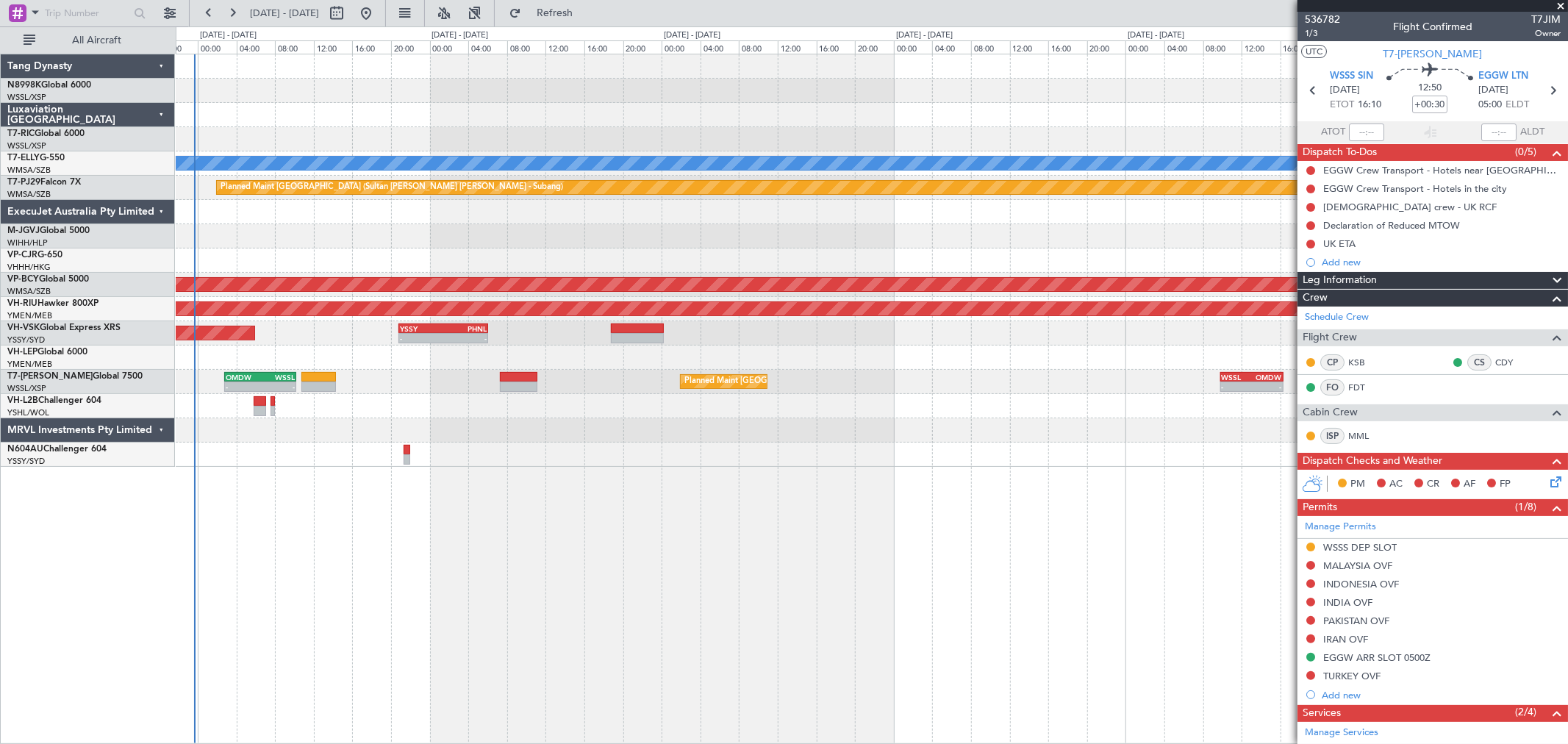
click at [953, 373] on div "Planned Maint [GEOGRAPHIC_DATA] (Seletar) Planned Maint [GEOGRAPHIC_DATA] ([GEO…" at bounding box center [871, 260] width 1392 height 413
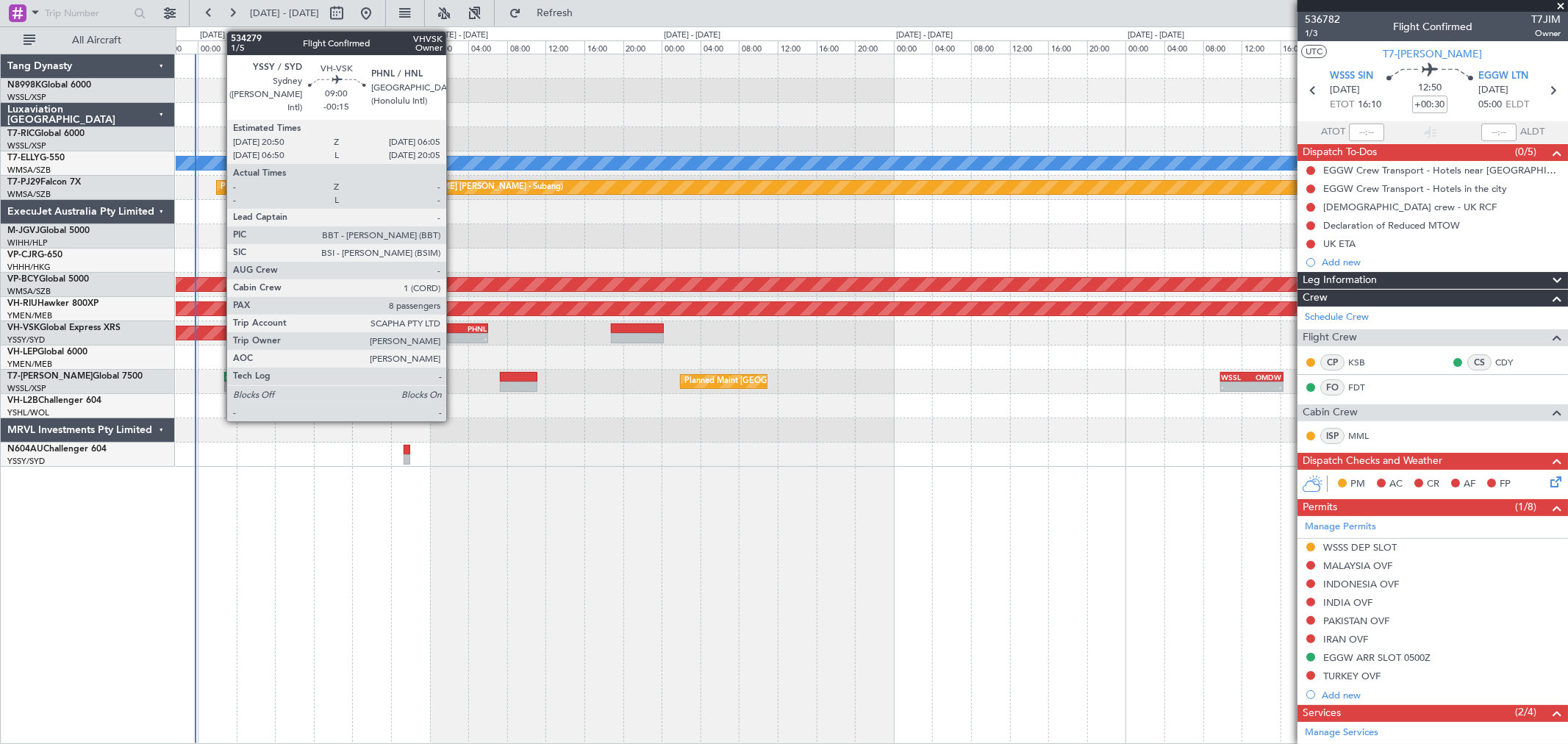
click at [454, 331] on div "PHNL" at bounding box center [464, 328] width 43 height 9
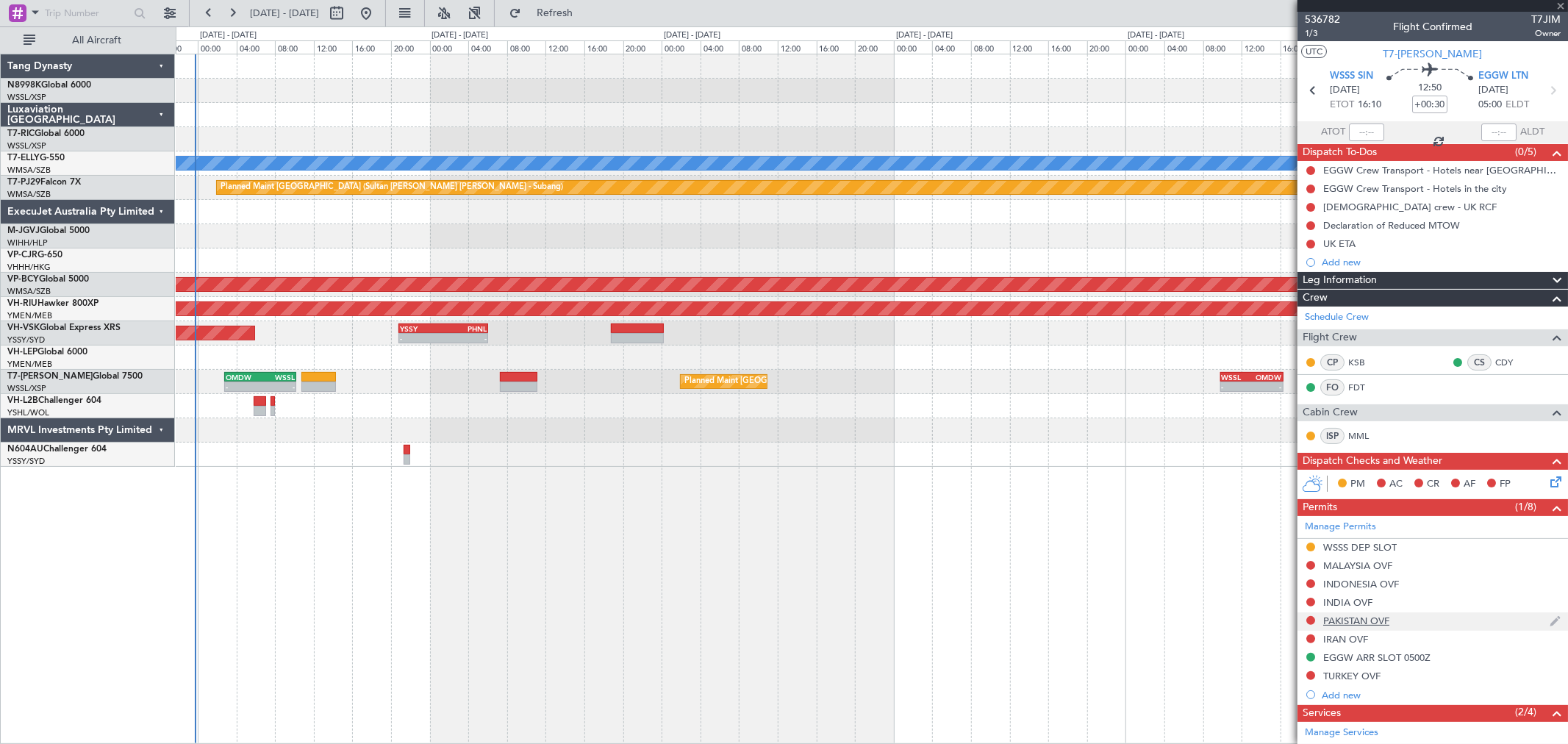
type input "-00:15"
type input "8"
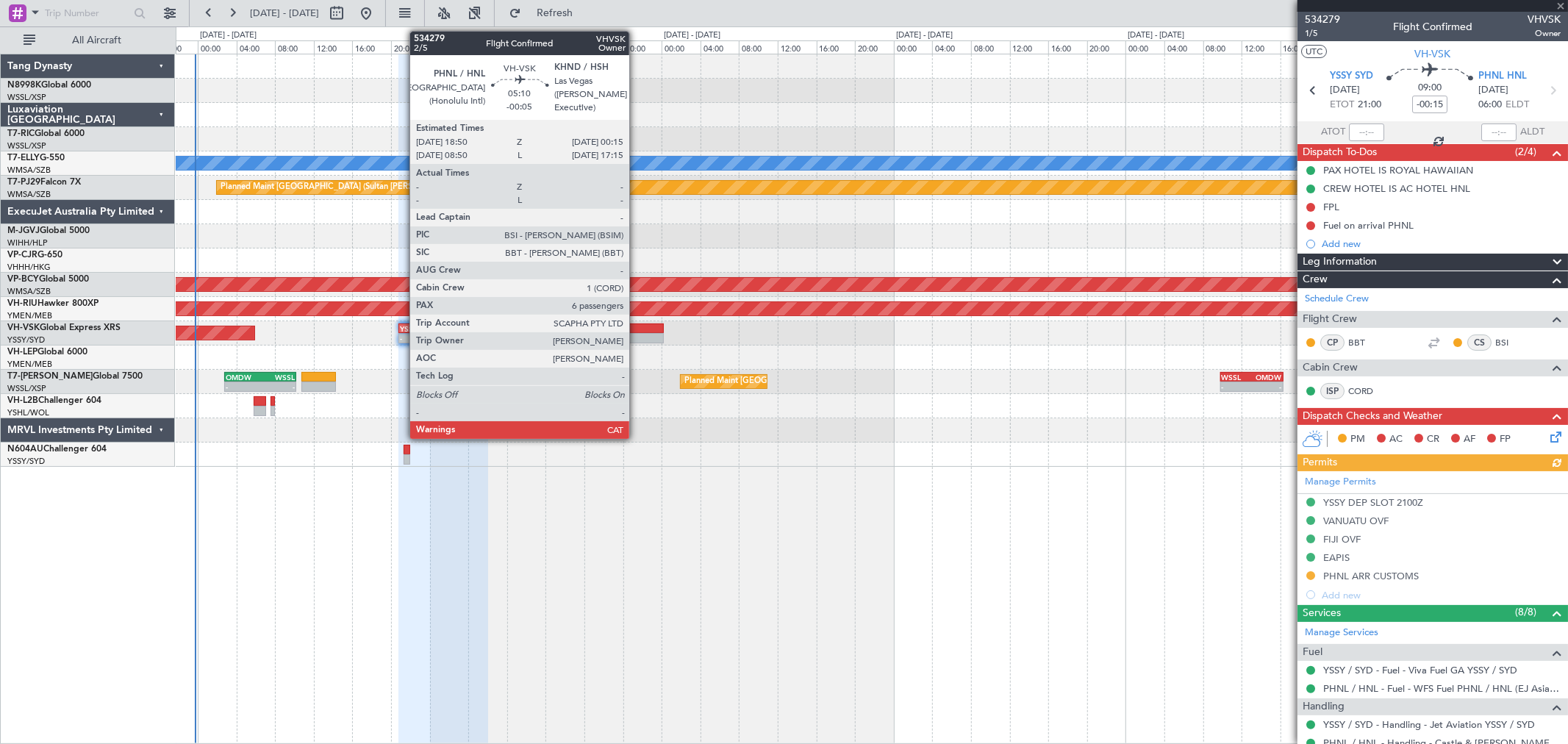
click at [637, 325] on div at bounding box center [638, 328] width 53 height 11
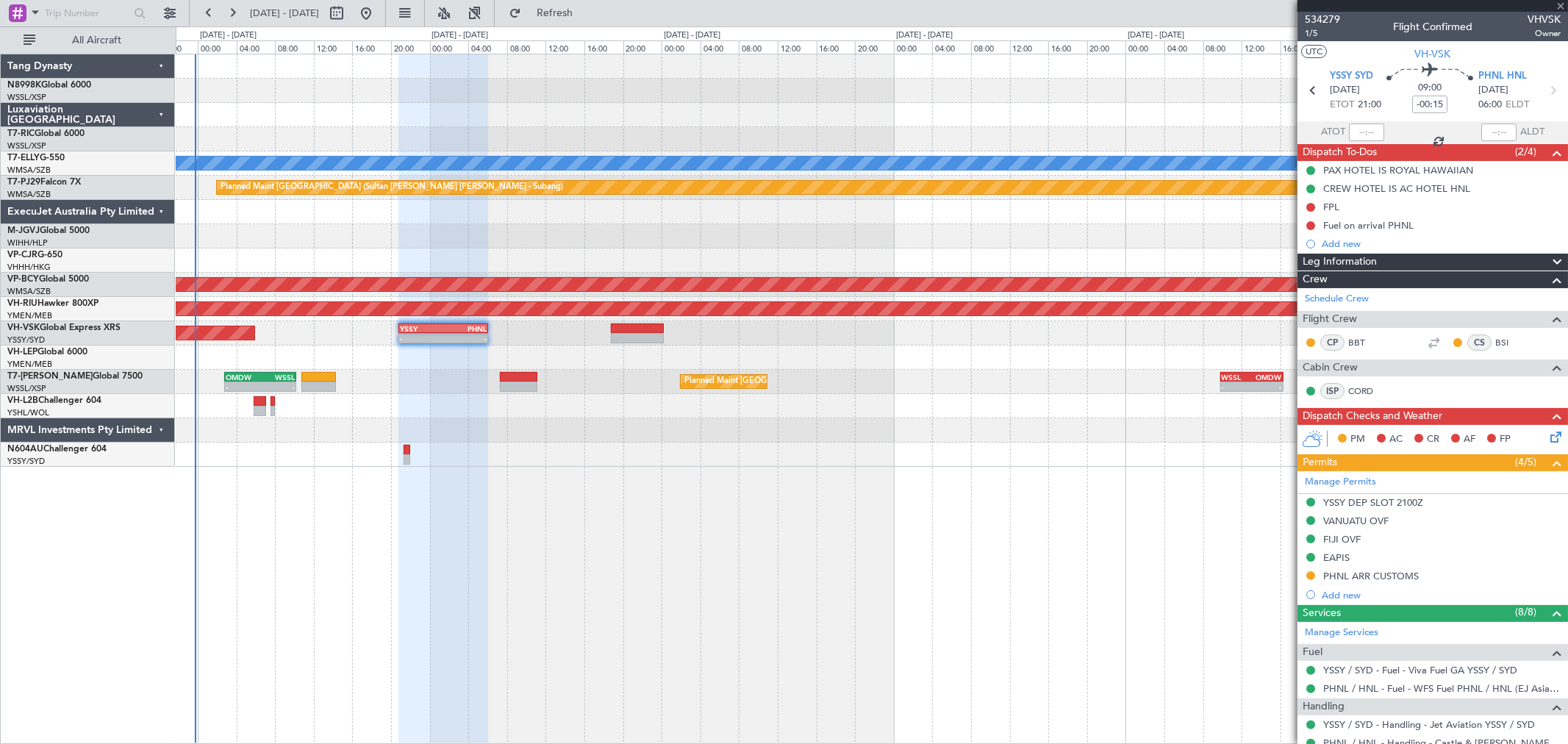
type input "-00:05"
type input "6"
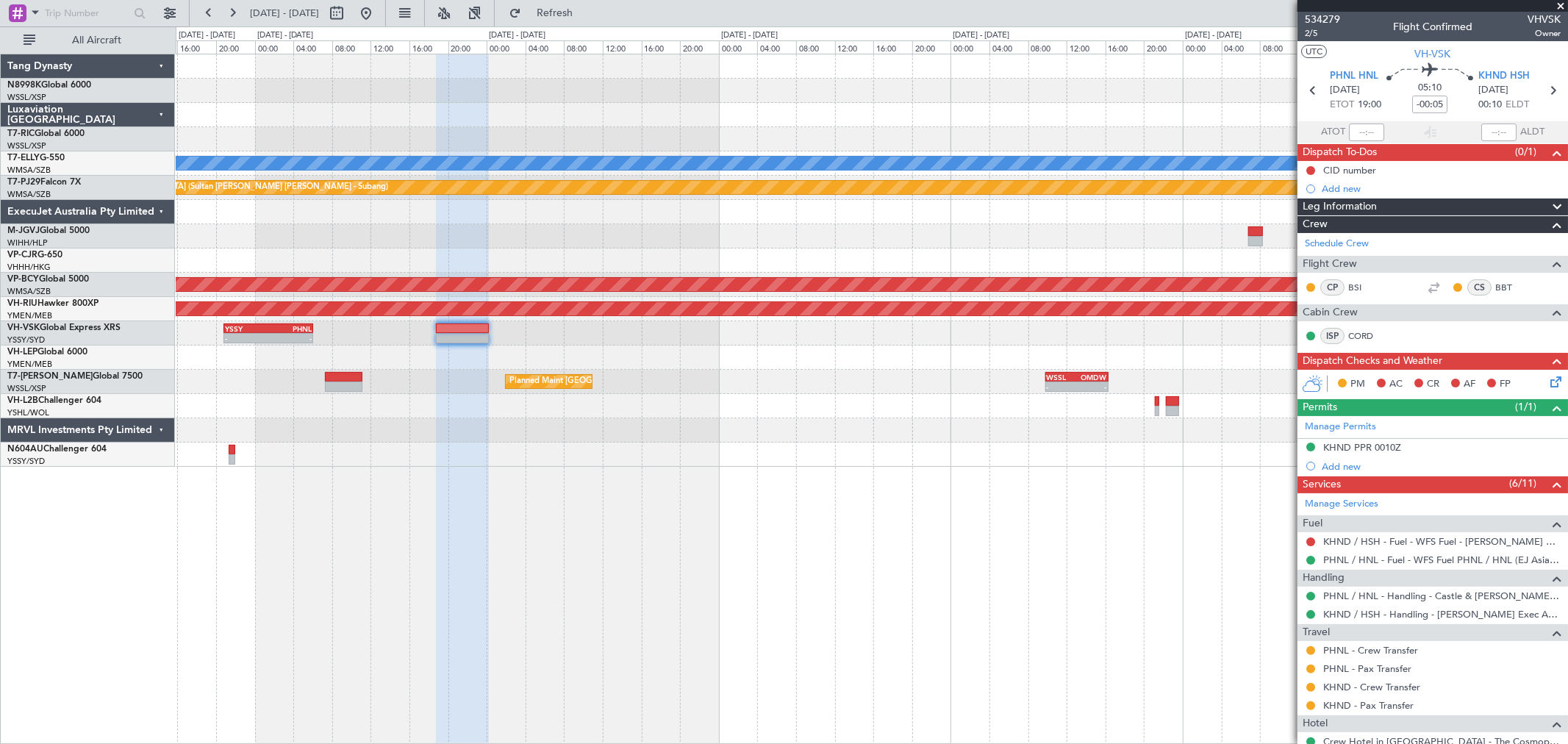
click at [729, 377] on div "Planned Maint [GEOGRAPHIC_DATA] (Seletar) Planned Maint [GEOGRAPHIC_DATA] ([GEO…" at bounding box center [871, 260] width 1392 height 413
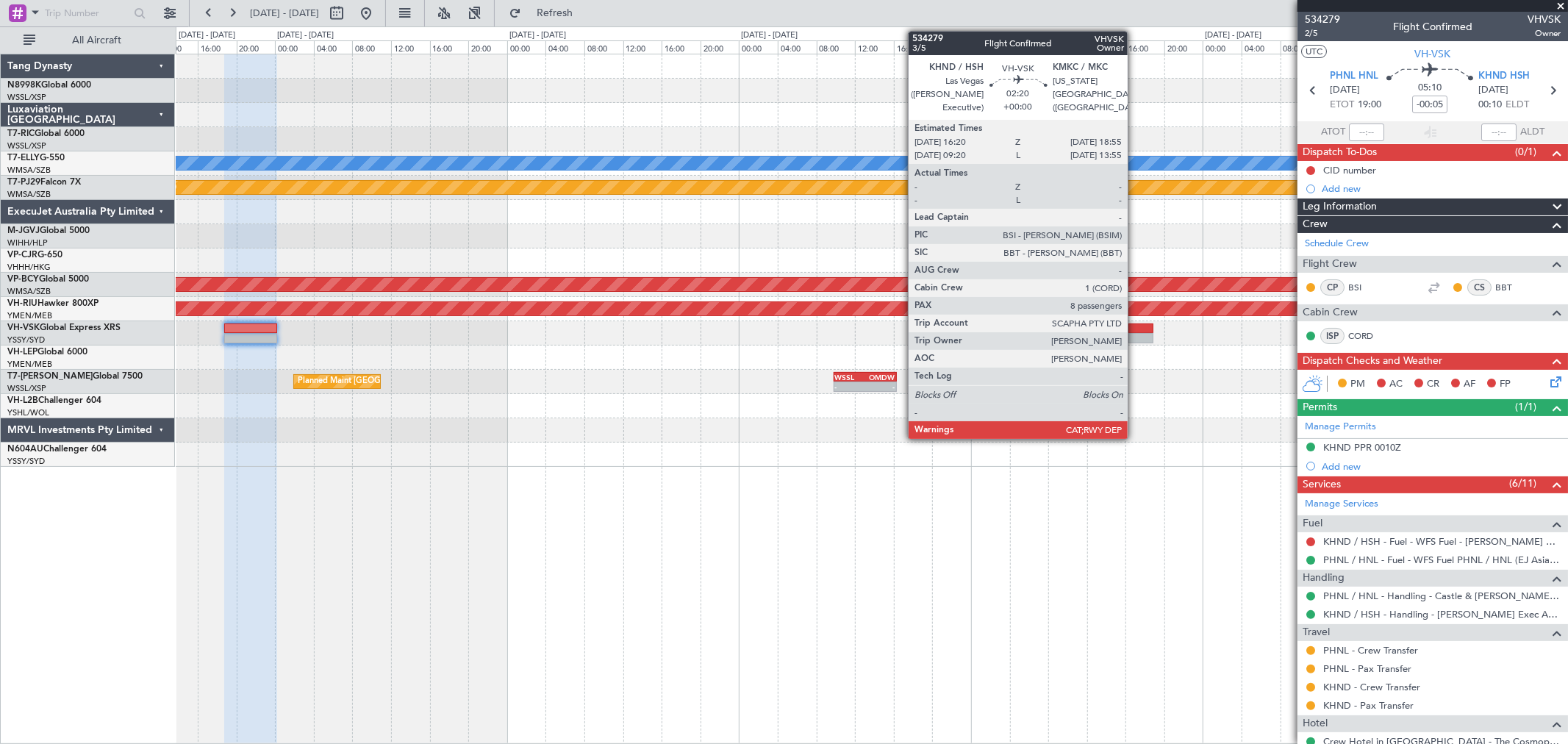
click at [1135, 329] on div at bounding box center [1141, 328] width 25 height 11
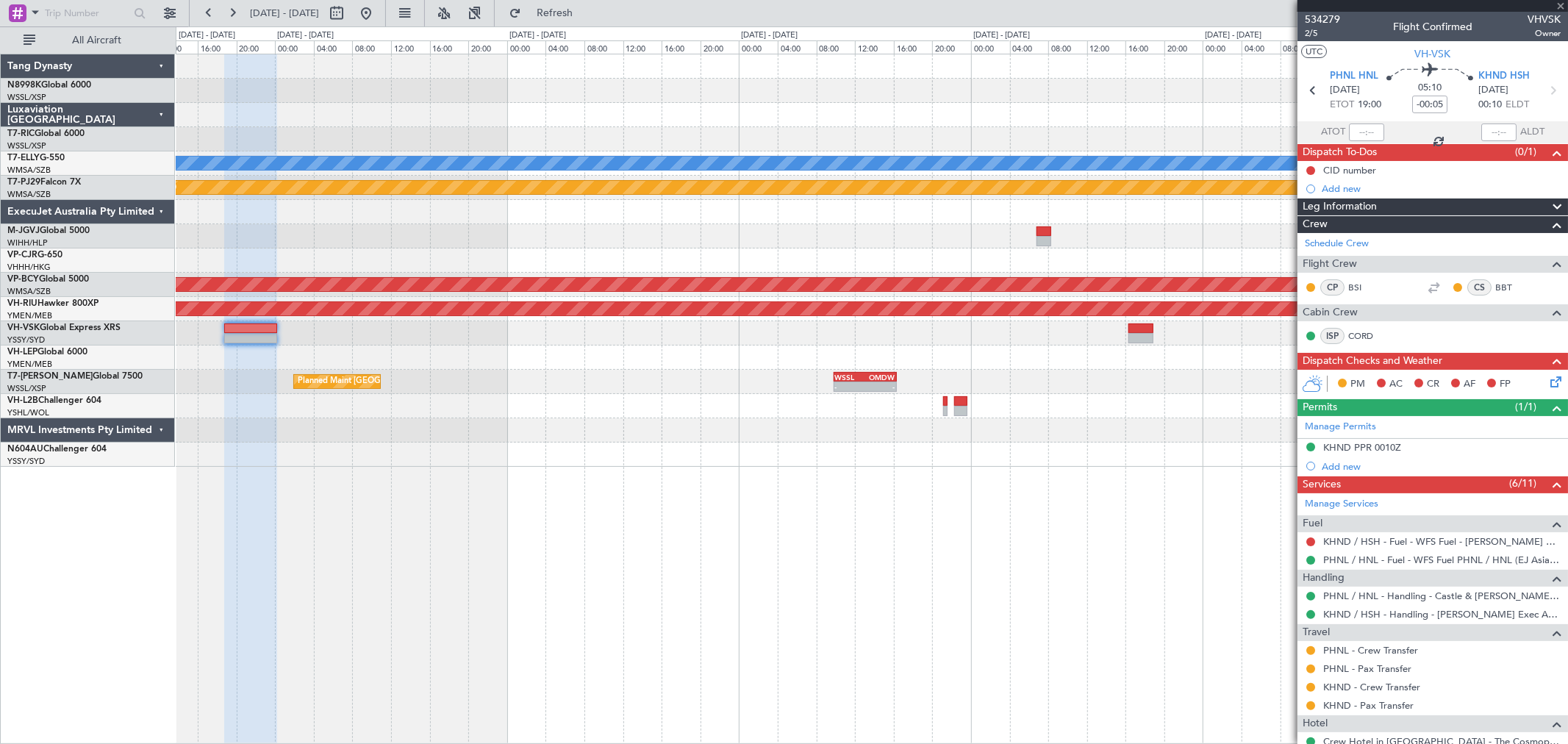
type input "8"
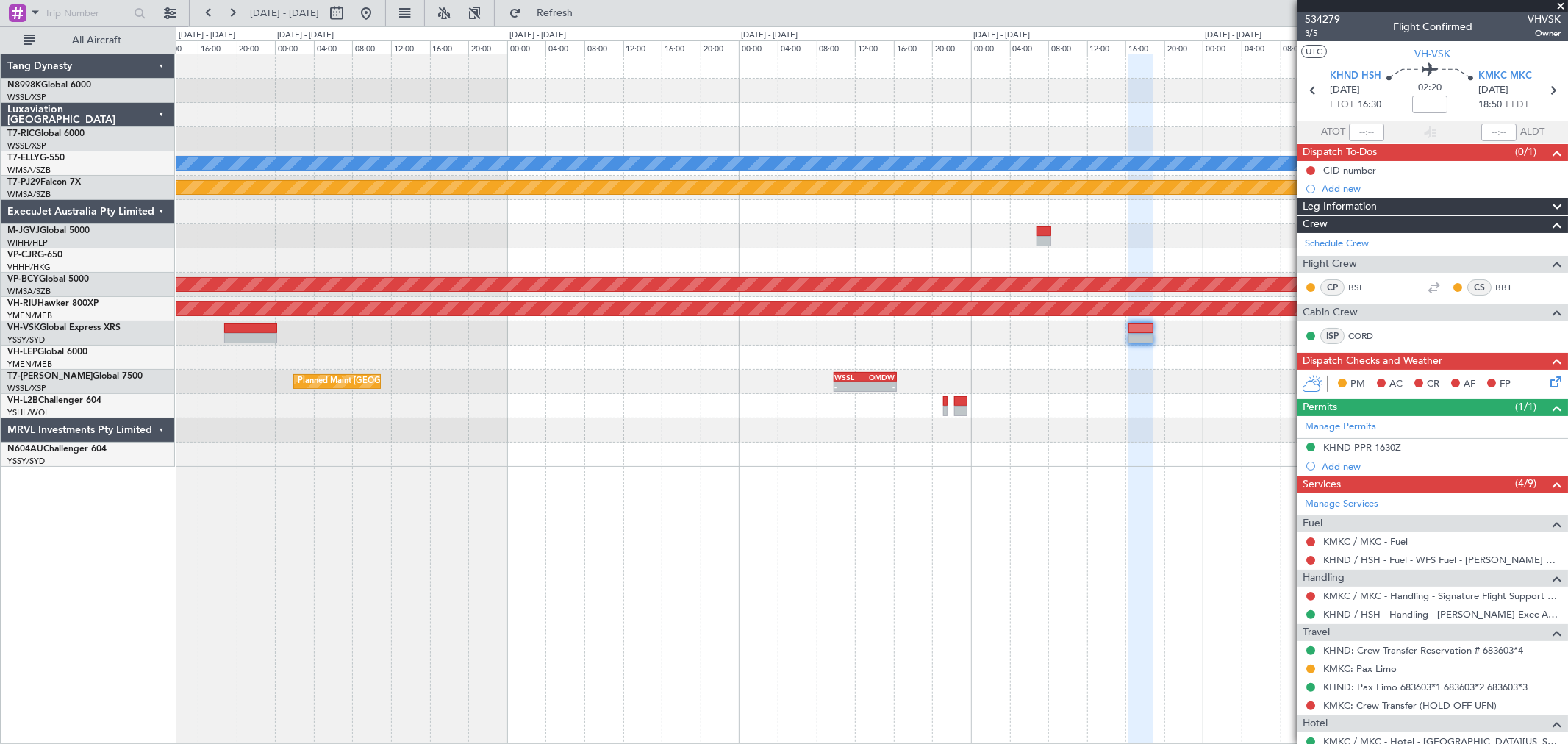
click at [1120, 382] on div "Planned Maint [GEOGRAPHIC_DATA] ([GEOGRAPHIC_DATA] Intl) [PERSON_NAME] OMDB 21:…" at bounding box center [871, 260] width 1392 height 413
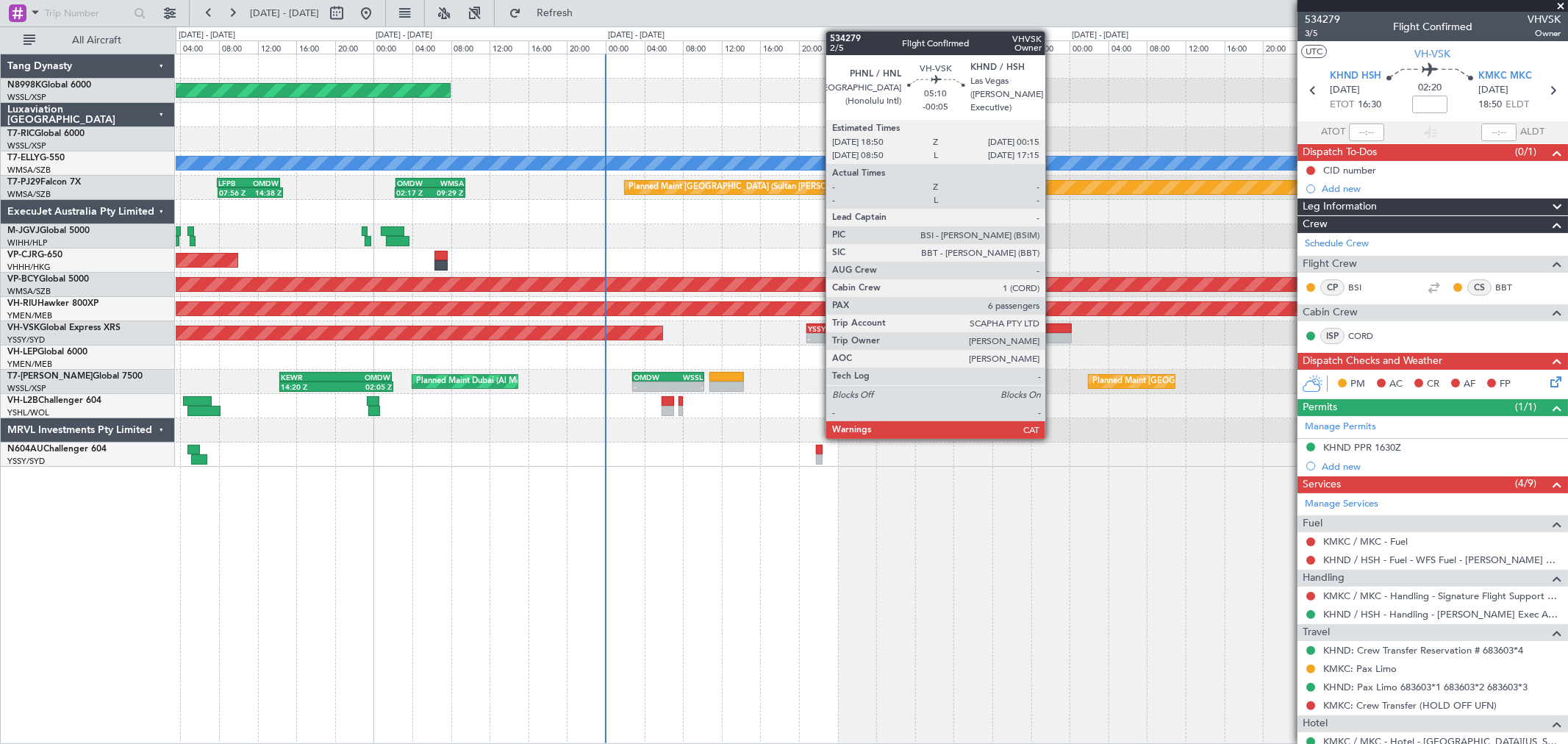
click at [1053, 333] on div at bounding box center [1045, 338] width 53 height 11
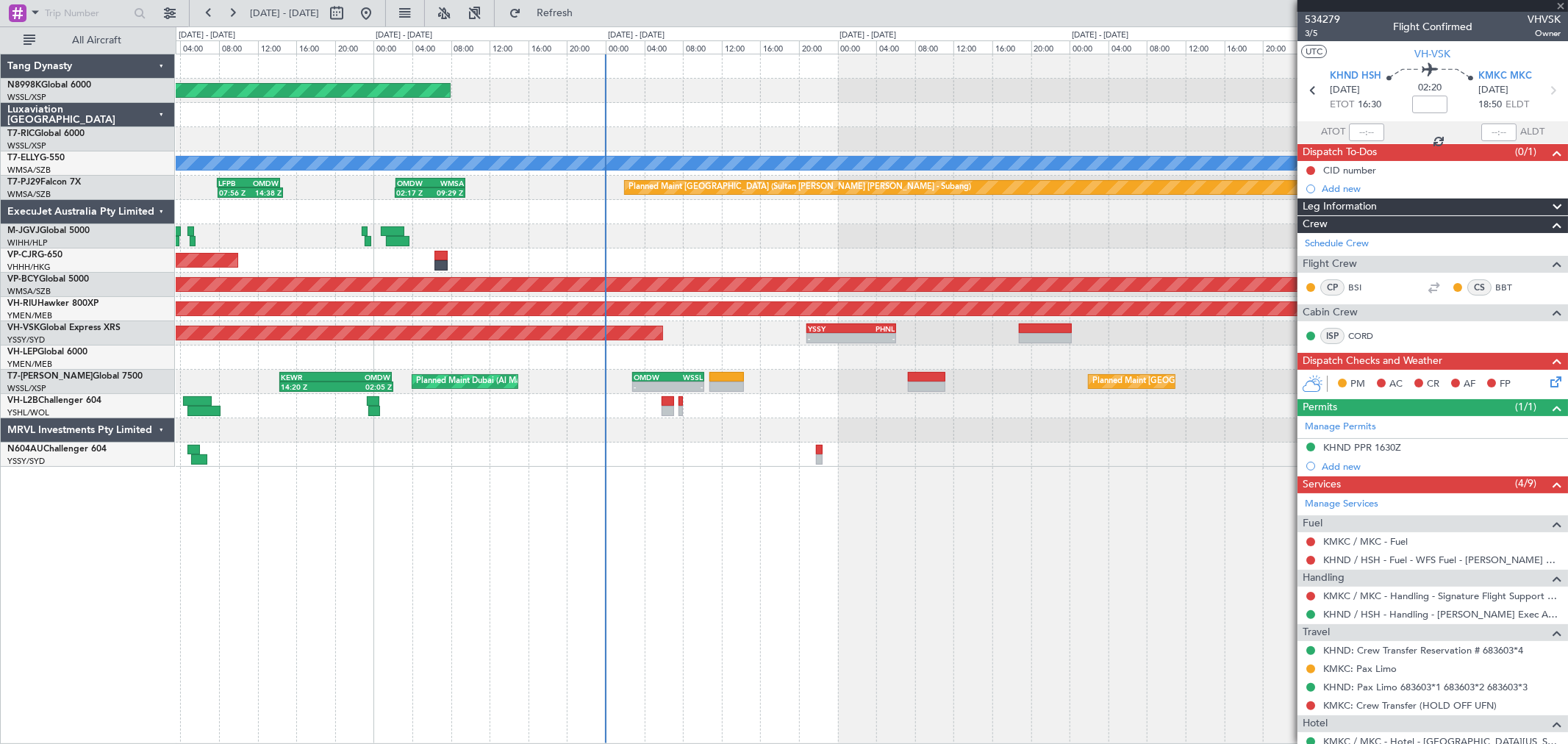
type input "-00:05"
type input "6"
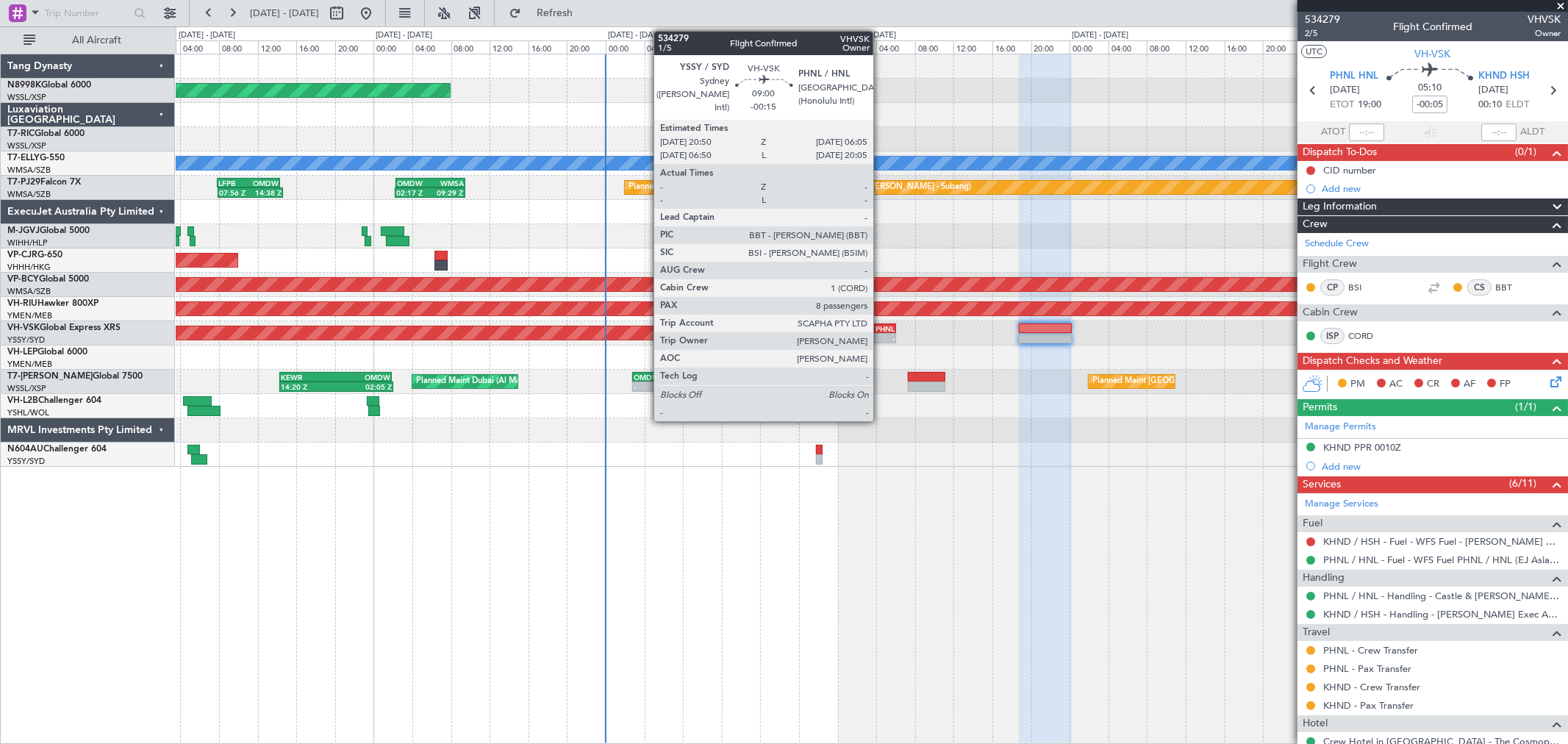
click at [880, 329] on div "PHNL" at bounding box center [873, 328] width 43 height 9
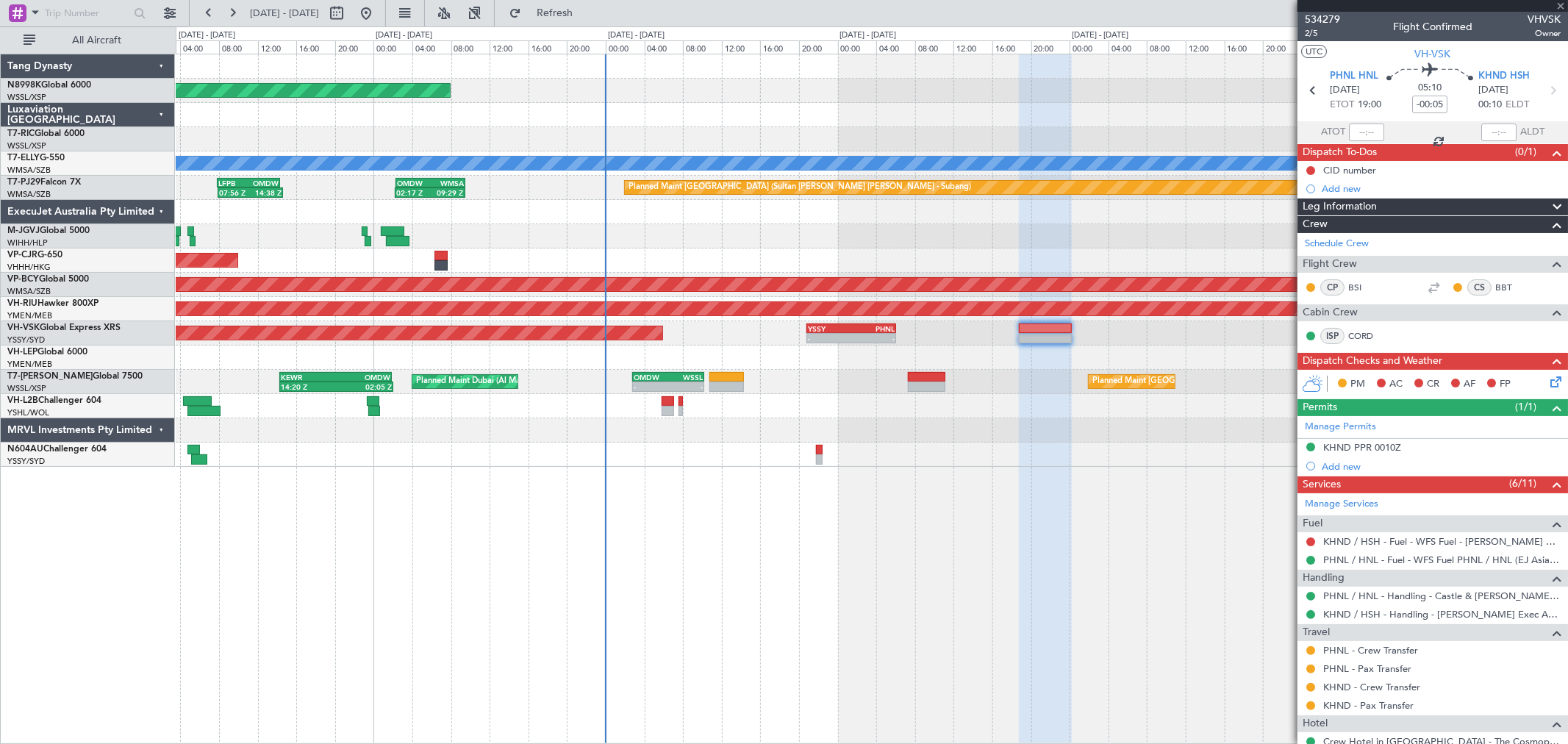
type input "-00:15"
type input "8"
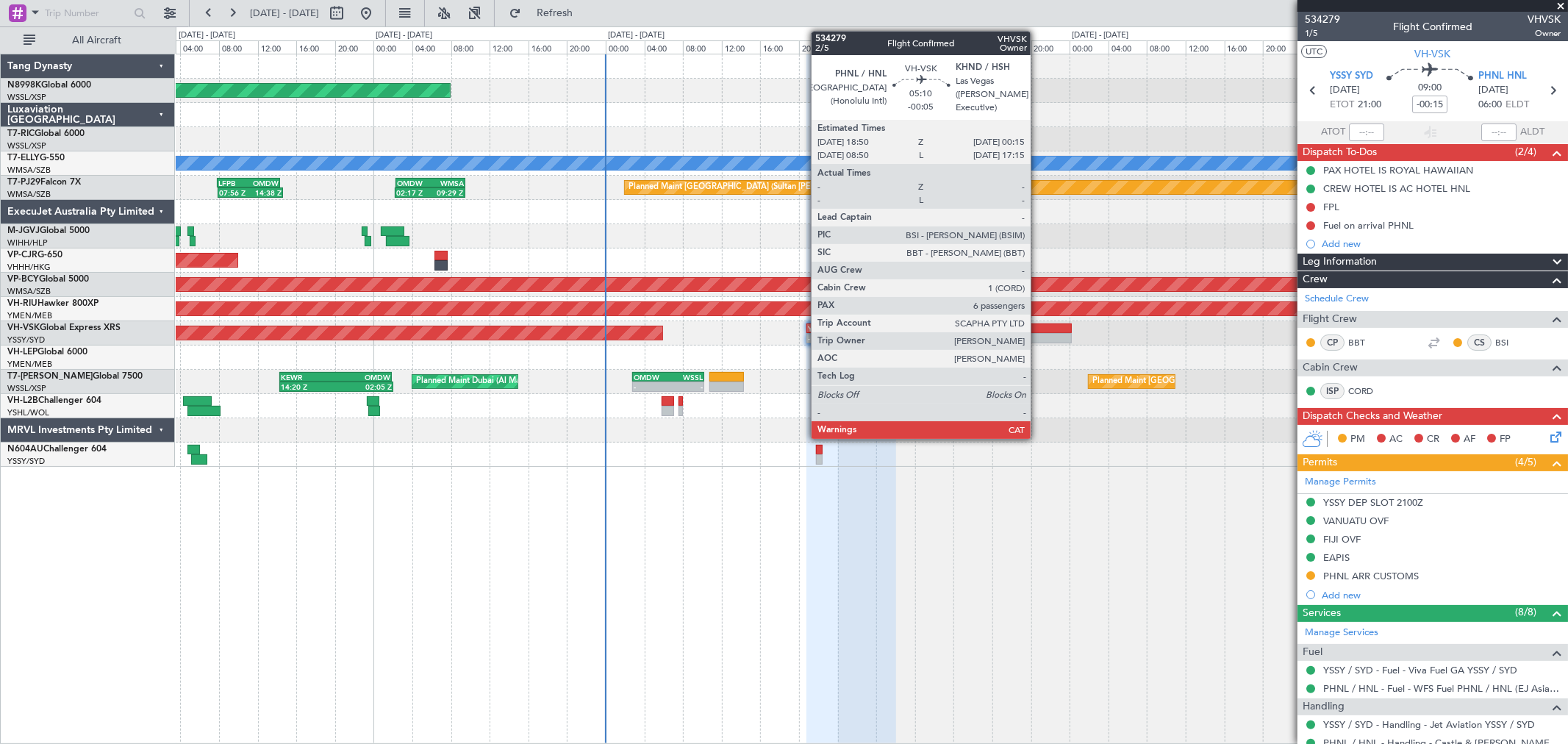
click at [1042, 328] on div at bounding box center [1045, 328] width 53 height 11
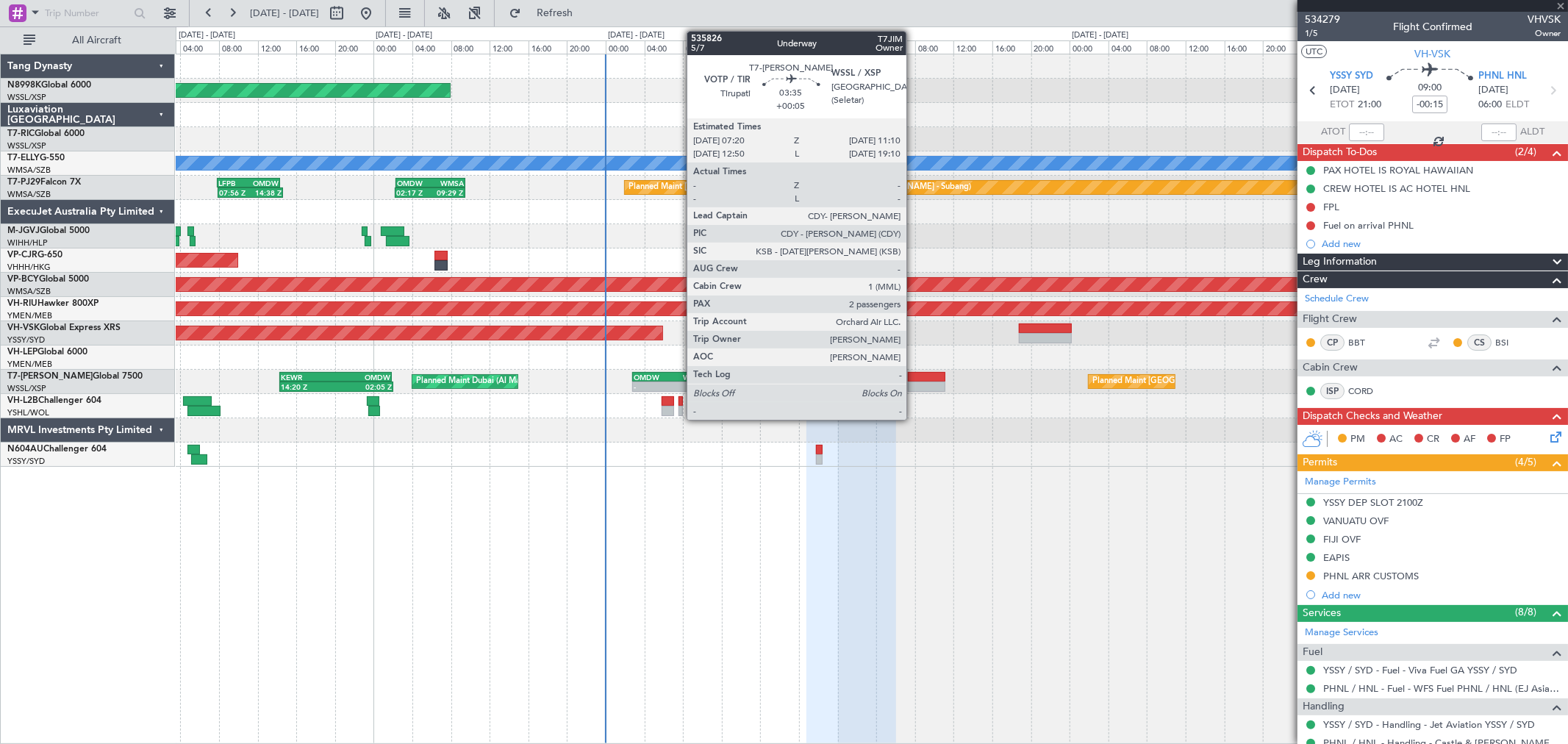
click at [916, 378] on div at bounding box center [927, 377] width 38 height 11
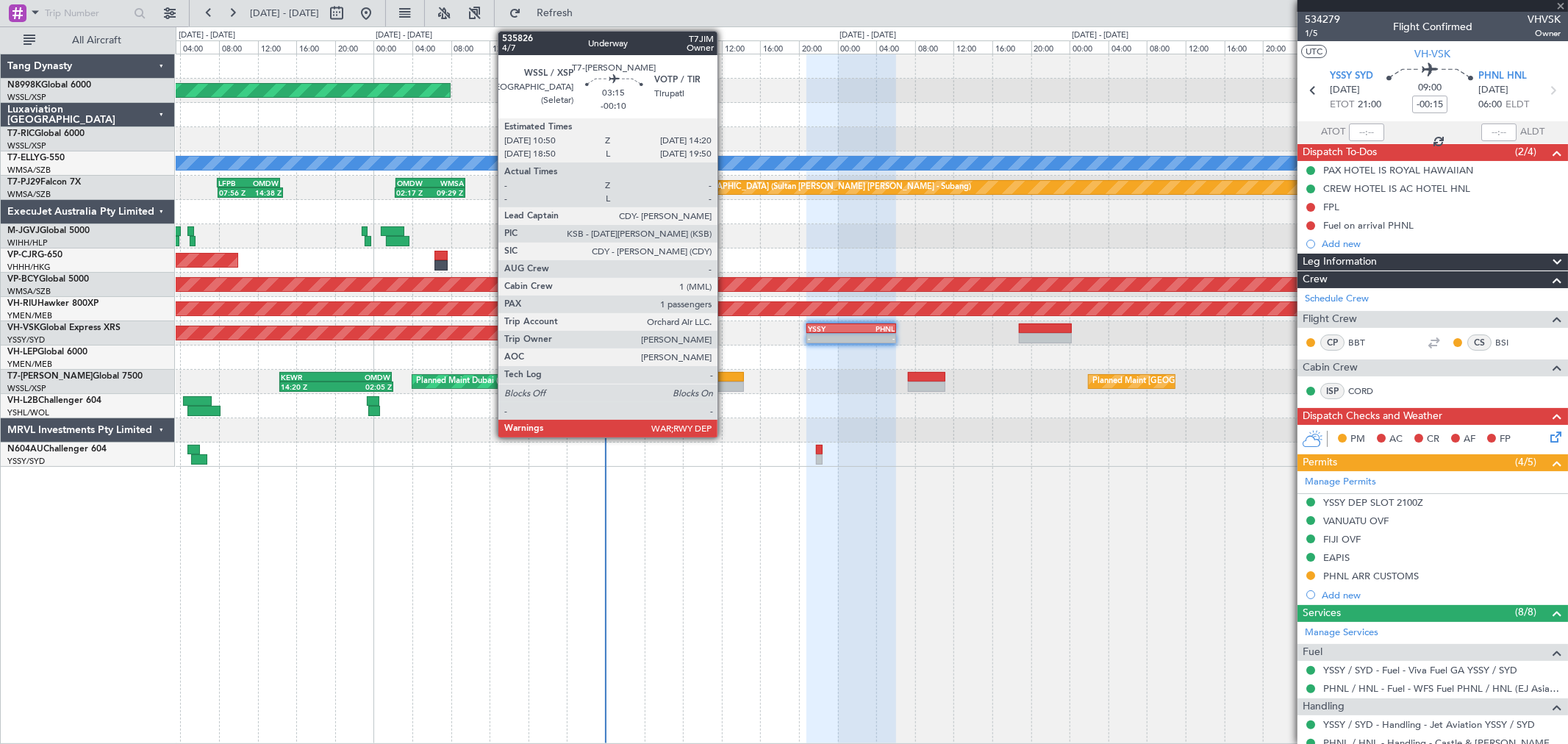
click at [725, 386] on div at bounding box center [727, 386] width 34 height 11
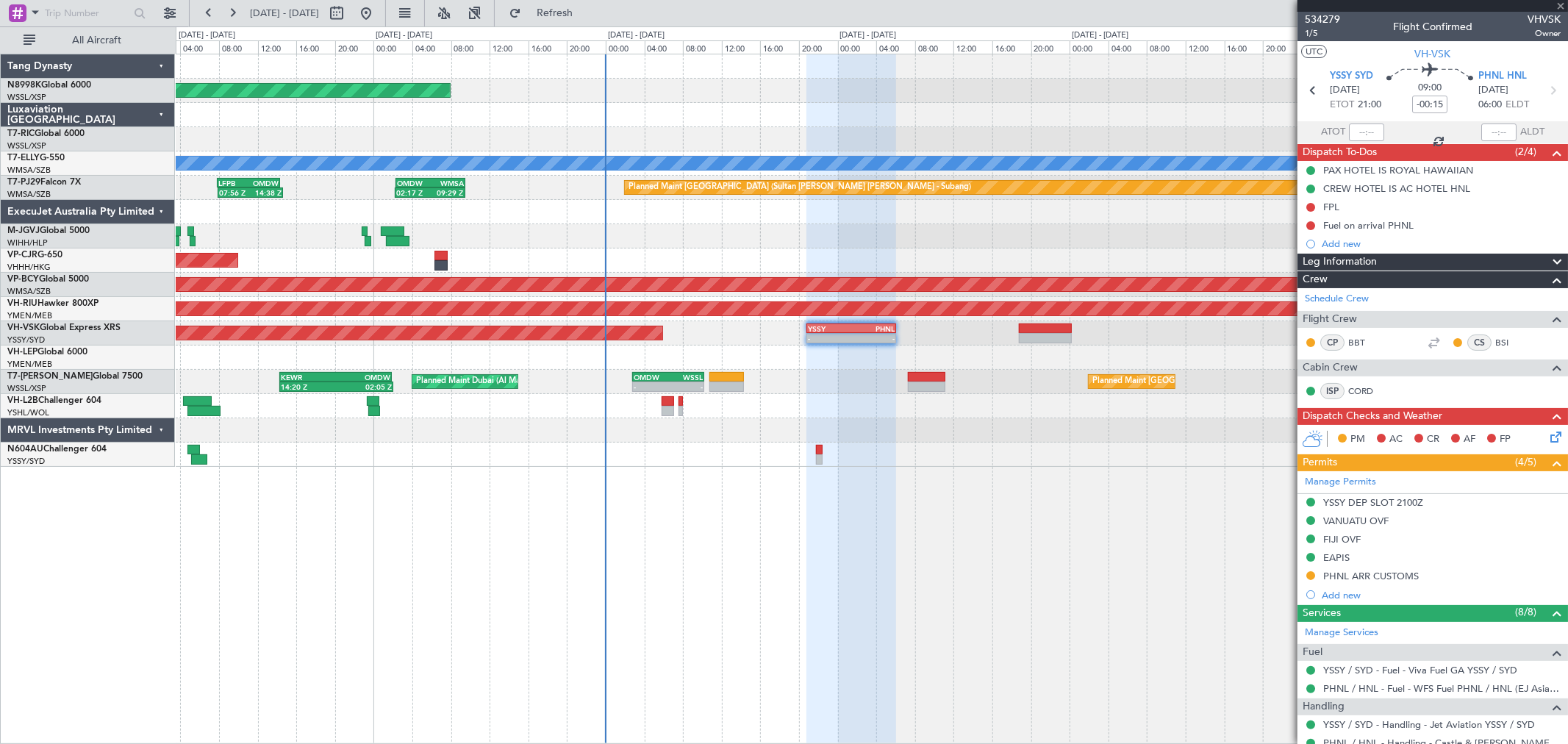
type input "-00:10"
type input "1"
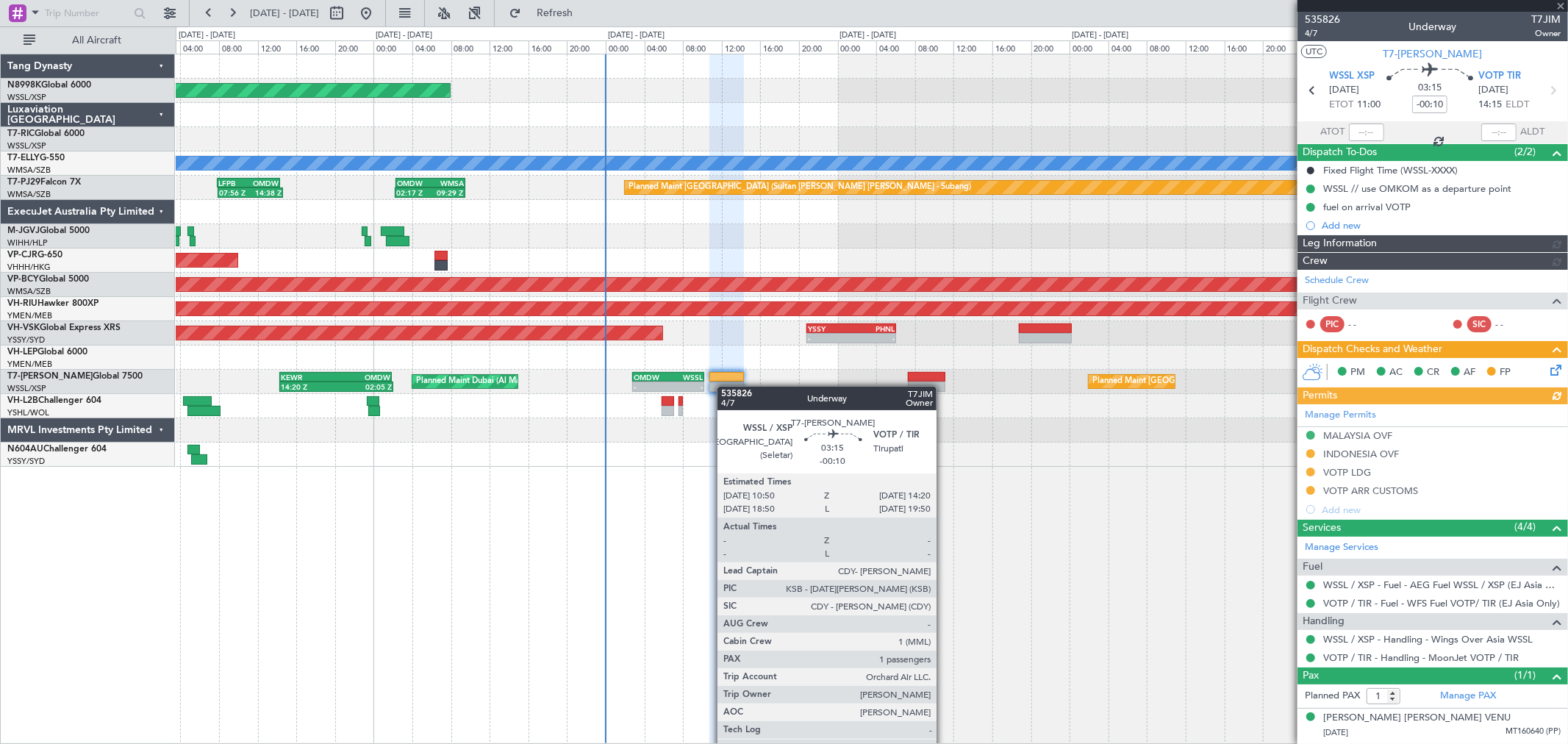
type input "[PERSON_NAME] (KYA)"
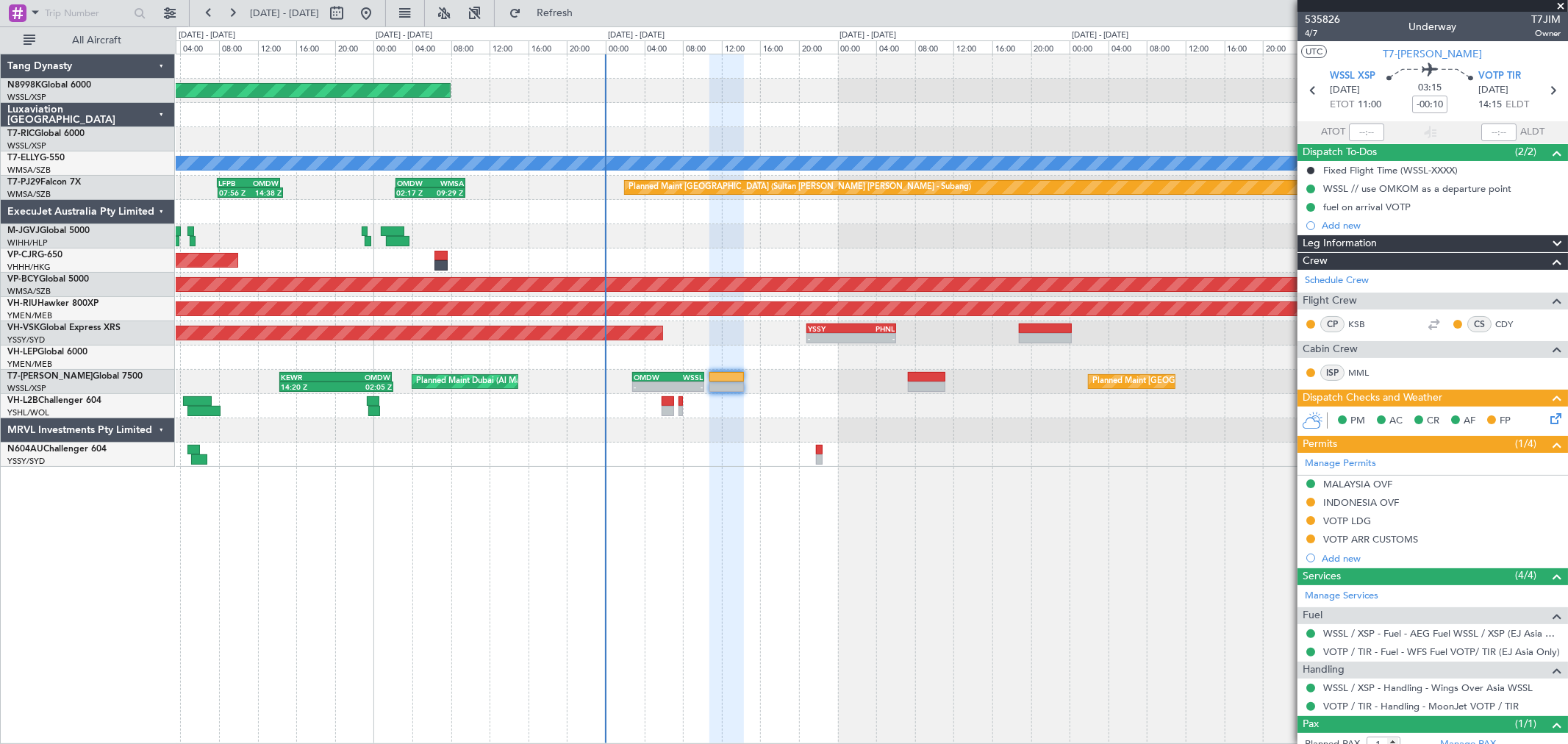
click at [866, 378] on div "Planned Maint [GEOGRAPHIC_DATA] (Seletar) Planned Maint [GEOGRAPHIC_DATA] (Al M…" at bounding box center [871, 382] width 1392 height 25
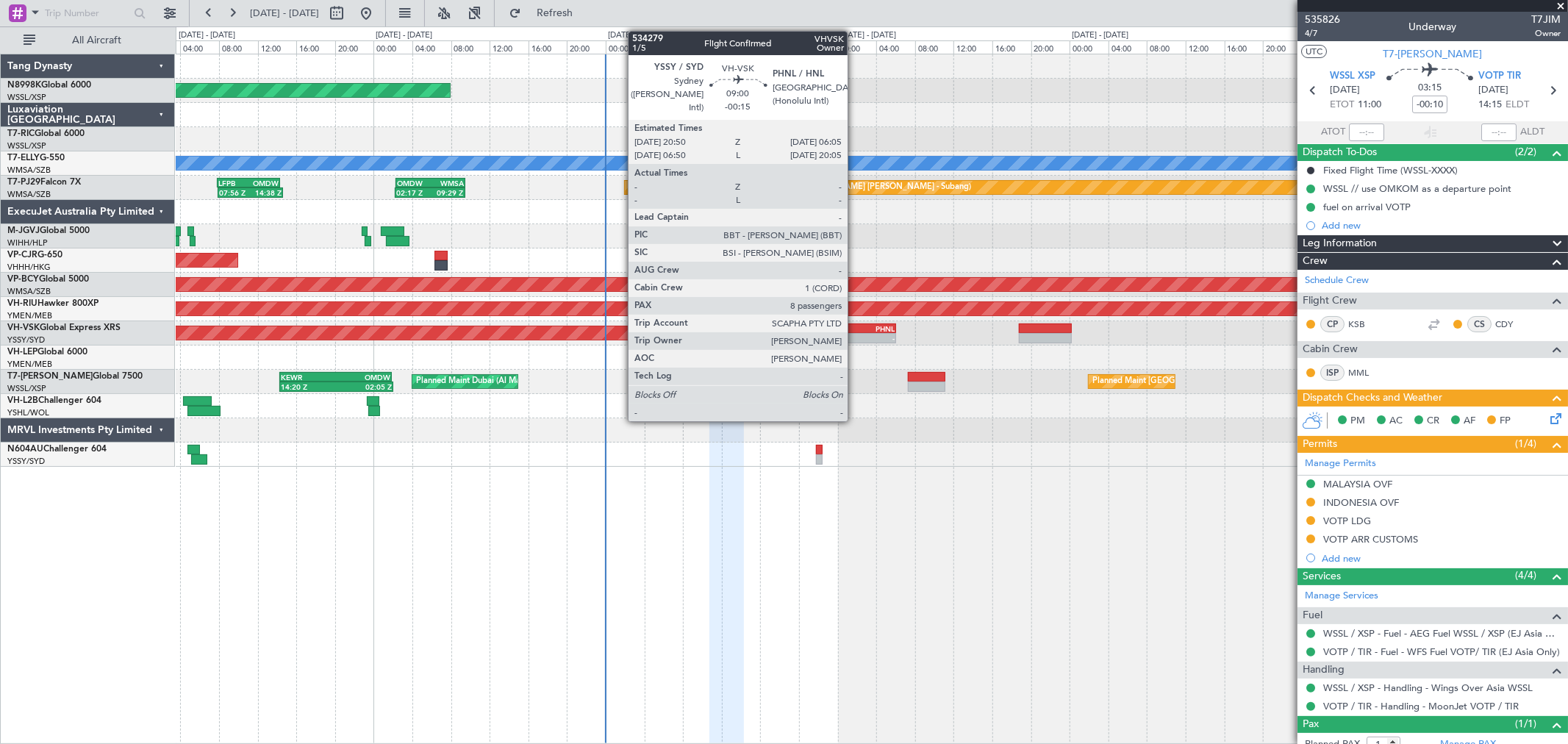
click at [855, 334] on div "-" at bounding box center [873, 338] width 43 height 9
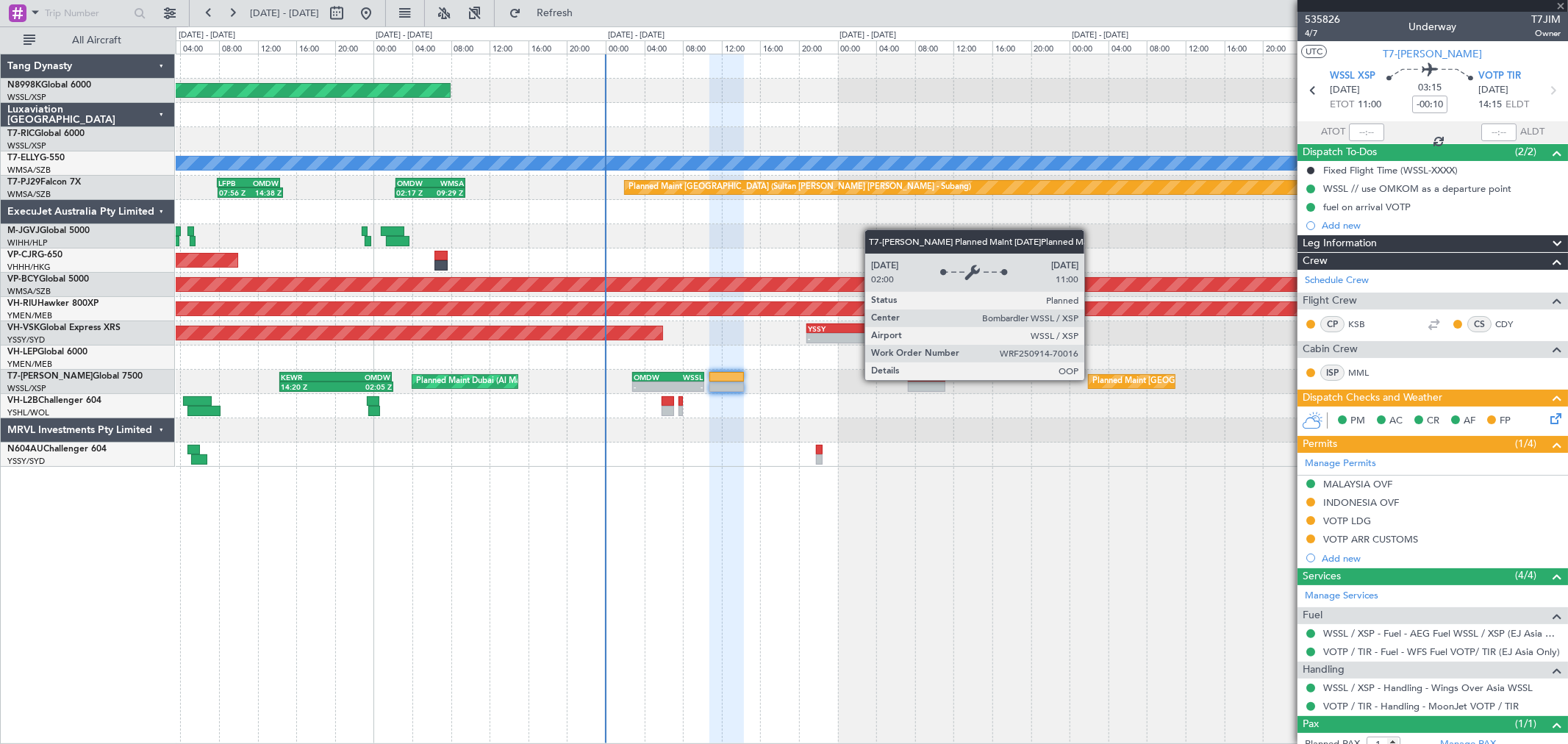
type input "-00:15"
type input "8"
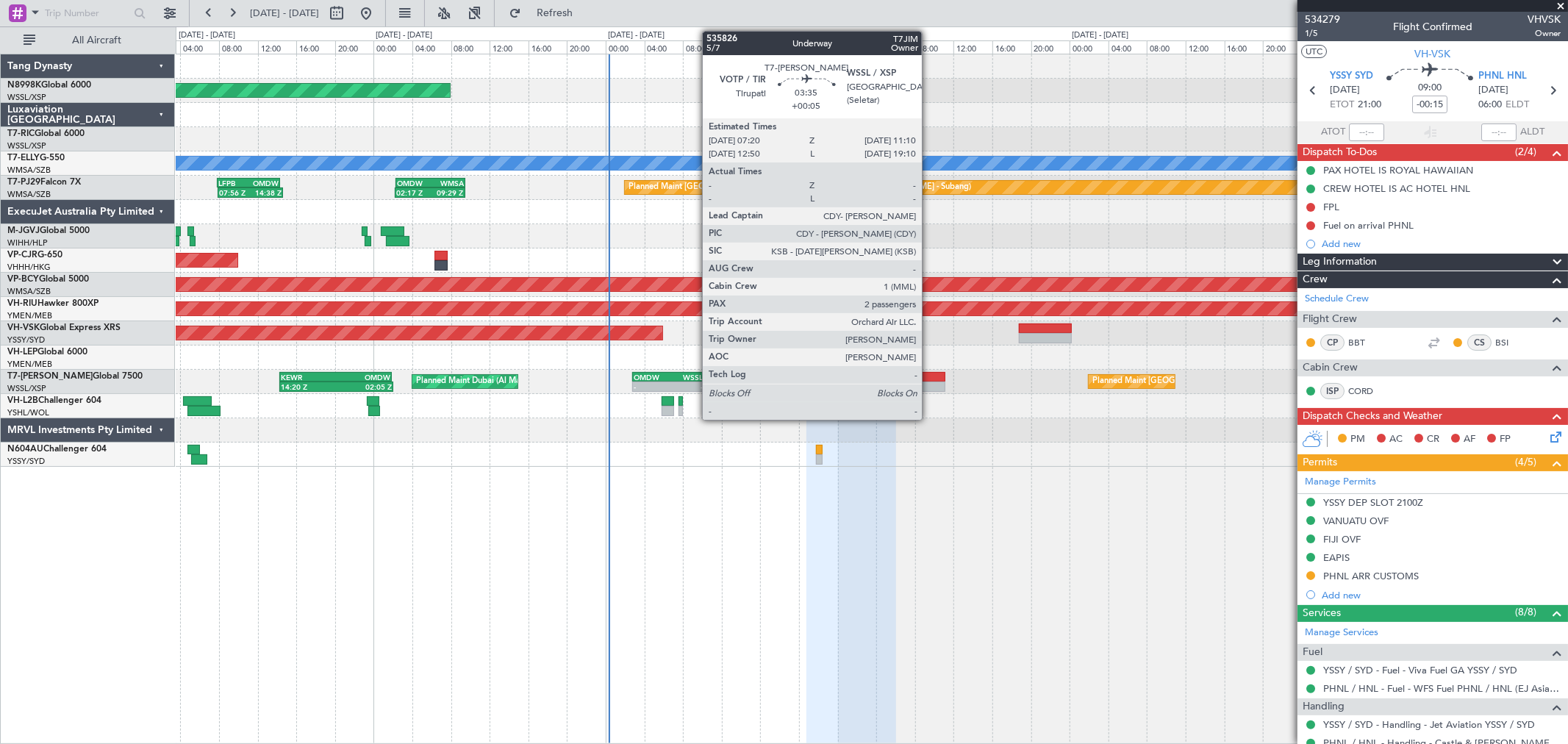
click at [930, 372] on div at bounding box center [927, 377] width 38 height 11
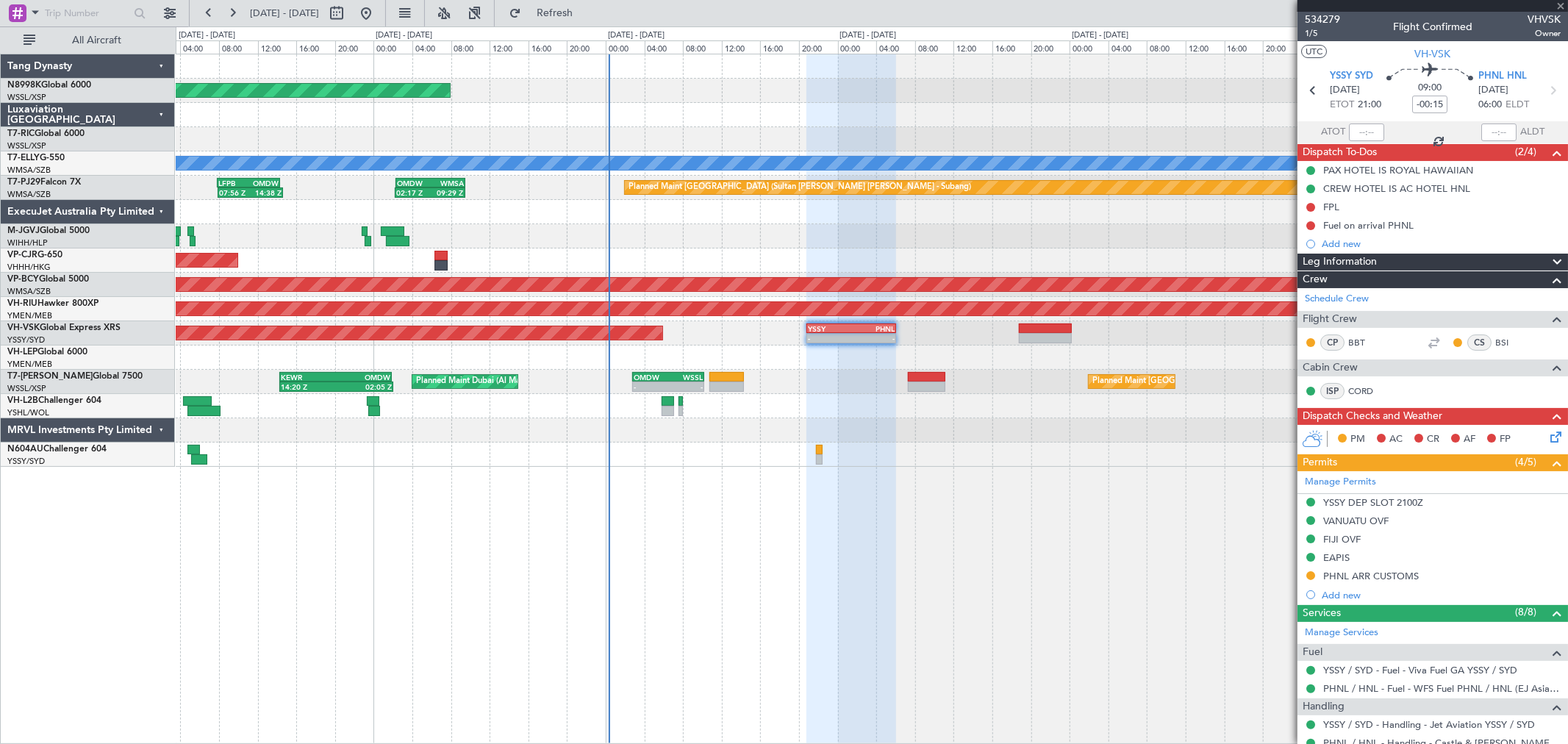
type input "+00:05"
type input "2"
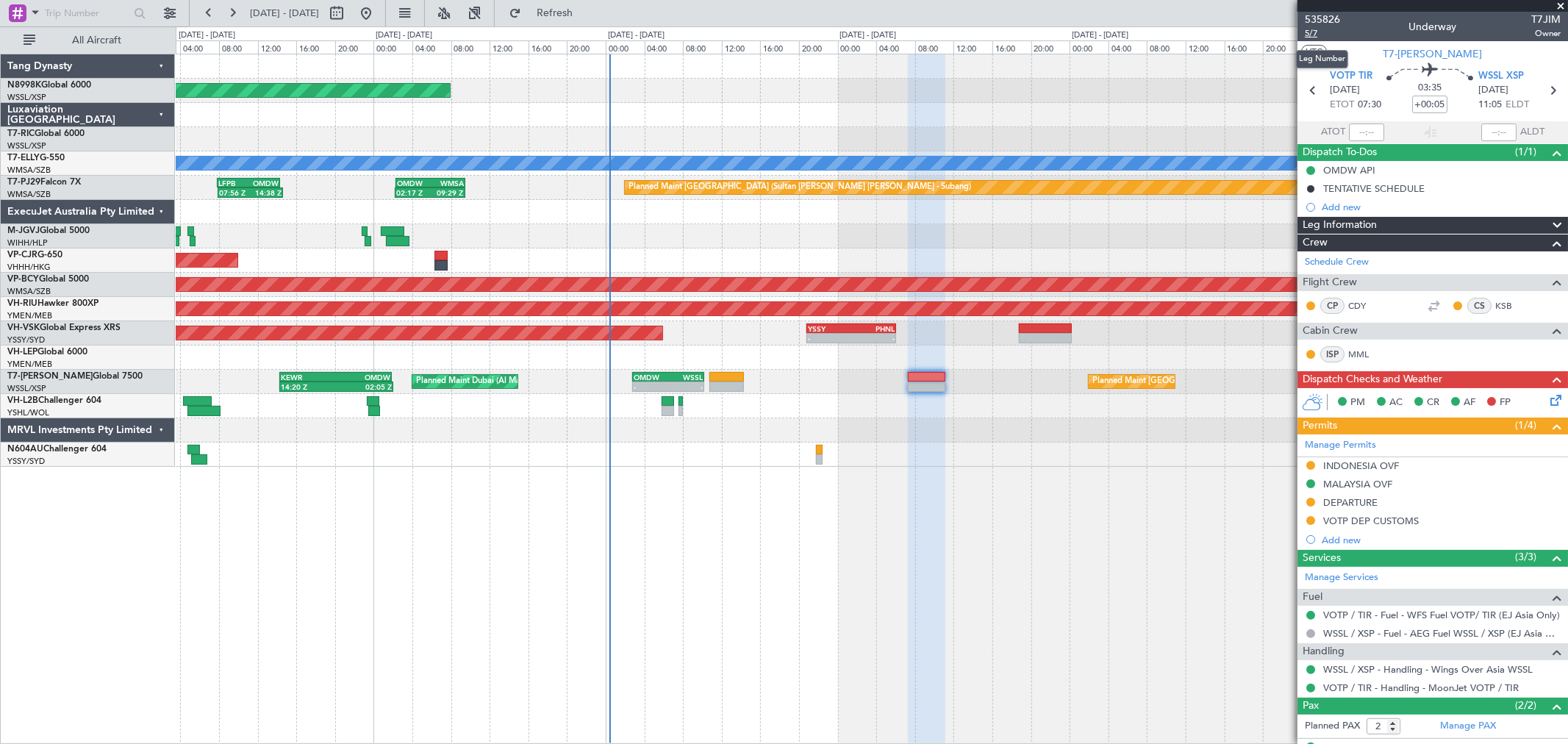
click at [1316, 31] on span "5/7" at bounding box center [1322, 33] width 35 height 12
